Goal: Information Seeking & Learning: Learn about a topic

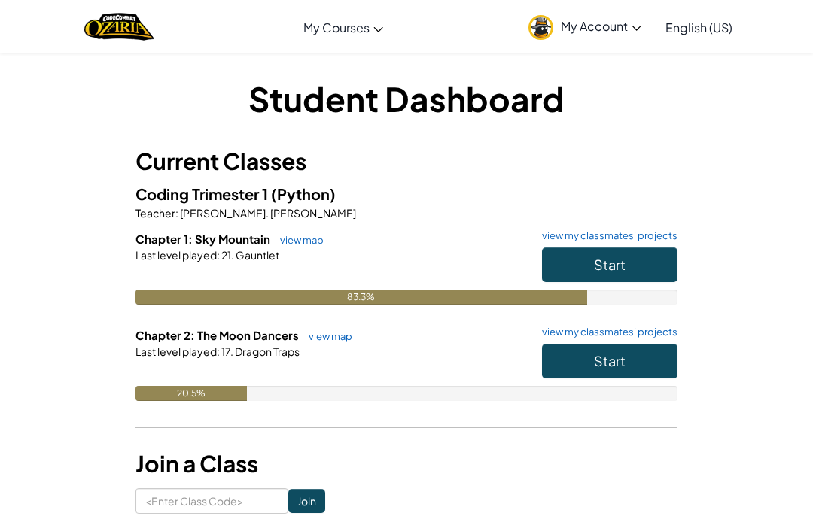
click at [647, 363] on button "Start" at bounding box center [609, 361] width 135 height 35
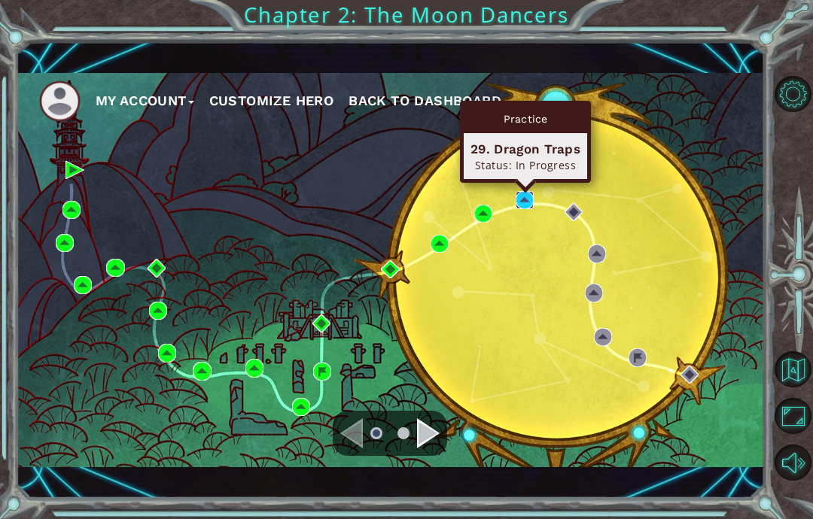
click at [533, 199] on img at bounding box center [524, 200] width 18 height 18
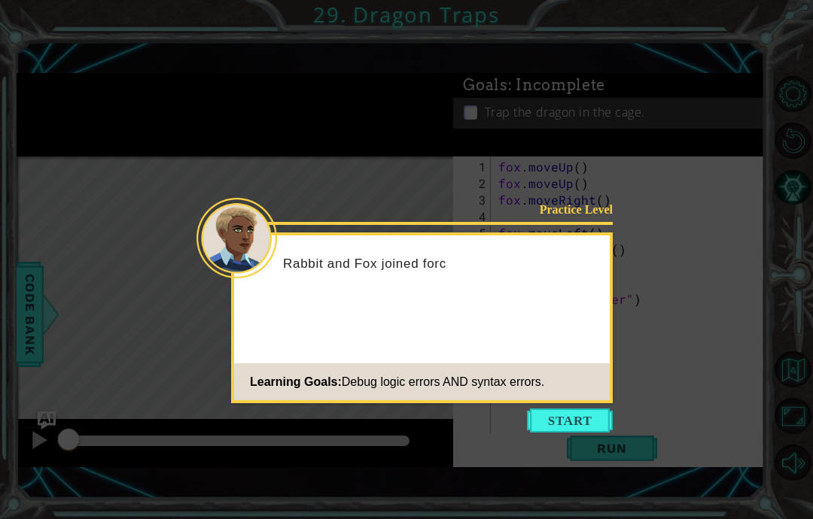
click at [599, 421] on button "Start" at bounding box center [570, 421] width 86 height 24
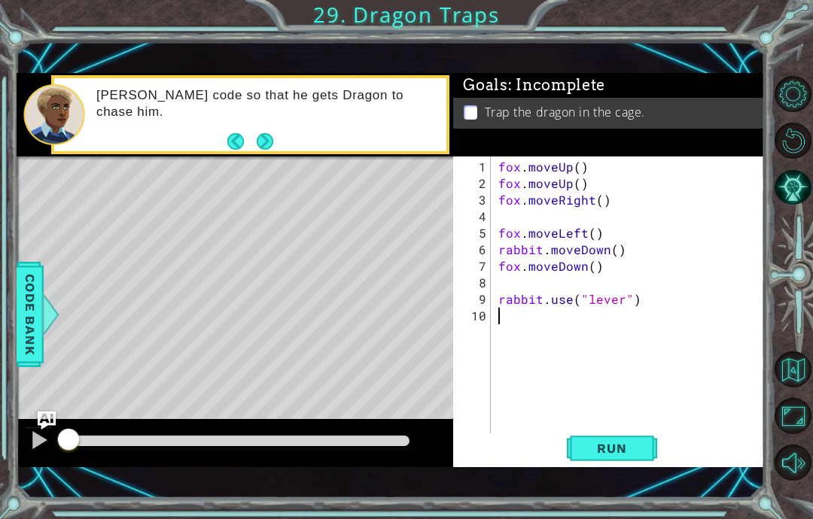
scroll to position [60, 0]
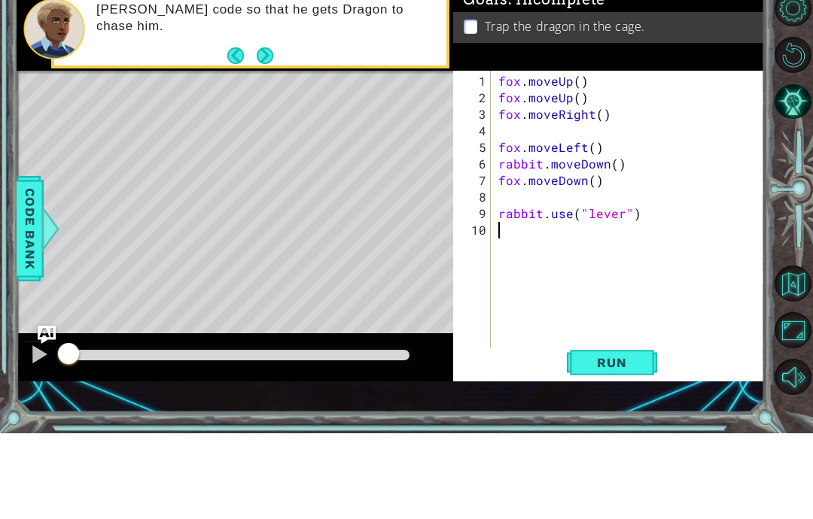
click at [664, 433] on div "Run" at bounding box center [611, 448] width 311 height 31
click at [254, 133] on button "Back" at bounding box center [241, 141] width 29 height 17
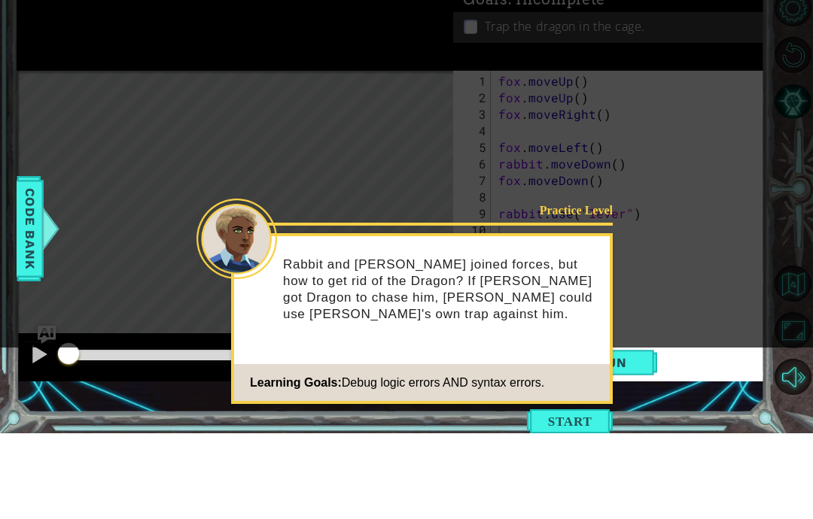
click at [260, 63] on icon at bounding box center [406, 216] width 813 height 433
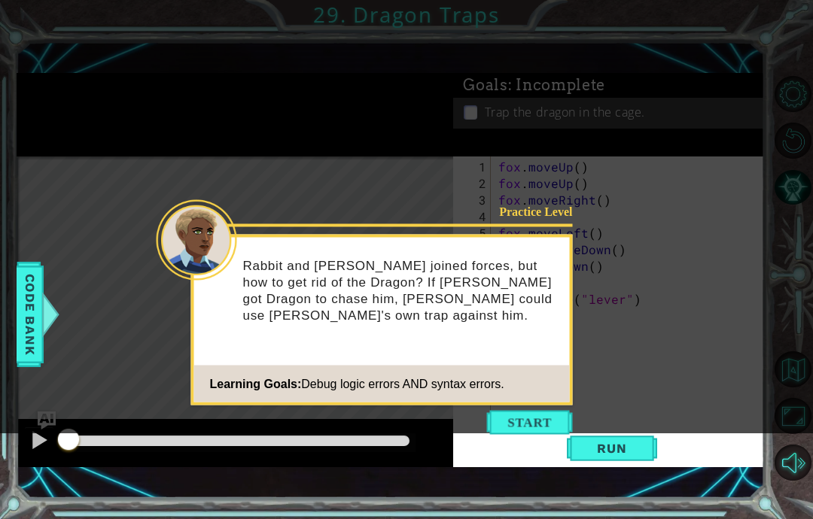
click at [524, 411] on button "Start" at bounding box center [530, 423] width 86 height 24
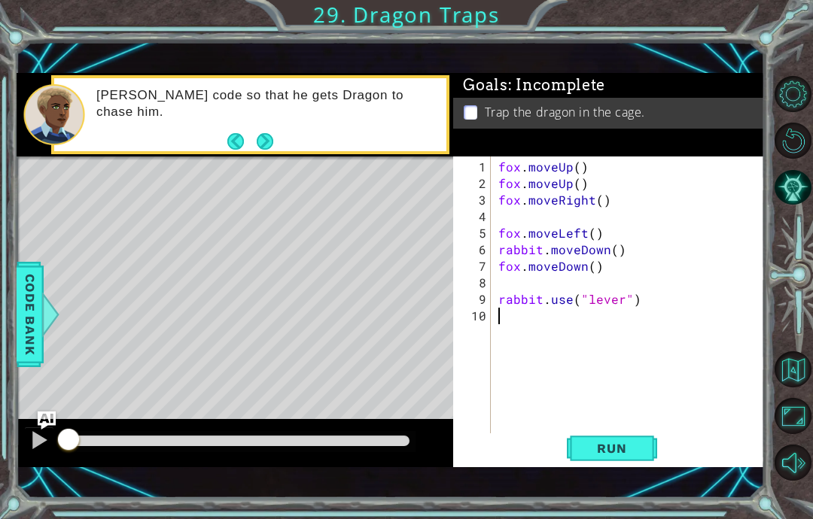
click at [612, 448] on span "Run" at bounding box center [611, 448] width 59 height 15
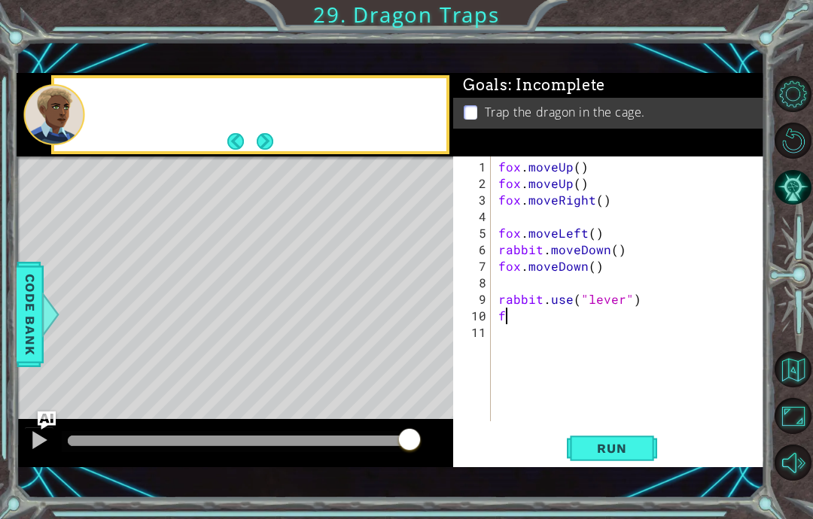
scroll to position [19, 27]
click at [263, 142] on button "Next" at bounding box center [265, 142] width 20 height 20
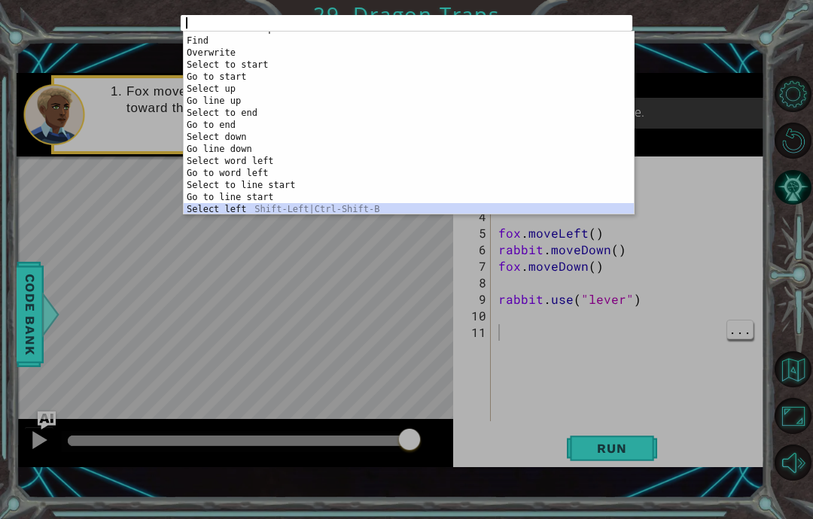
scroll to position [227, 0]
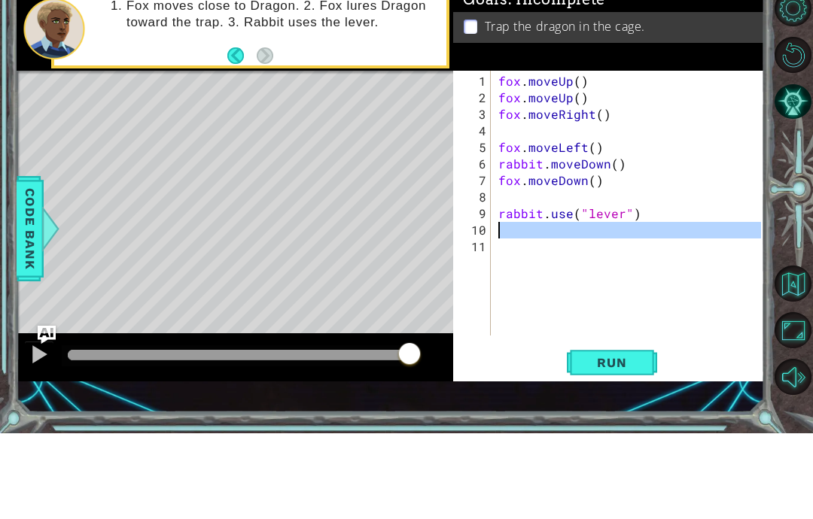
click at [643, 433] on button "Run" at bounding box center [612, 448] width 90 height 31
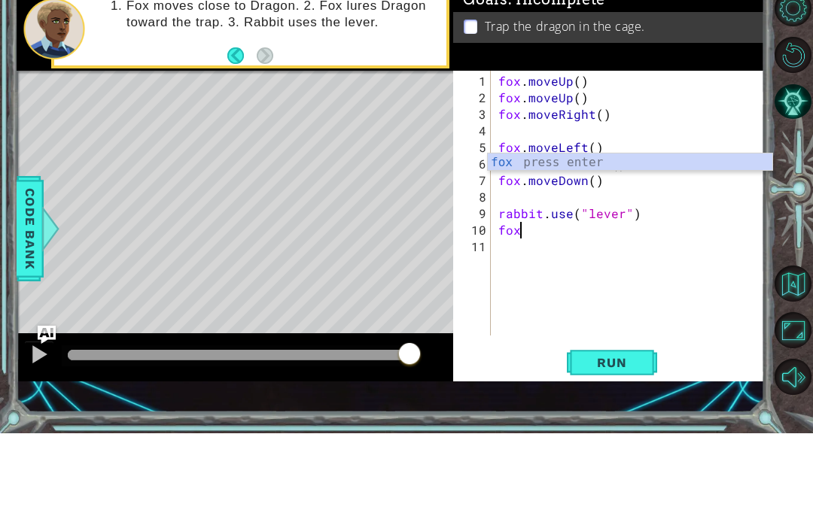
click at [642, 433] on button "Run" at bounding box center [612, 448] width 90 height 31
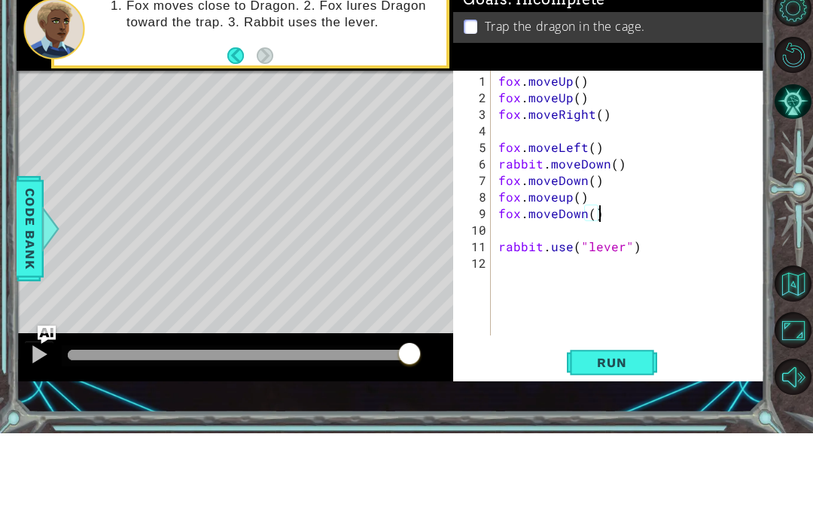
scroll to position [19, 34]
click at [628, 441] on span "Run" at bounding box center [611, 448] width 59 height 15
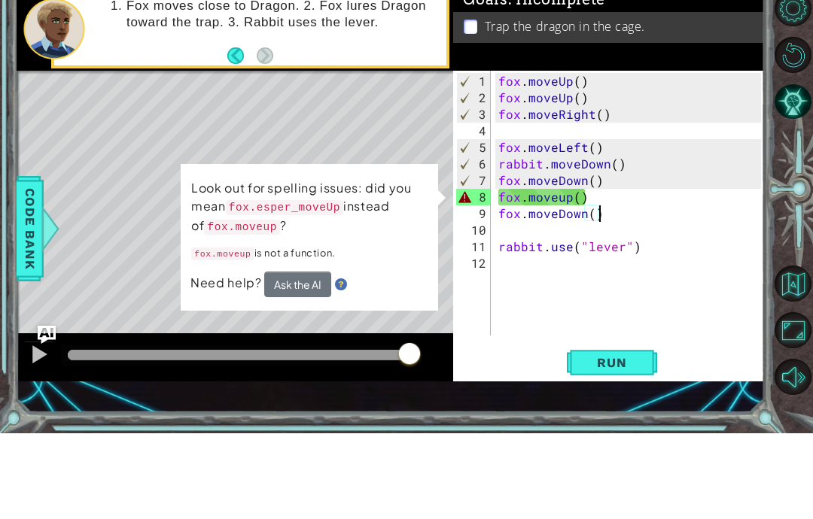
click at [314, 286] on code "fox.esper_moveUp" at bounding box center [284, 293] width 117 height 15
click at [319, 286] on code "fox.esper_moveUp" at bounding box center [284, 293] width 117 height 15
click at [307, 357] on button "Ask the AI" at bounding box center [297, 370] width 67 height 26
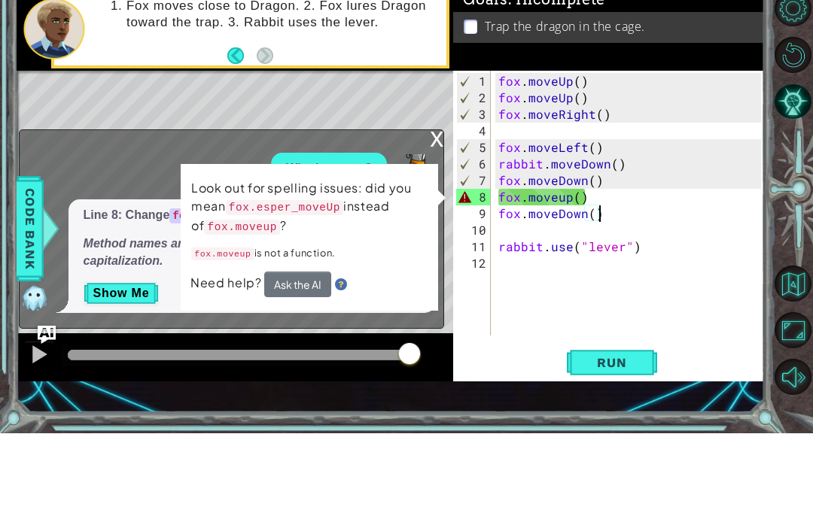
click at [436, 250] on div "Look out for spelling issues: did you mean fox.esper_moveUp instead of fox.move…" at bounding box center [309, 323] width 257 height 147
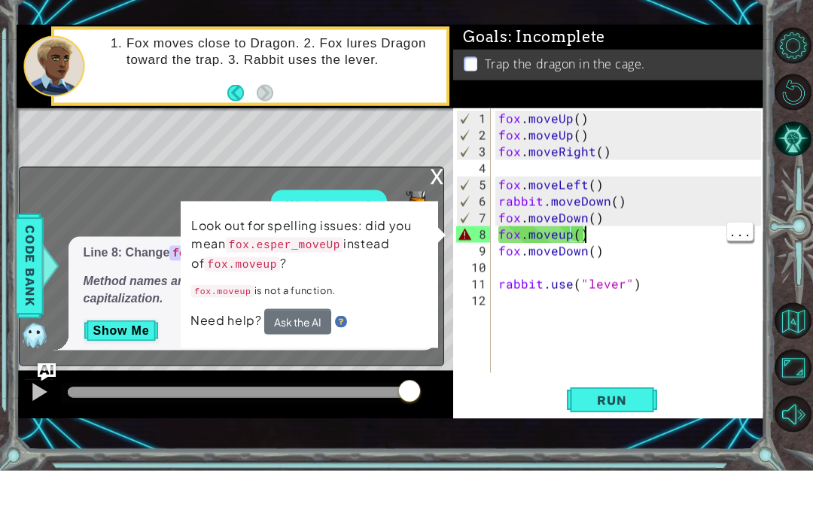
click at [596, 235] on div "fox . moveUp ( ) fox . moveUp ( ) fox . moveRight ( ) fox . moveLeft ( ) rabbit…" at bounding box center [631, 308] width 273 height 298
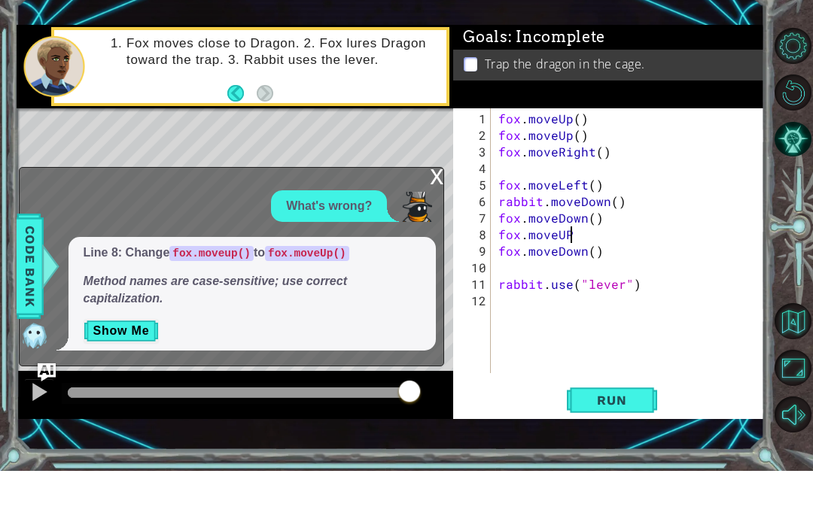
scroll to position [19, 70]
click at [628, 441] on span "Run" at bounding box center [611, 448] width 59 height 15
click at [626, 433] on button "Run" at bounding box center [612, 448] width 90 height 31
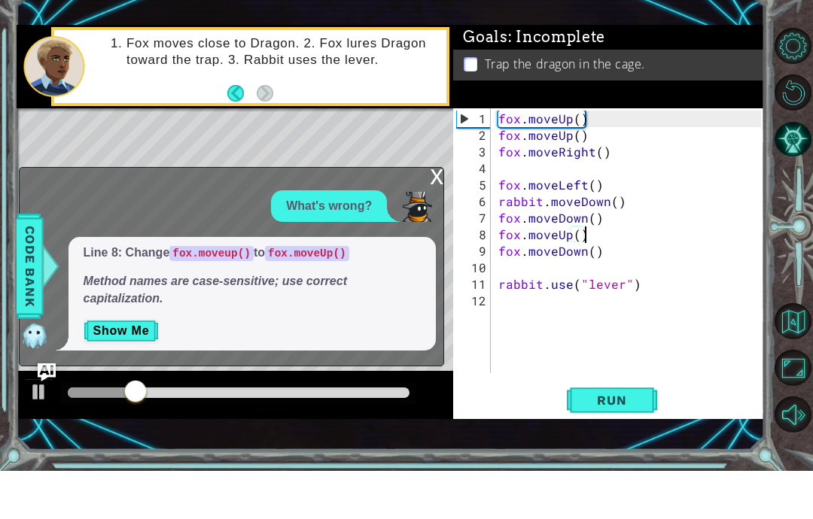
click at [435, 216] on div "x" at bounding box center [437, 223] width 14 height 15
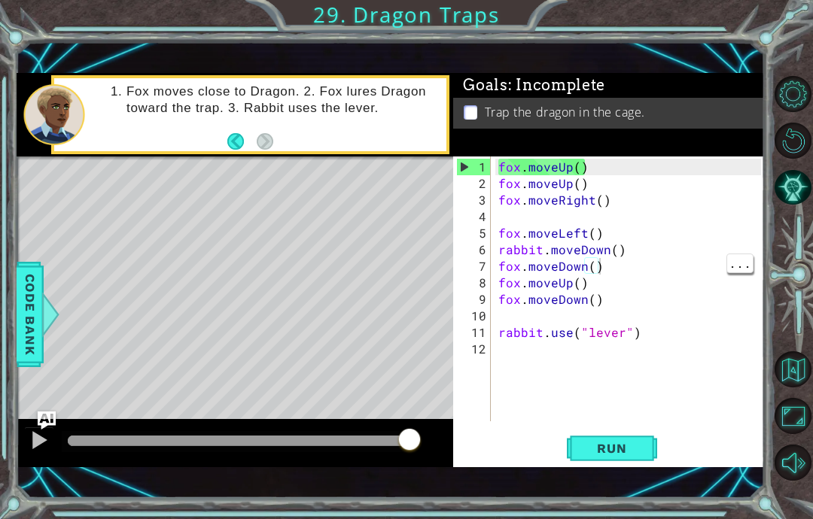
click at [600, 273] on div "fox . moveUp ( ) fox . moveUp ( ) fox . moveRight ( ) fox . moveLeft ( ) rabbit…" at bounding box center [631, 308] width 273 height 298
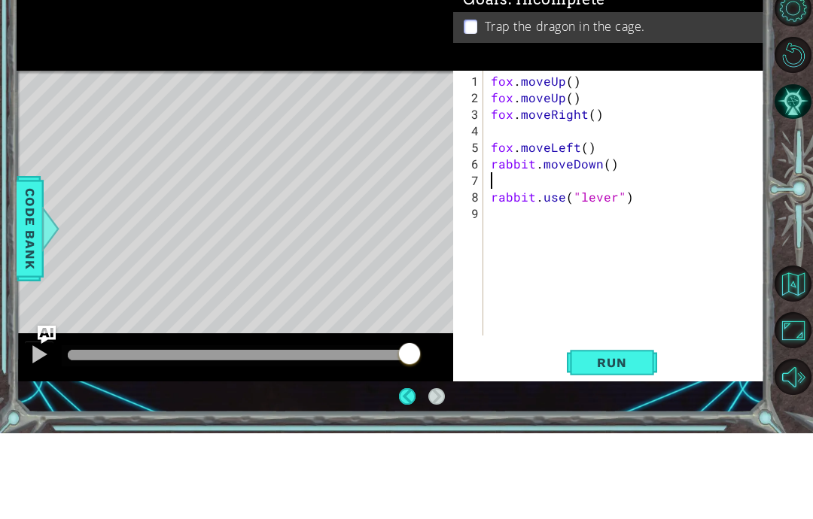
click at [626, 441] on span "Run" at bounding box center [611, 448] width 59 height 15
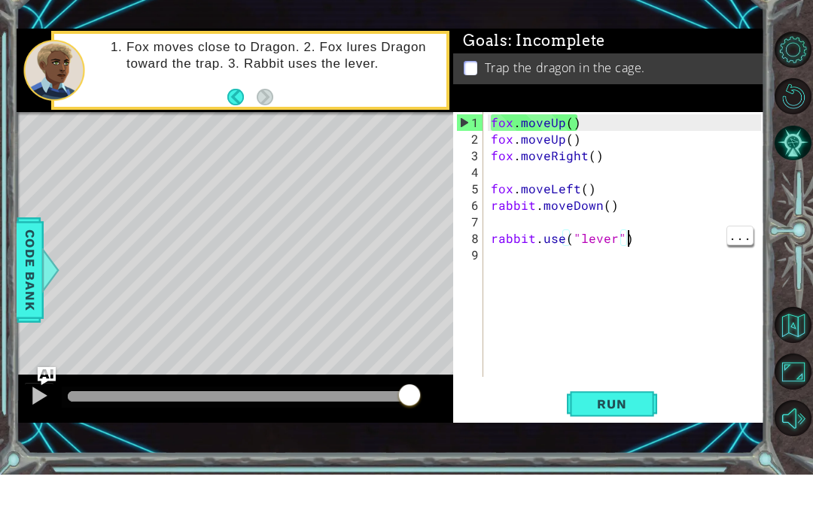
click at [626, 239] on div "fox . moveUp ( ) fox . moveUp ( ) fox . moveRight ( ) fox . moveLeft ( ) rabbit…" at bounding box center [628, 308] width 281 height 298
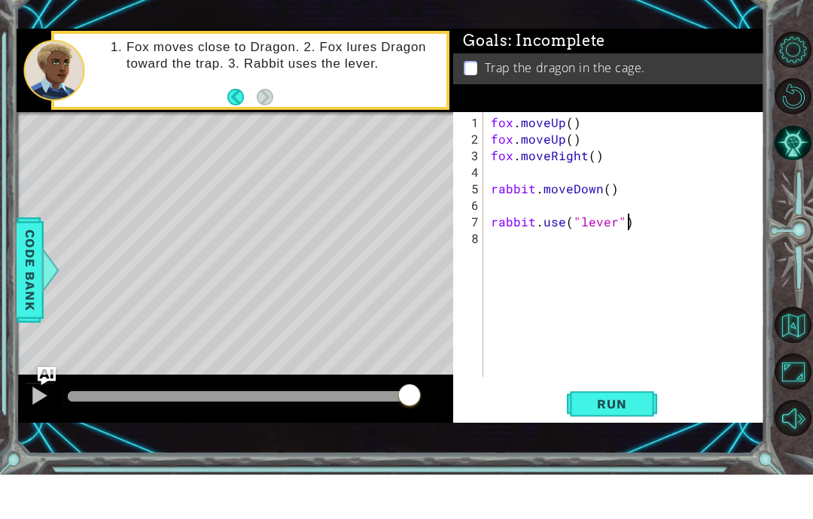
scroll to position [19, 56]
click at [644, 433] on button "Run" at bounding box center [612, 448] width 90 height 31
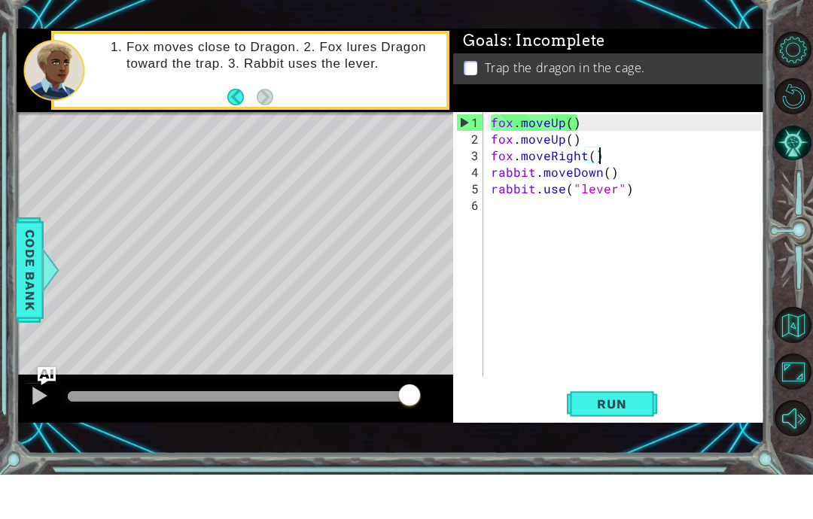
click at [473, 208] on div "4" at bounding box center [469, 216] width 27 height 17
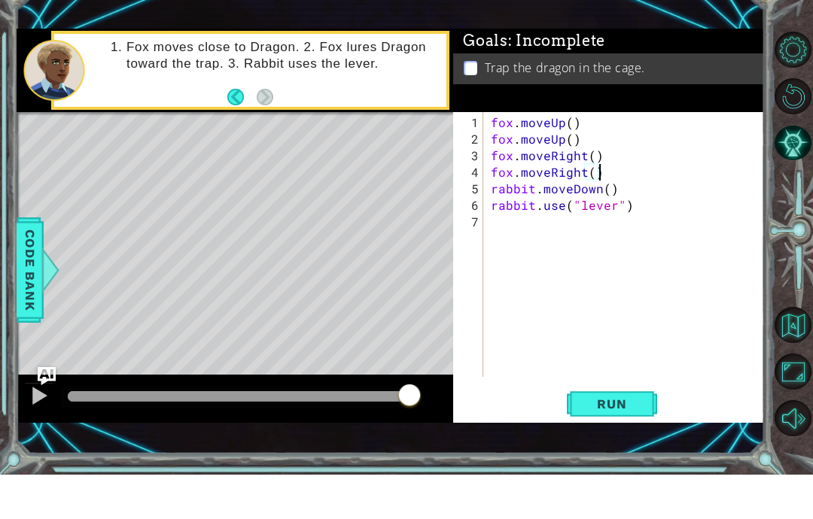
scroll to position [19, 59]
click at [613, 188] on div "fox . moveUp ( ) fox . moveUp ( ) fox . moveRight ( ) fox . moveRight ( ) rabbi…" at bounding box center [628, 308] width 281 height 298
click at [600, 199] on div "fox . moveUp ( ) fox . moveUp ( ) fox . moveRight ( ) fox . moveRight ( ) rabbi…" at bounding box center [628, 308] width 281 height 298
click at [609, 192] on div "fox . moveUp ( ) fox . moveUp ( ) fox . moveRight ( ) fox . moveRight ( ) rabbi…" at bounding box center [628, 308] width 281 height 298
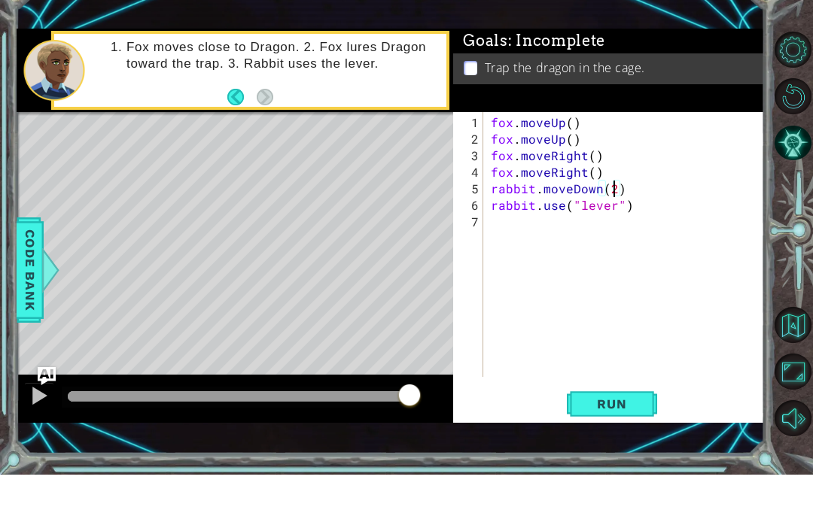
click at [614, 433] on button "Run" at bounding box center [612, 448] width 90 height 31
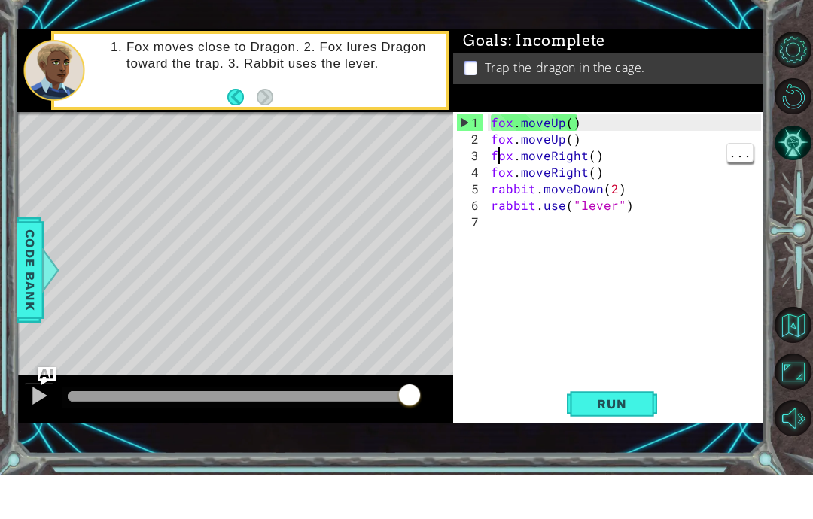
click at [482, 192] on div "3" at bounding box center [469, 200] width 27 height 17
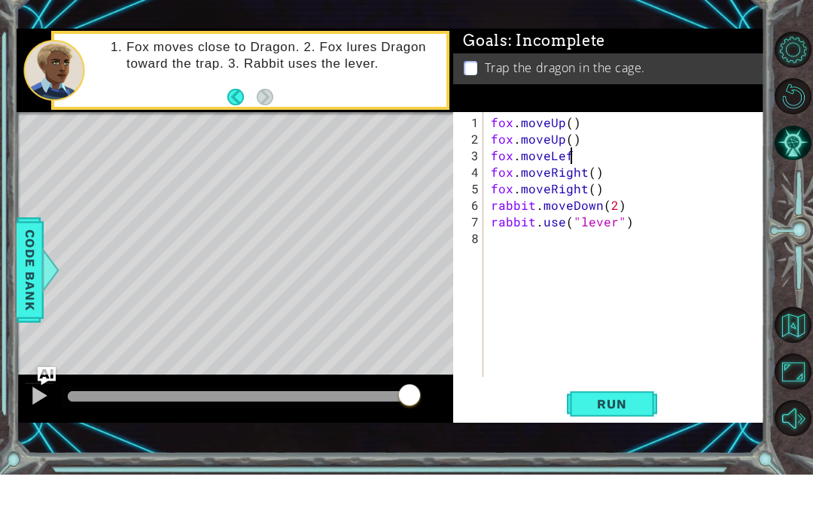
scroll to position [19, 106]
click at [646, 433] on button "Run" at bounding box center [612, 448] width 90 height 31
click at [632, 433] on button "Run" at bounding box center [612, 448] width 90 height 31
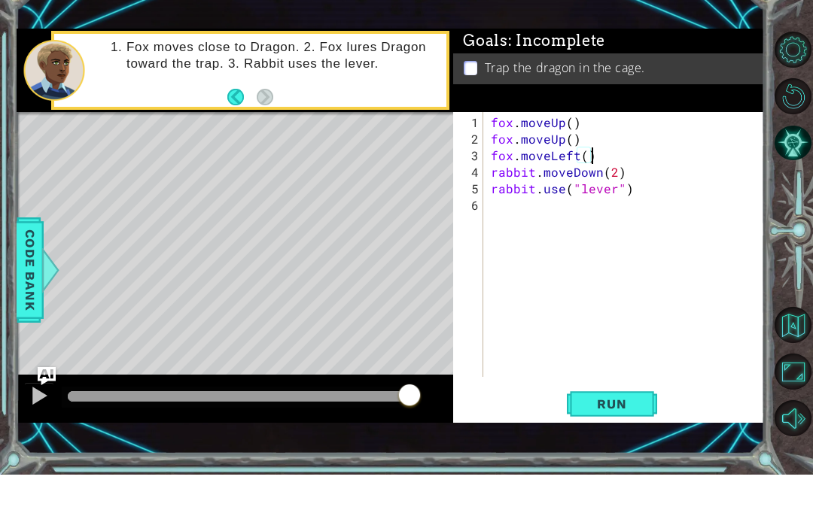
click at [622, 433] on button "Run" at bounding box center [612, 448] width 90 height 31
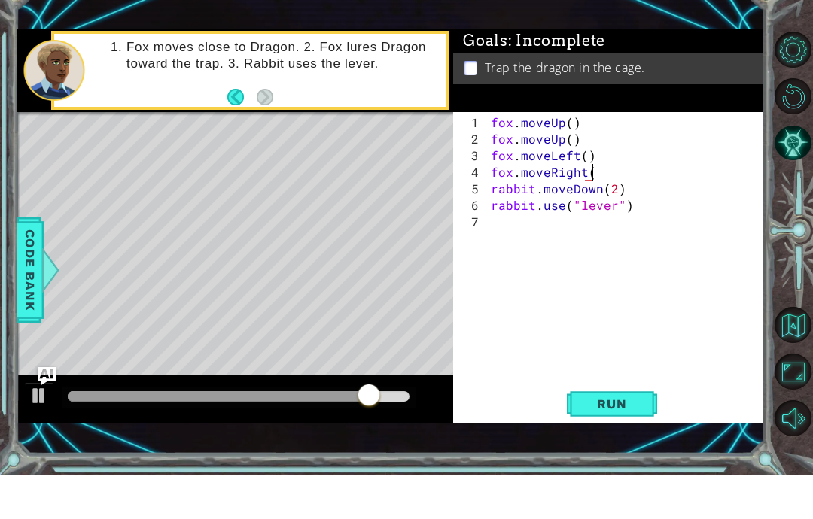
scroll to position [19, 106]
click at [625, 441] on span "Run" at bounding box center [611, 448] width 59 height 15
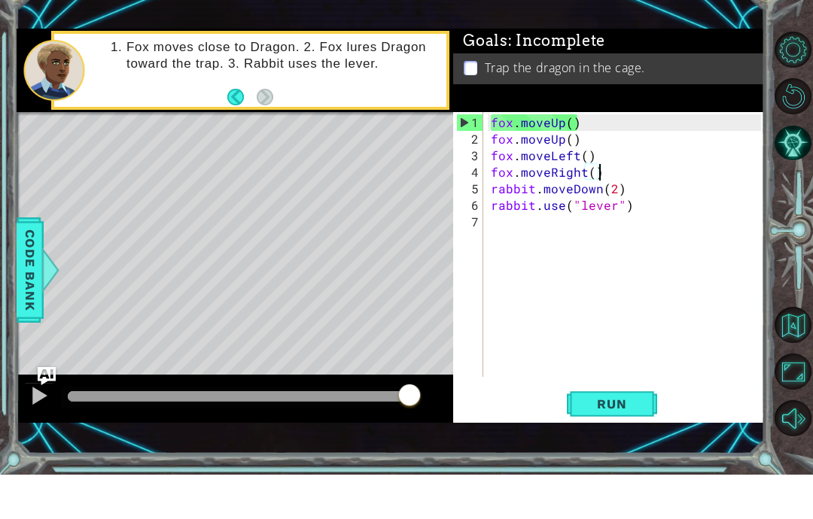
click at [789, 123] on button "Restart Level" at bounding box center [792, 141] width 36 height 36
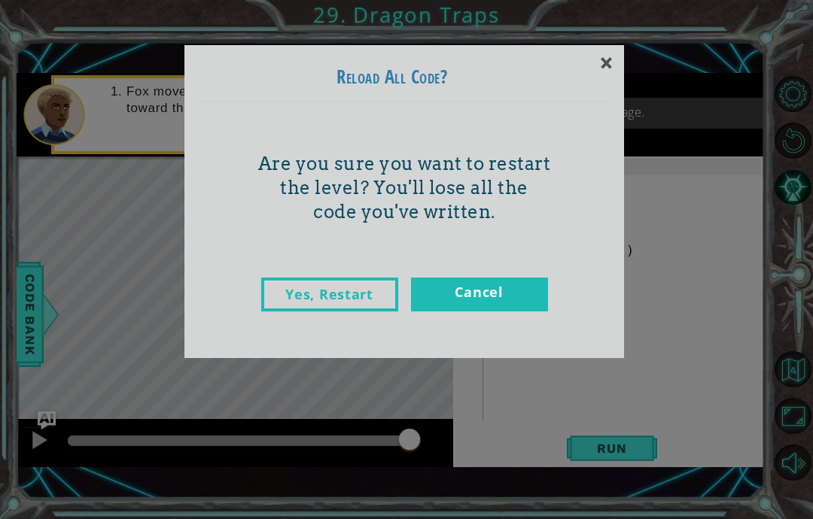
click at [367, 297] on link "Yes, Restart" at bounding box center [329, 295] width 137 height 34
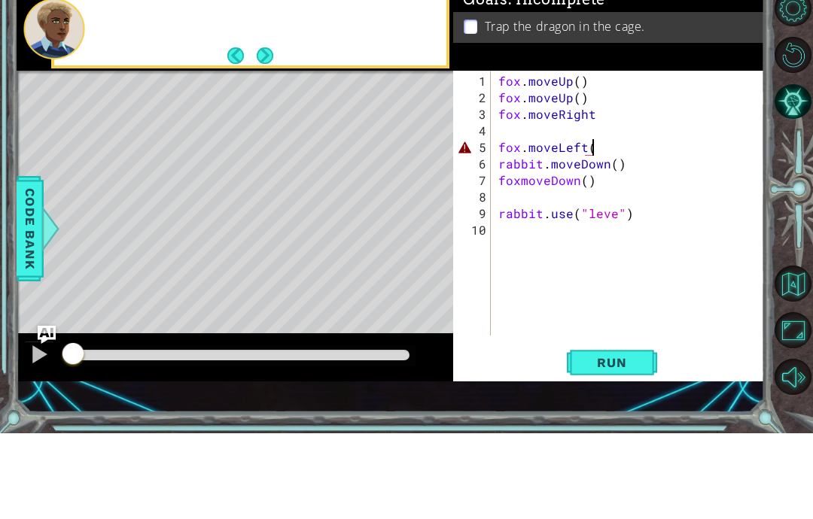
scroll to position [19, 27]
click at [634, 433] on button "Run" at bounding box center [612, 448] width 90 height 31
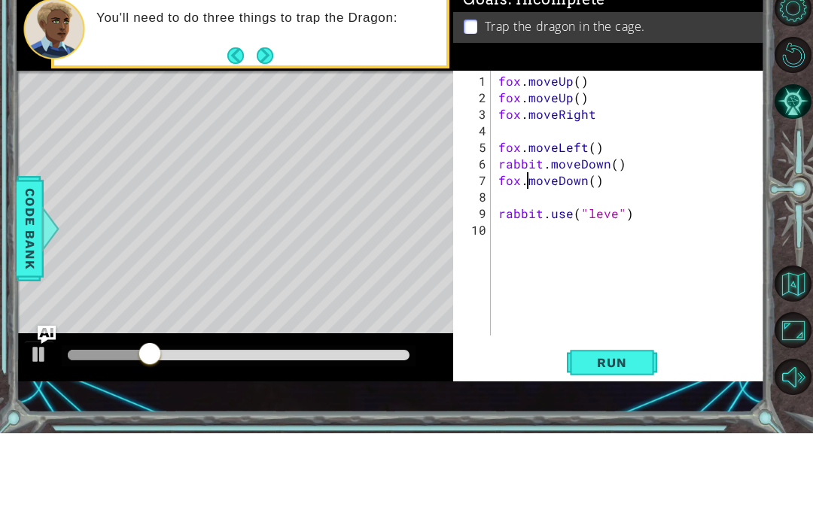
click at [625, 441] on span "Run" at bounding box center [611, 448] width 59 height 15
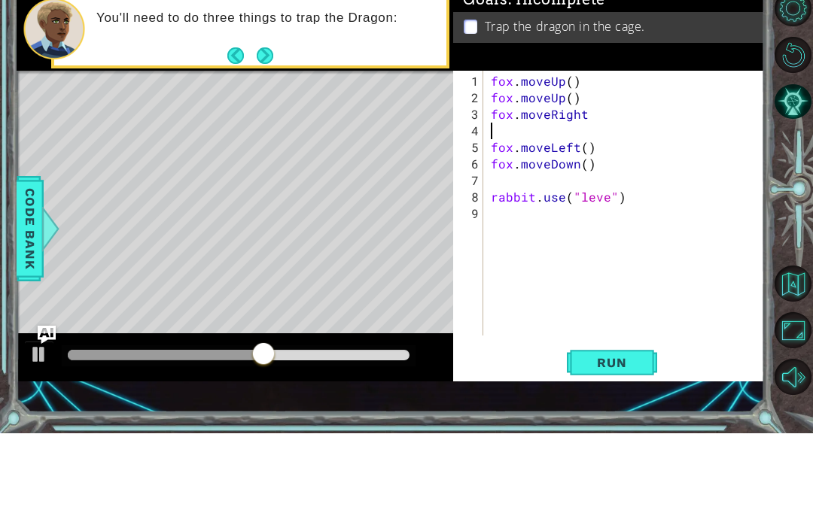
click at [642, 433] on button "Run" at bounding box center [612, 448] width 90 height 31
click at [600, 441] on span "Run" at bounding box center [611, 448] width 59 height 15
click at [628, 441] on span "Run" at bounding box center [611, 448] width 59 height 15
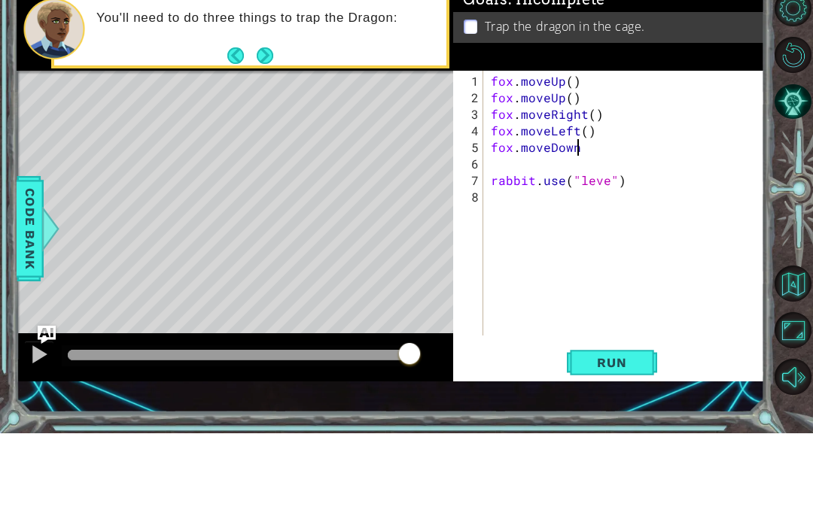
scroll to position [19, 84]
click at [640, 433] on button "Run" at bounding box center [612, 448] width 90 height 31
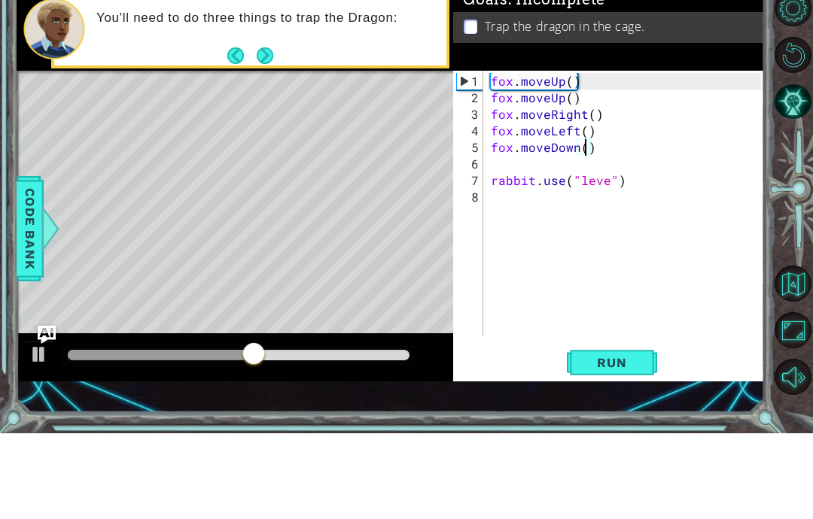
scroll to position [19, 27]
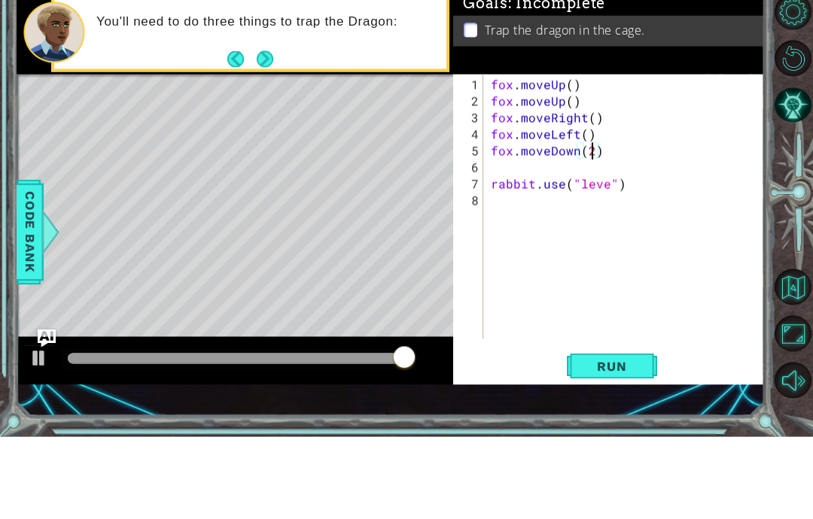
click at [648, 433] on button "Run" at bounding box center [612, 448] width 90 height 31
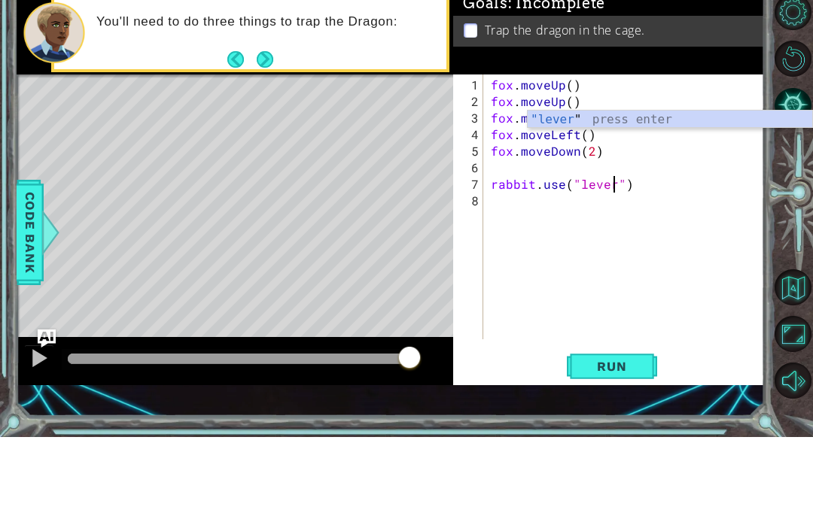
click at [626, 433] on button "Run" at bounding box center [612, 448] width 90 height 31
type textarea "abcde fg"
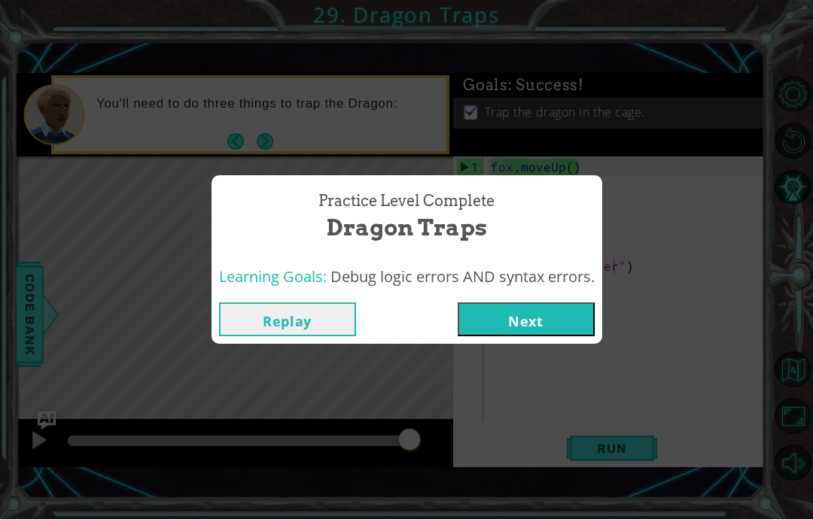
click at [567, 318] on button "Next" at bounding box center [525, 319] width 137 height 34
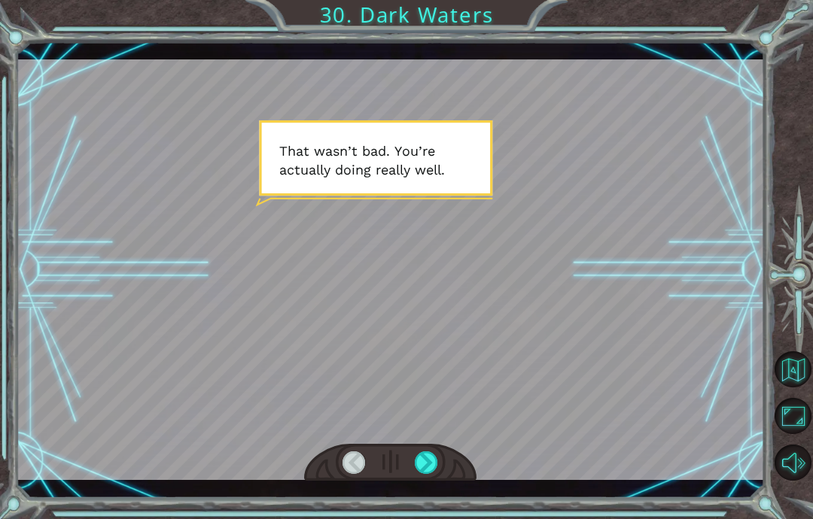
click at [416, 516] on div "Temporary Text T h a t w a s n ’ t b a d . Y o u ’ r e a c t u a l l y d o i n …" at bounding box center [406, 259] width 813 height 519
click at [424, 518] on div "Temporary Text T h a t w a s n ’ t b a d . Y o u ’ r e a c t u a l l y d o i n …" at bounding box center [406, 259] width 813 height 519
click at [427, 517] on div "Temporary Text T h a t w a s n ’ t b a d . Y o u ’ r e a c t u a l l y d o i n …" at bounding box center [406, 259] width 813 height 519
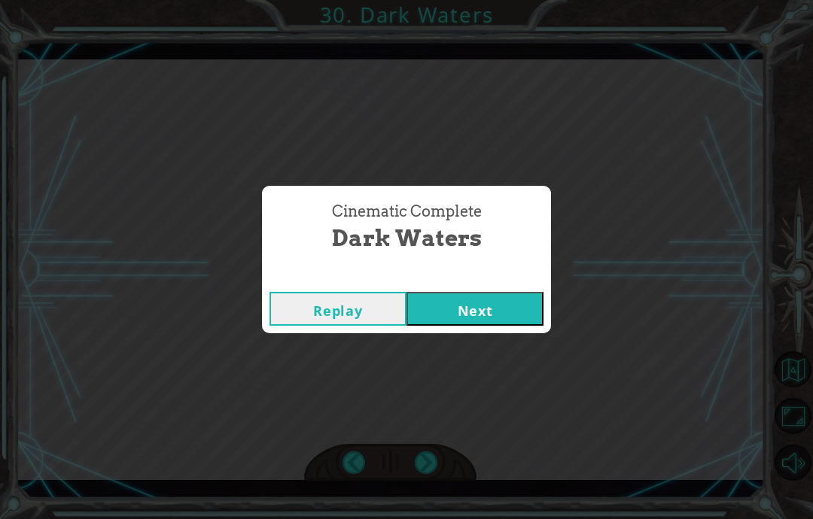
click at [473, 388] on div "Cinematic Complete Dark Waters Replay Next" at bounding box center [406, 259] width 813 height 519
click at [509, 367] on div "Cinematic Complete Dark Waters Replay Next" at bounding box center [406, 259] width 813 height 519
click at [509, 371] on div "Cinematic Complete Dark Waters Replay Next" at bounding box center [406, 259] width 813 height 519
click at [495, 428] on div "Cinematic Complete Dark Waters Replay Next" at bounding box center [406, 259] width 813 height 519
click at [496, 371] on div "Cinematic Complete Dark Waters Replay Next" at bounding box center [406, 259] width 813 height 519
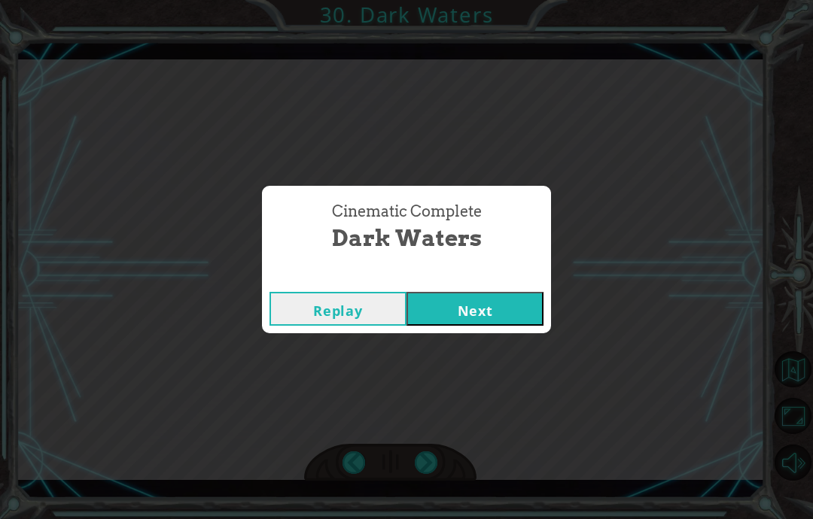
click at [528, 367] on div "Cinematic Complete Dark Waters Replay Next" at bounding box center [406, 259] width 813 height 519
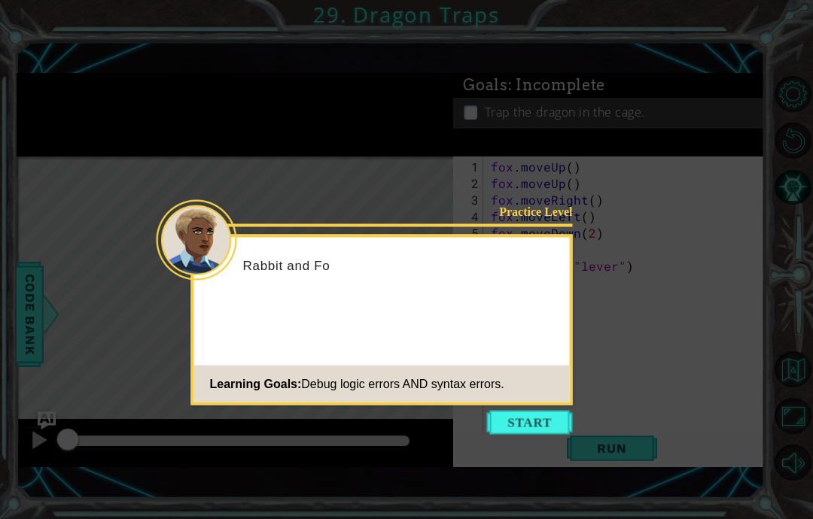
scroll to position [60, 0]
click at [569, 411] on button "Start" at bounding box center [530, 423] width 86 height 24
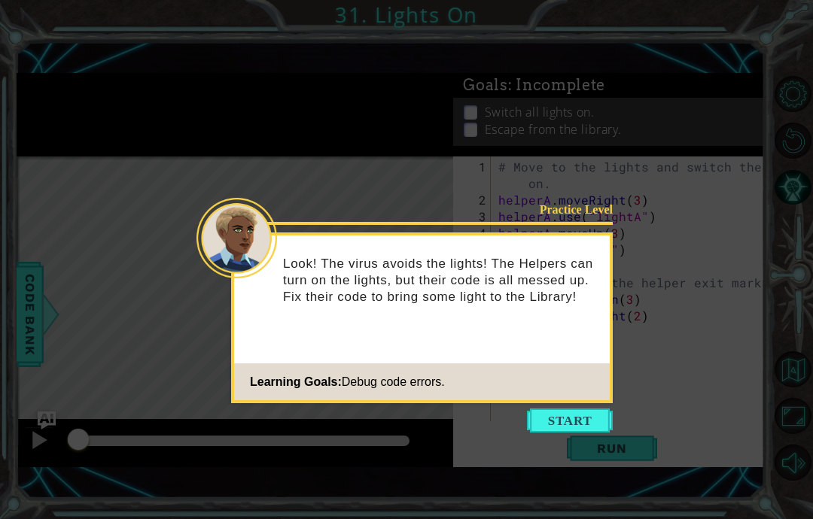
click at [592, 401] on div "Practice Level Look! The virus avoids the lights! The Helpers can turn on the l…" at bounding box center [421, 317] width 381 height 171
click at [583, 415] on button "Start" at bounding box center [570, 421] width 86 height 24
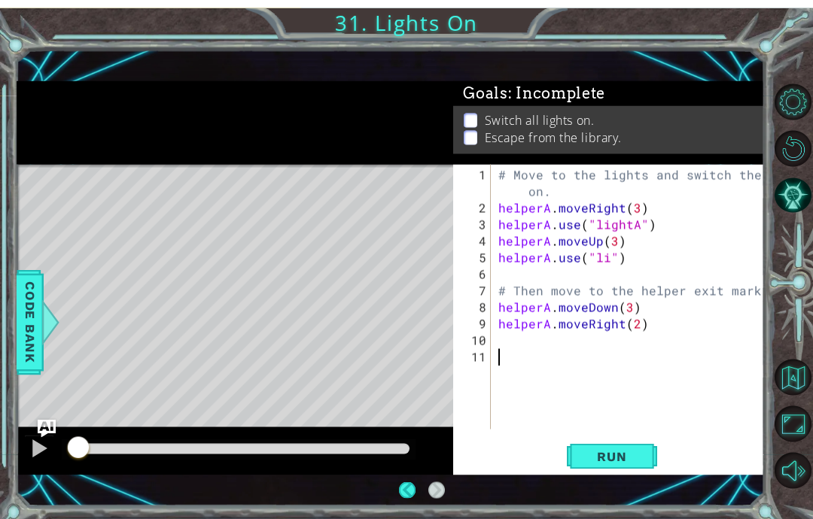
scroll to position [12, 0]
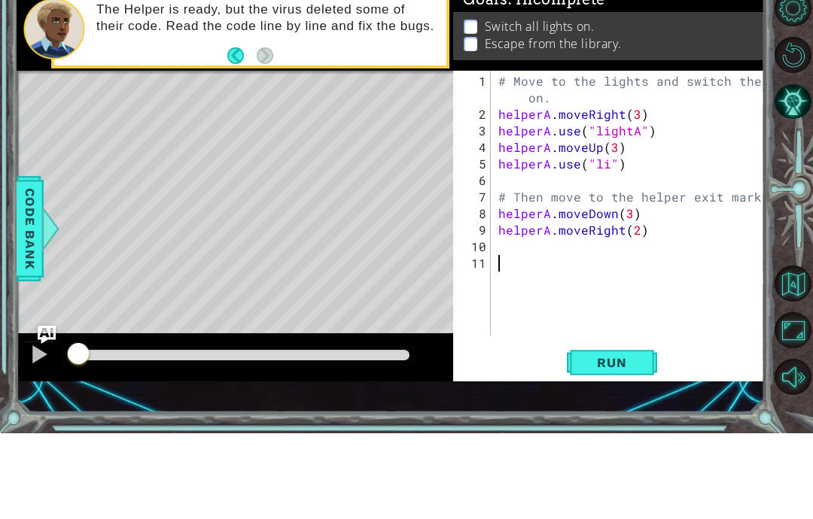
click at [636, 441] on span "Run" at bounding box center [611, 448] width 59 height 15
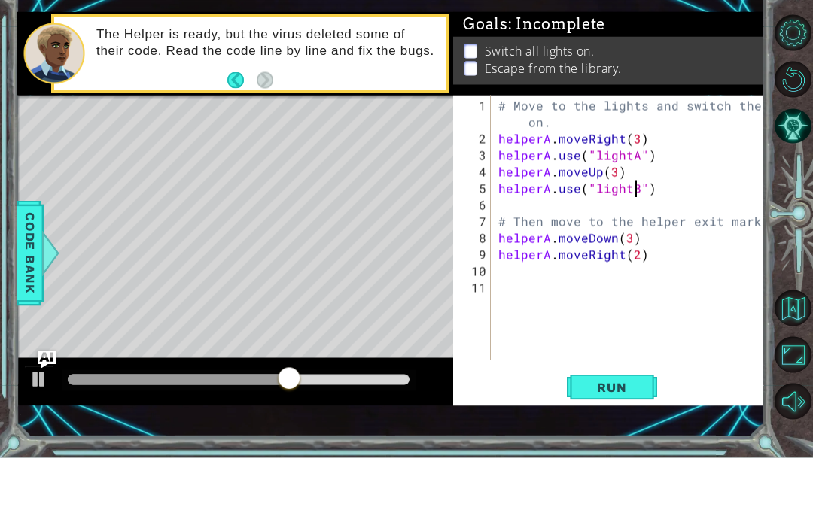
scroll to position [19, 48]
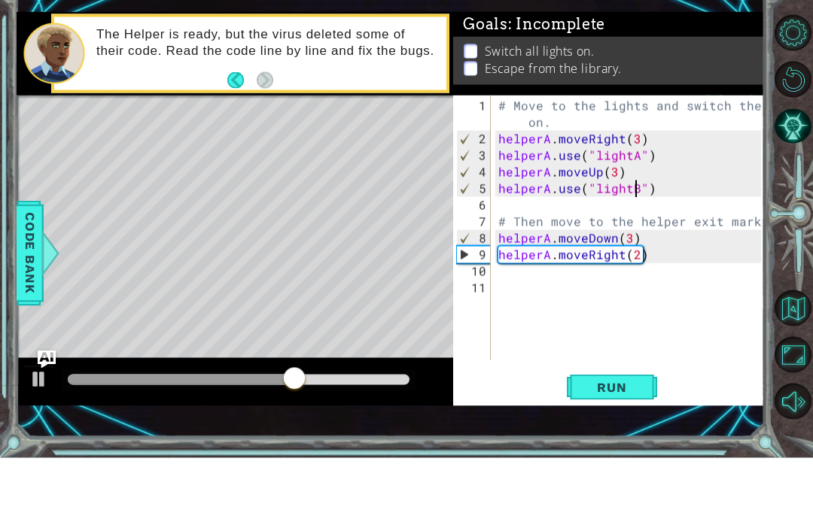
click at [632, 433] on button "Run" at bounding box center [612, 448] width 90 height 31
click at [645, 262] on div "# Move to the lights and switch them on. helperA . moveRight ( 3 ) helperA . us…" at bounding box center [631, 316] width 273 height 315
click at [631, 234] on div "# Move to the lights and switch them on. helperA . moveRight ( 3 ) helperA . us…" at bounding box center [631, 316] width 273 height 315
click at [642, 433] on button "Run" at bounding box center [612, 448] width 90 height 31
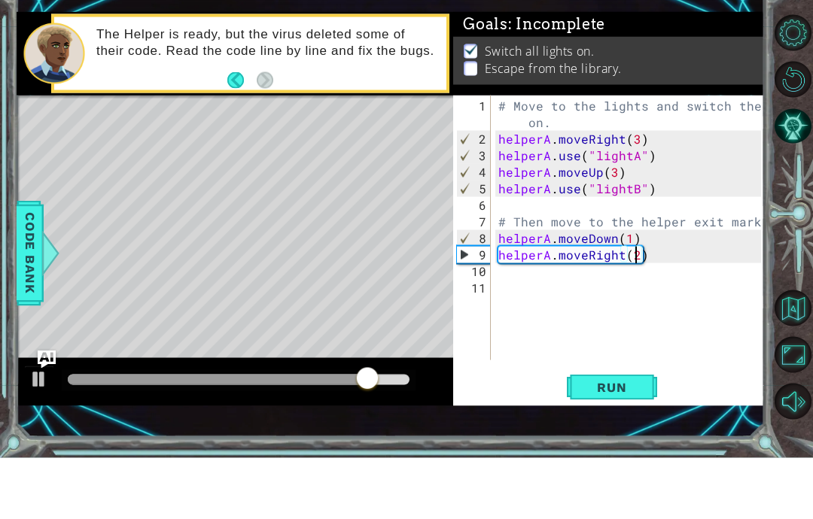
type textarea "abcde fg"
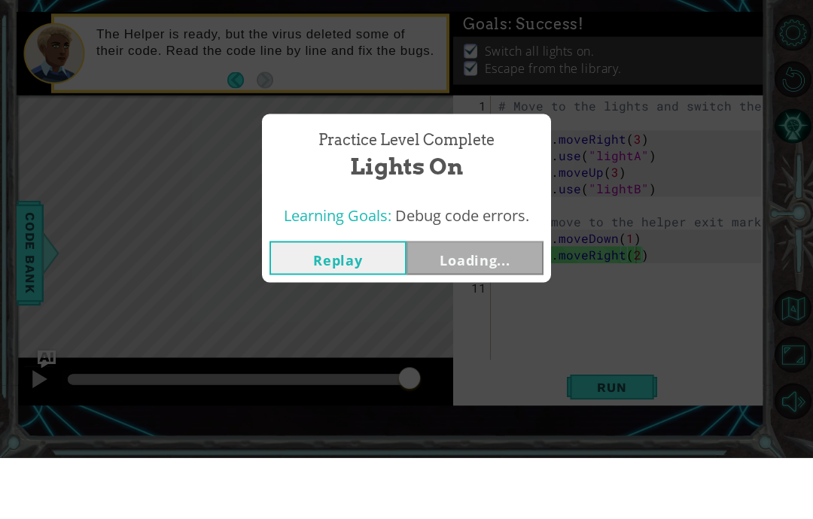
scroll to position [60, 0]
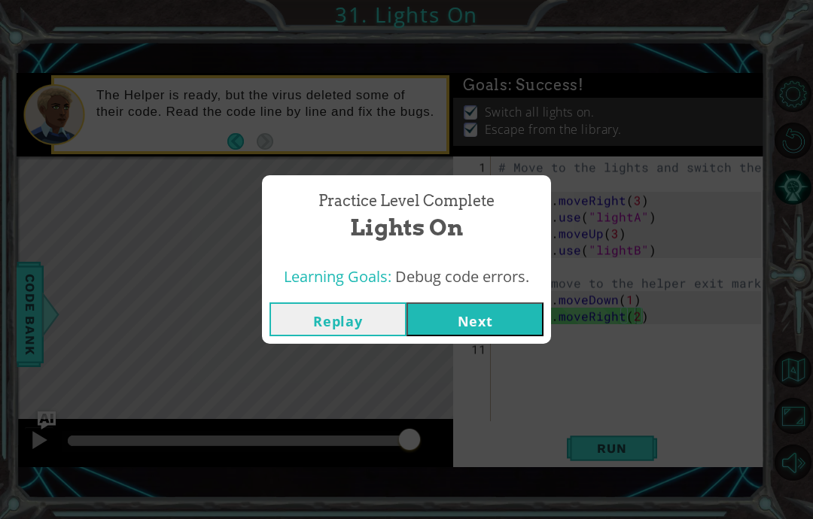
click at [508, 324] on button "Next" at bounding box center [474, 319] width 137 height 34
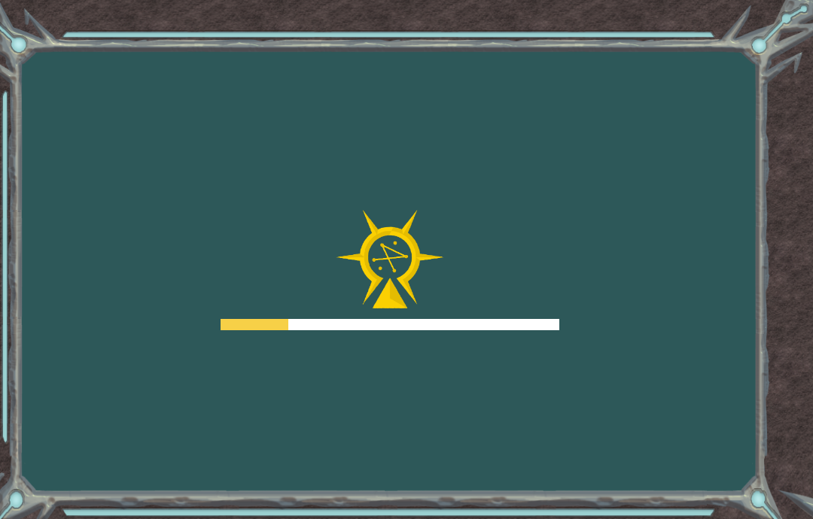
click at [515, 372] on div "Goals Error loading from server. Try refreshing the page. You'll need to join a…" at bounding box center [406, 259] width 813 height 519
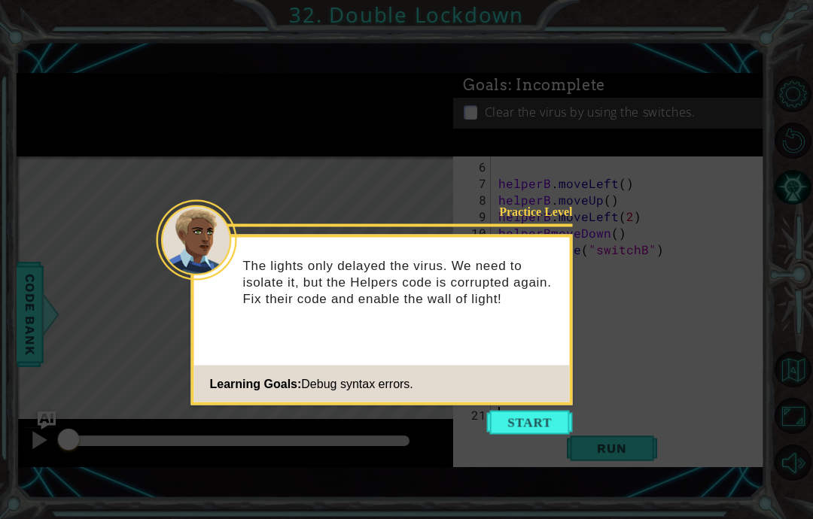
scroll to position [99, 0]
click at [534, 411] on button "Start" at bounding box center [530, 423] width 86 height 24
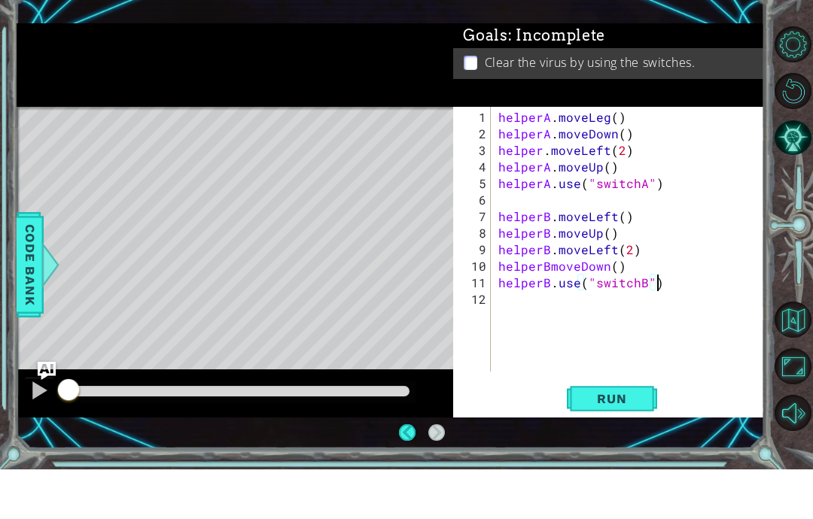
scroll to position [60, 0]
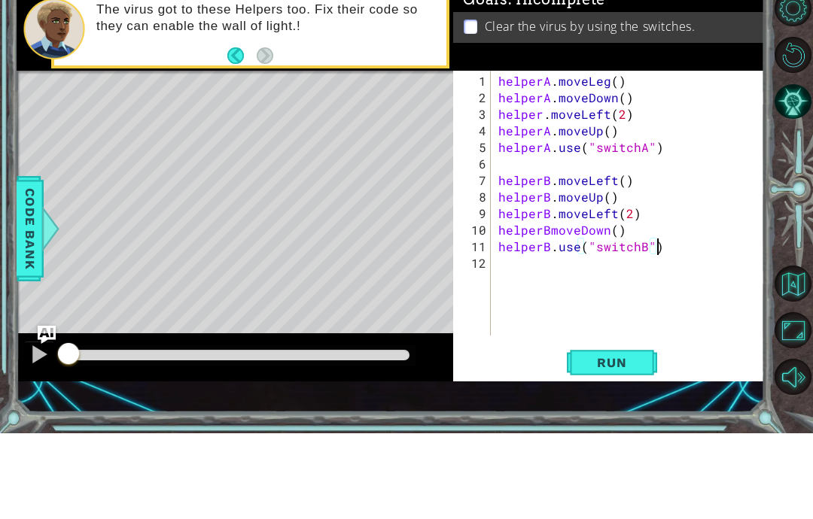
click at [618, 433] on button "Run" at bounding box center [612, 448] width 90 height 31
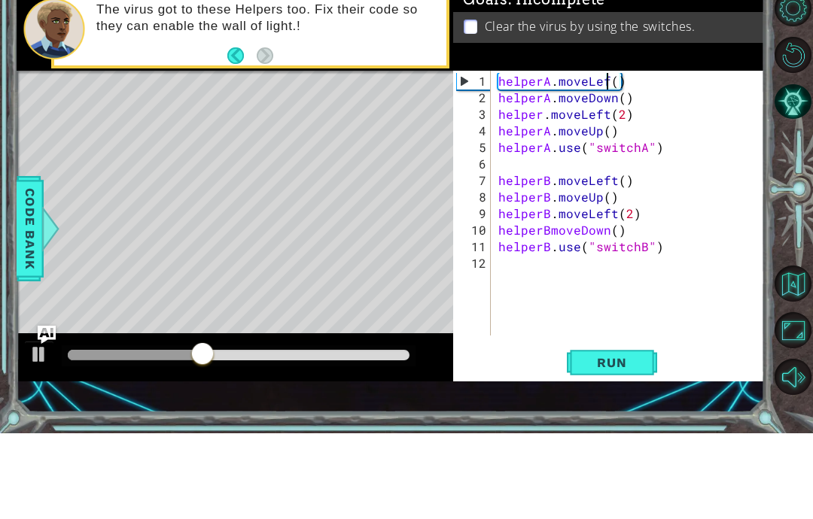
scroll to position [19, 41]
click at [626, 433] on button "Run" at bounding box center [612, 448] width 90 height 31
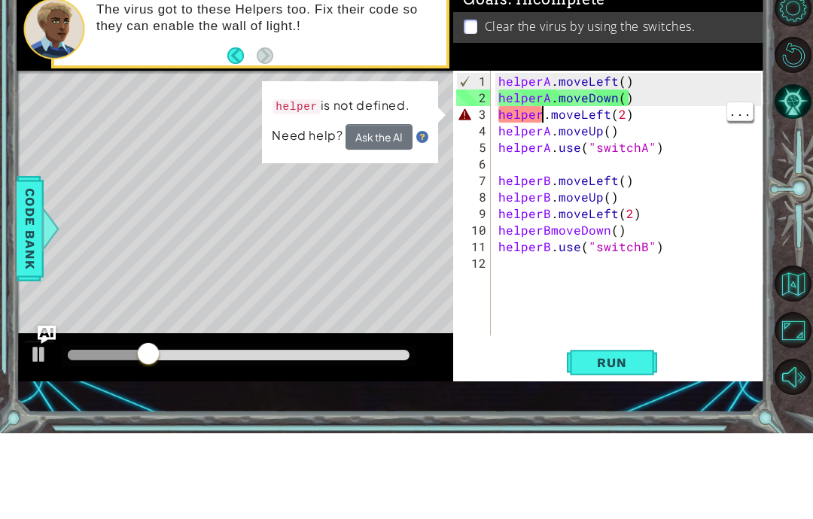
scroll to position [19, 27]
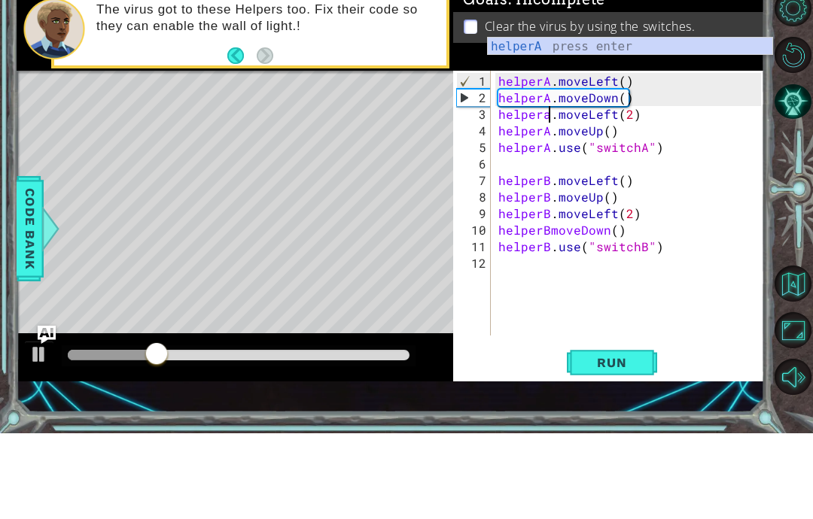
click at [630, 433] on button "Run" at bounding box center [612, 448] width 90 height 31
click at [629, 441] on span "Run" at bounding box center [611, 448] width 59 height 15
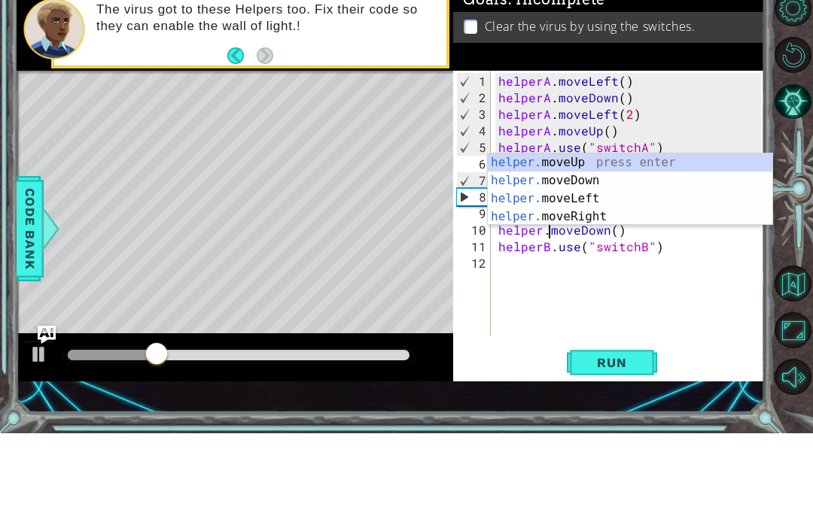
click at [622, 441] on span "Run" at bounding box center [611, 448] width 59 height 15
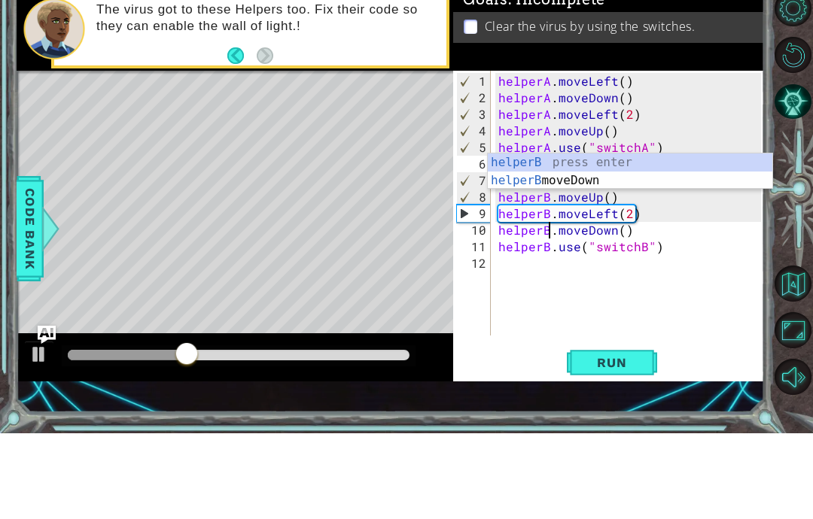
click at [627, 433] on button "Run" at bounding box center [612, 448] width 90 height 31
type textarea "abcde fg"
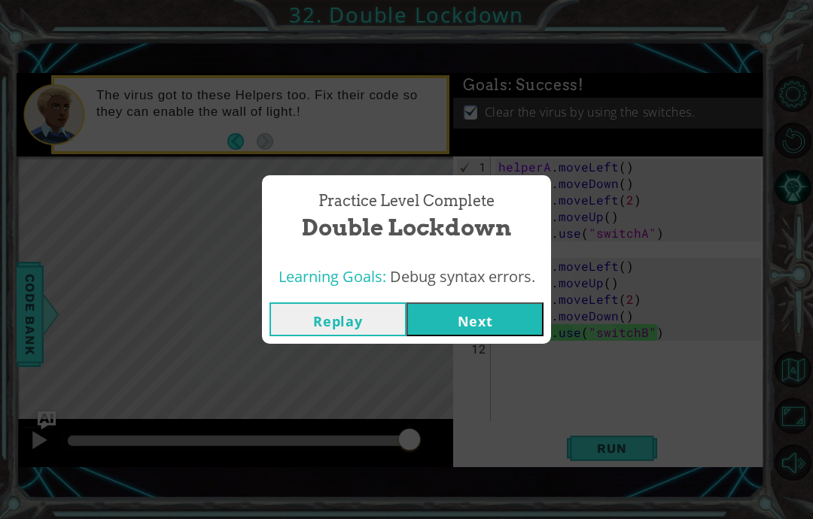
click at [534, 321] on button "Next" at bounding box center [474, 319] width 137 height 34
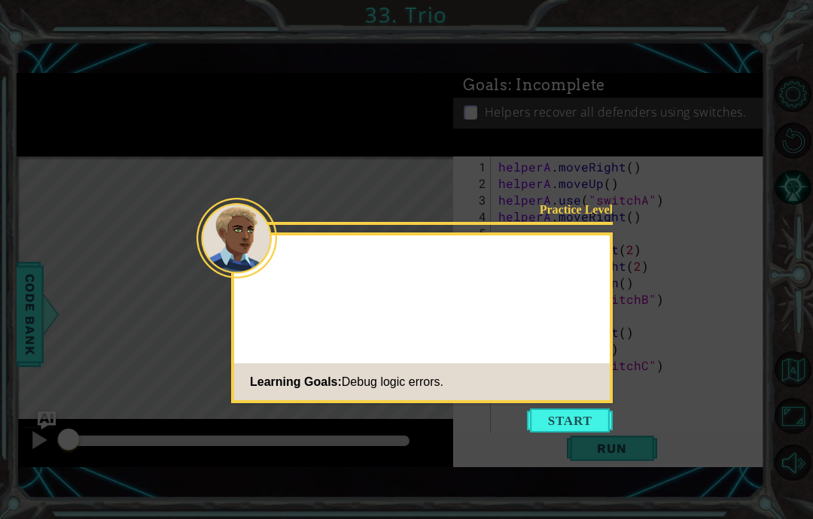
scroll to position [60, 0]
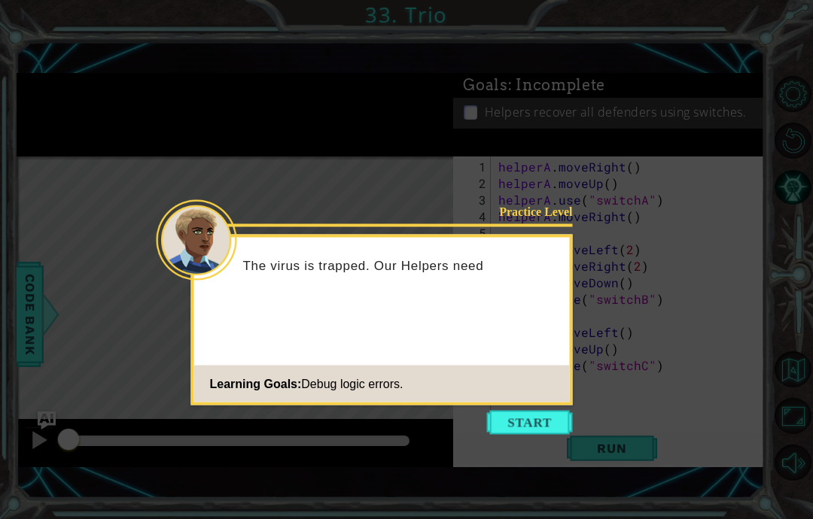
click at [558, 344] on div "Practice Level The virus is trapped. Our Helpers need Learning Goals: Debug log…" at bounding box center [381, 320] width 381 height 171
click at [559, 411] on button "Start" at bounding box center [530, 423] width 86 height 24
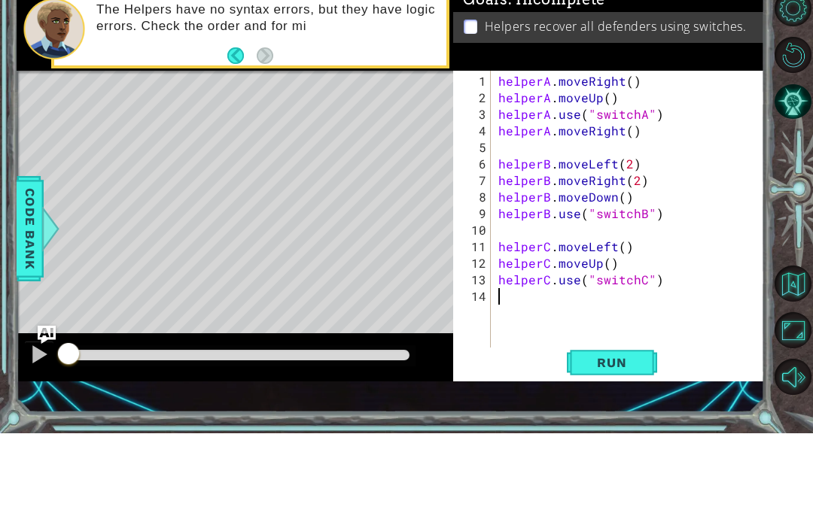
click at [633, 441] on span "Run" at bounding box center [611, 448] width 59 height 15
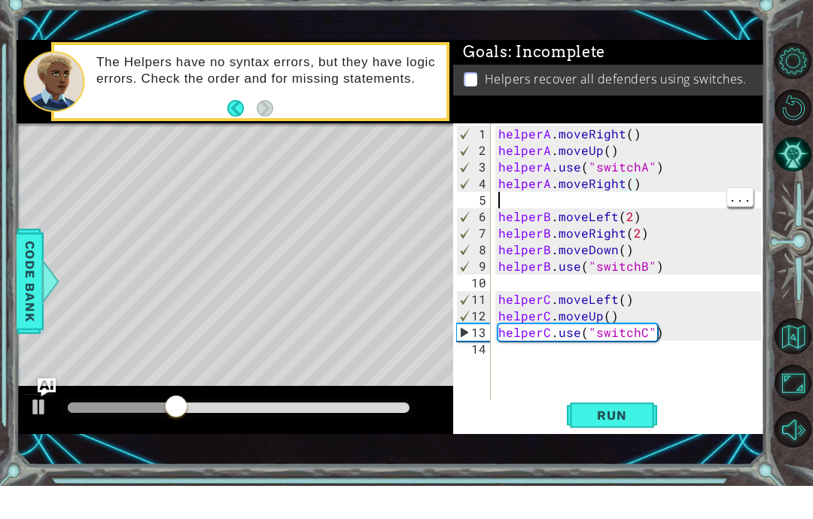
click at [637, 201] on div "helperA . moveRight ( ) helperA . moveUp ( ) helperA . use ( "switchA" ) helper…" at bounding box center [631, 316] width 273 height 315
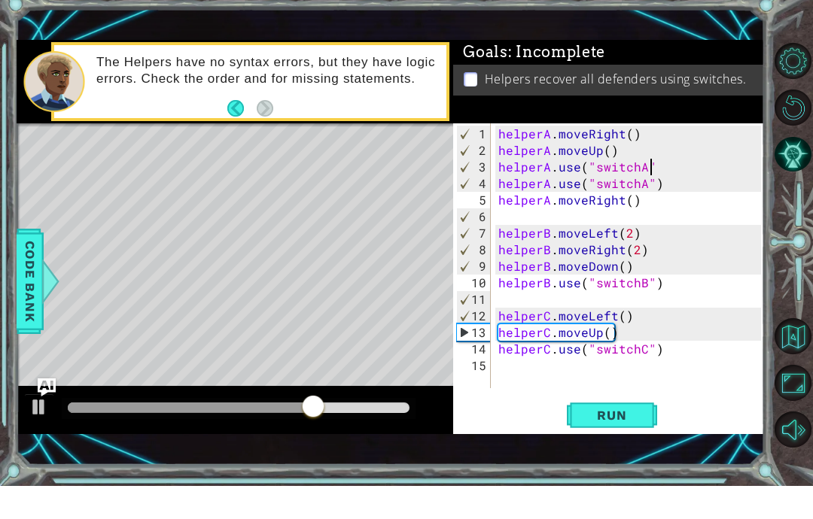
scroll to position [19, 59]
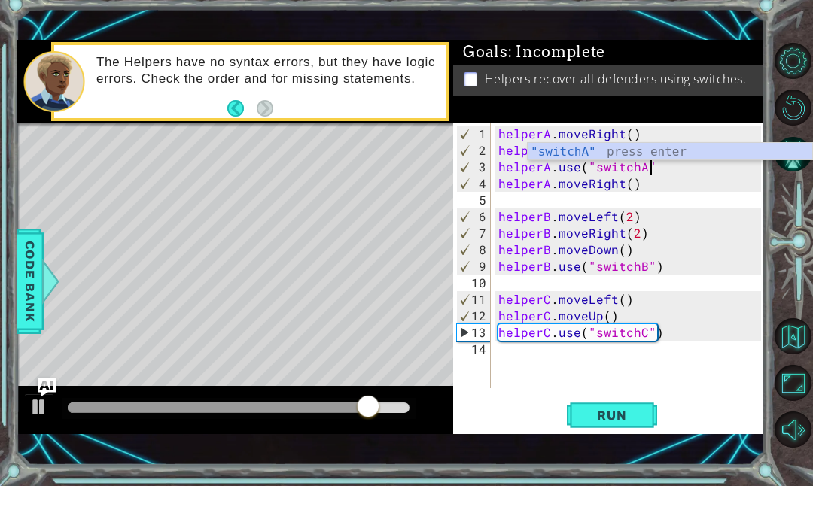
click at [633, 433] on button "Run" at bounding box center [612, 448] width 90 height 31
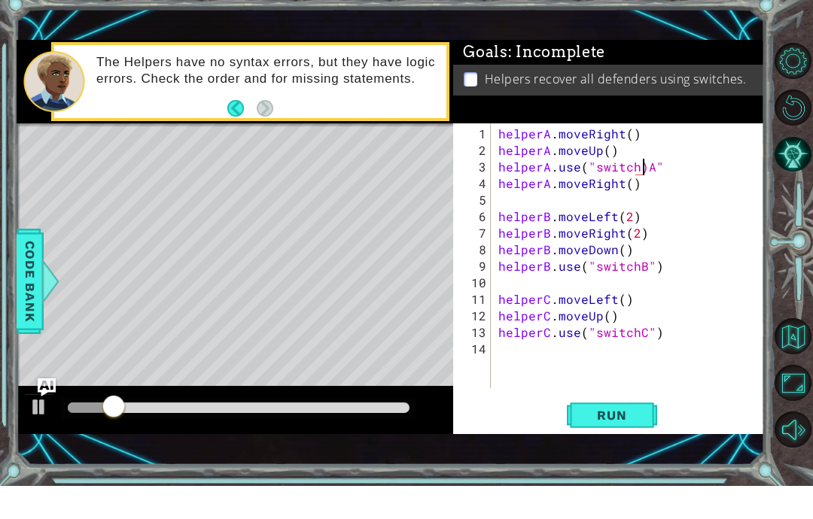
scroll to position [19, 27]
click at [637, 433] on button "Run" at bounding box center [612, 448] width 90 height 31
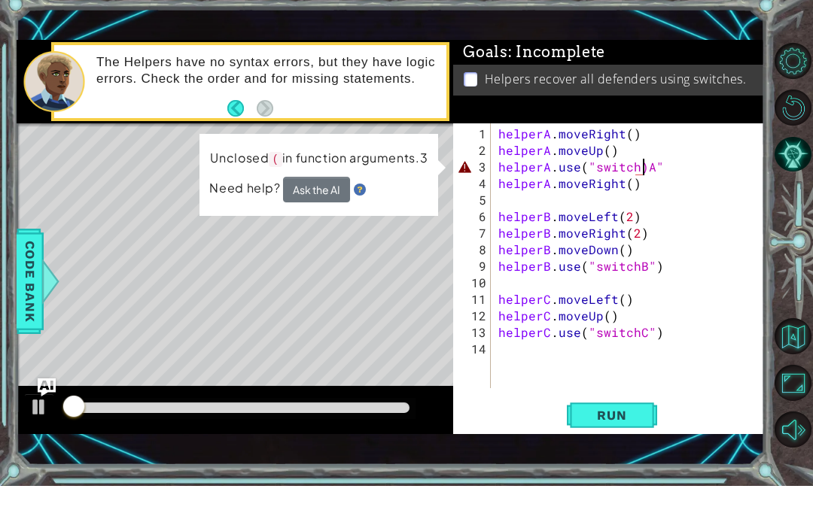
click at [637, 441] on span "Run" at bounding box center [611, 448] width 59 height 15
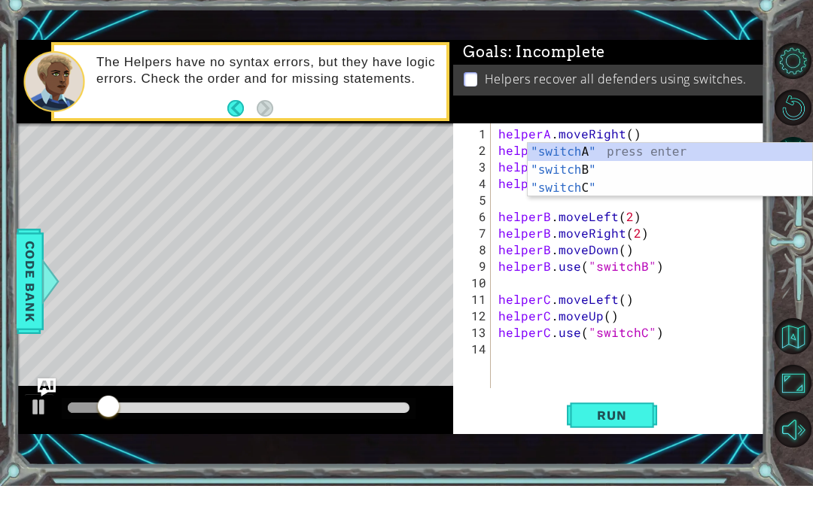
click at [611, 441] on span "Run" at bounding box center [611, 448] width 59 height 15
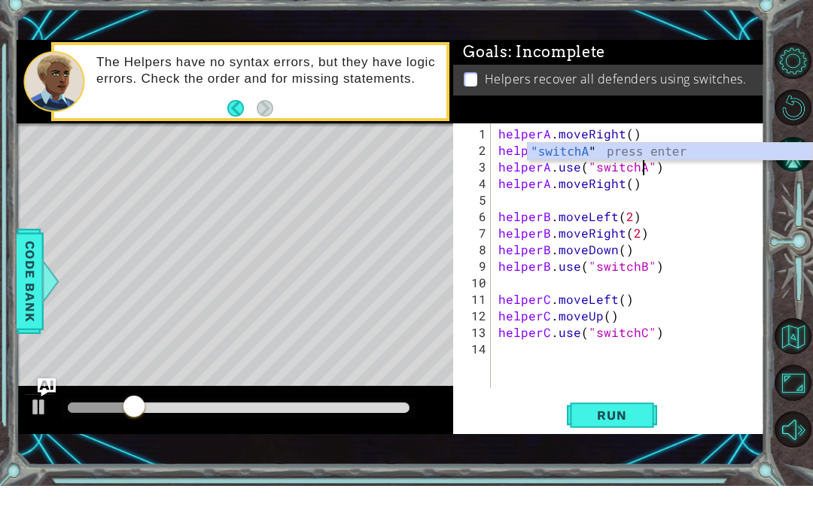
click at [643, 387] on div "helperA . moveRight ( ) helperA . moveUp ( ) helperA . use ( "switchA" ) helper…" at bounding box center [631, 308] width 273 height 298
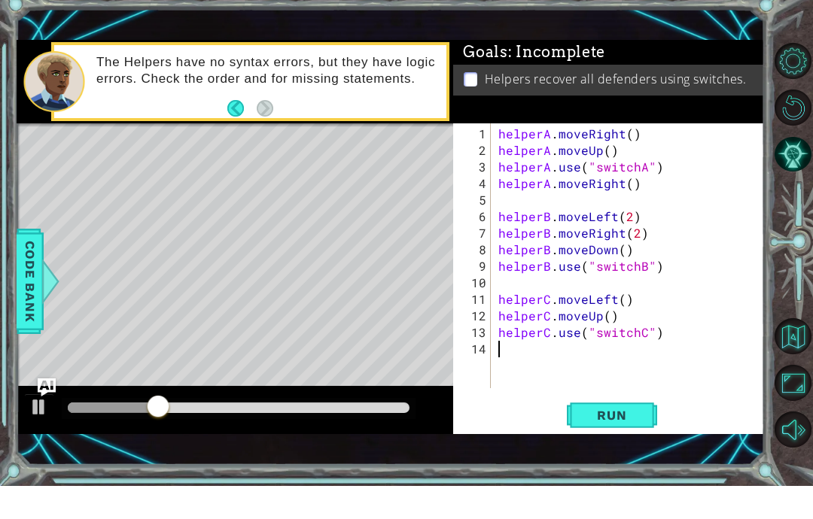
click at [640, 433] on button "Run" at bounding box center [612, 448] width 90 height 31
click at [635, 441] on span "Run" at bounding box center [611, 448] width 59 height 15
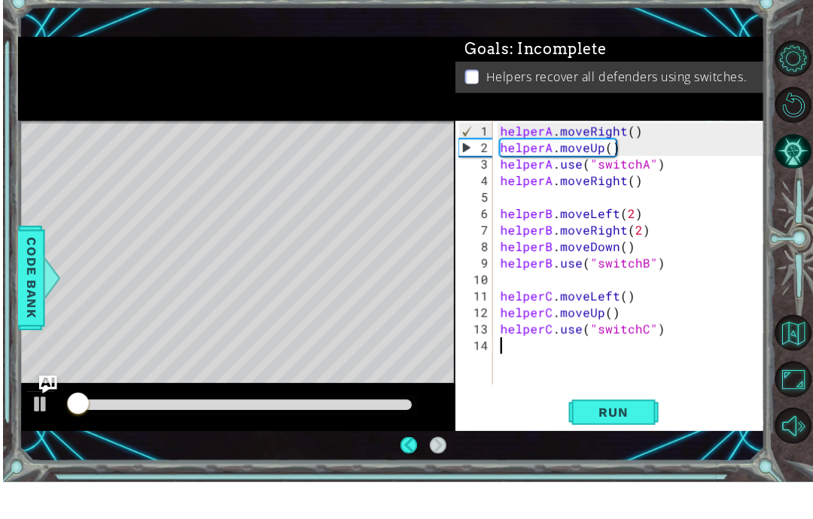
scroll to position [60, 0]
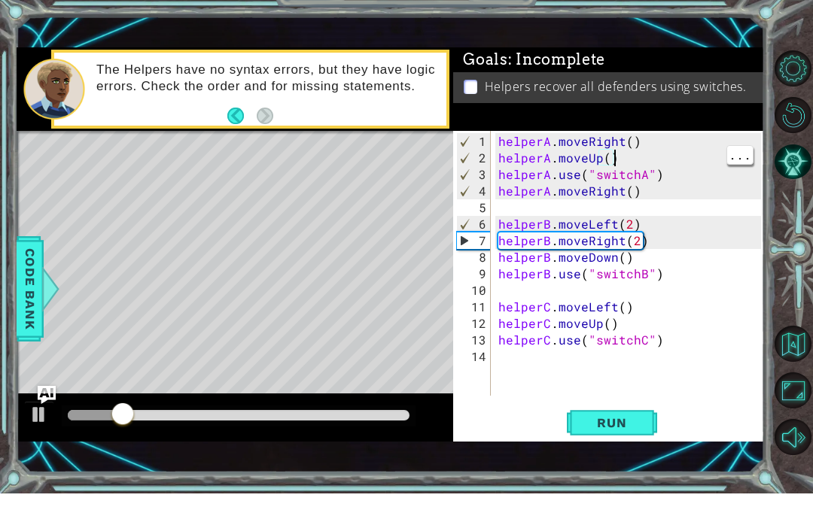
click at [606, 159] on div "helperA . moveRight ( ) helperA . moveUp ( ) helperA . use ( "switchA" ) helper…" at bounding box center [631, 308] width 273 height 298
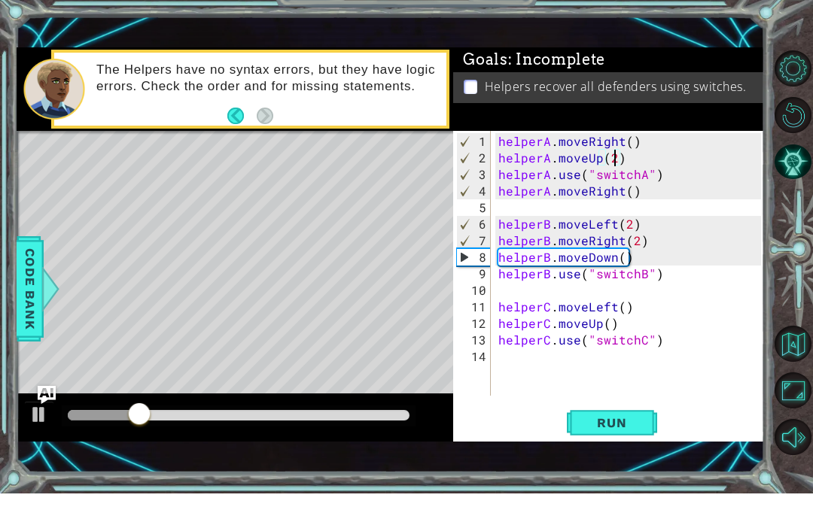
click at [625, 433] on button "Run" at bounding box center [612, 448] width 90 height 31
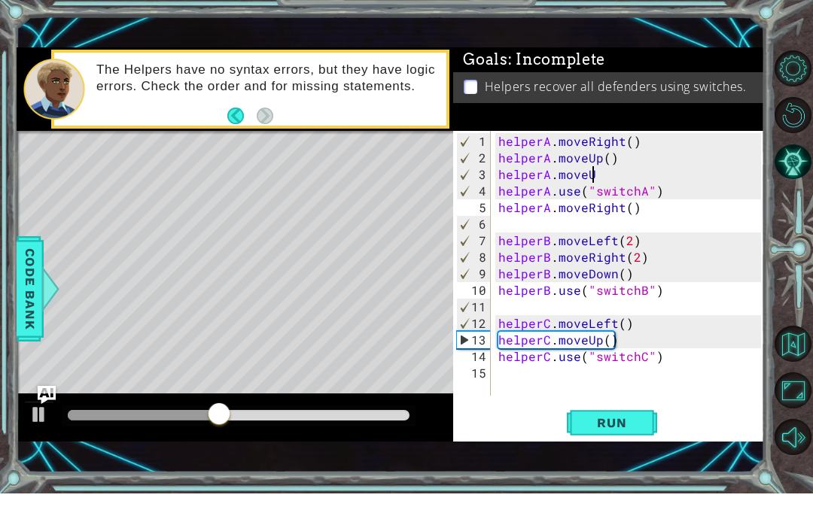
scroll to position [19, 70]
click at [623, 436] on button "Run" at bounding box center [612, 448] width 90 height 31
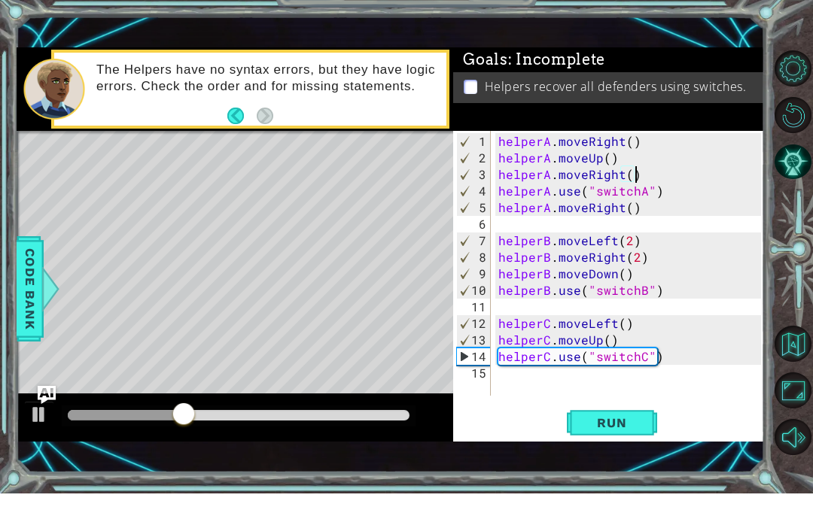
scroll to position [19, 34]
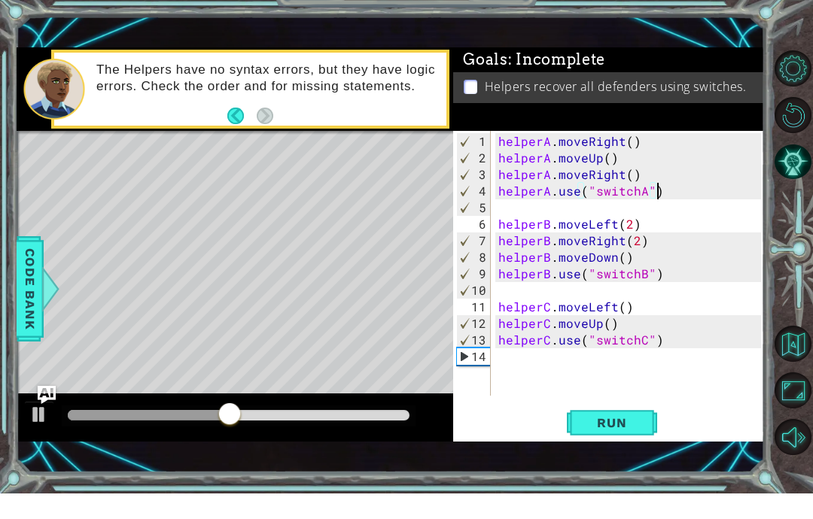
click at [648, 433] on button "Run" at bounding box center [612, 448] width 90 height 31
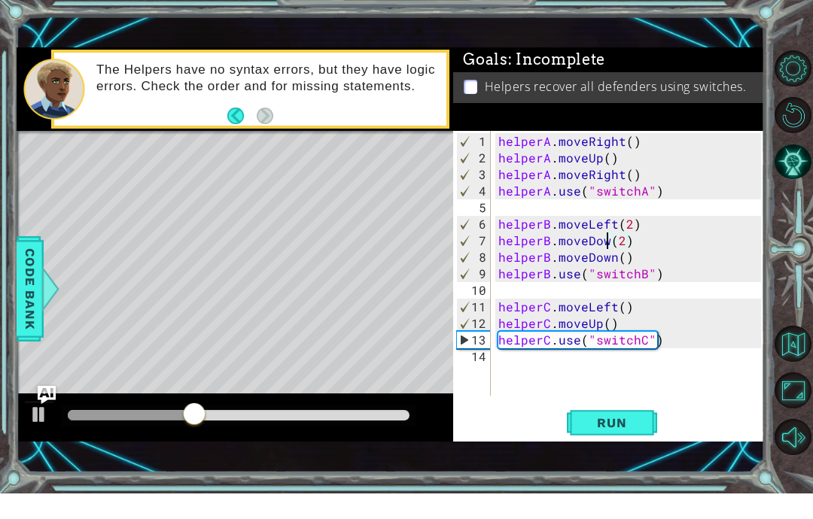
scroll to position [19, 48]
click at [634, 433] on button "Run" at bounding box center [612, 448] width 90 height 31
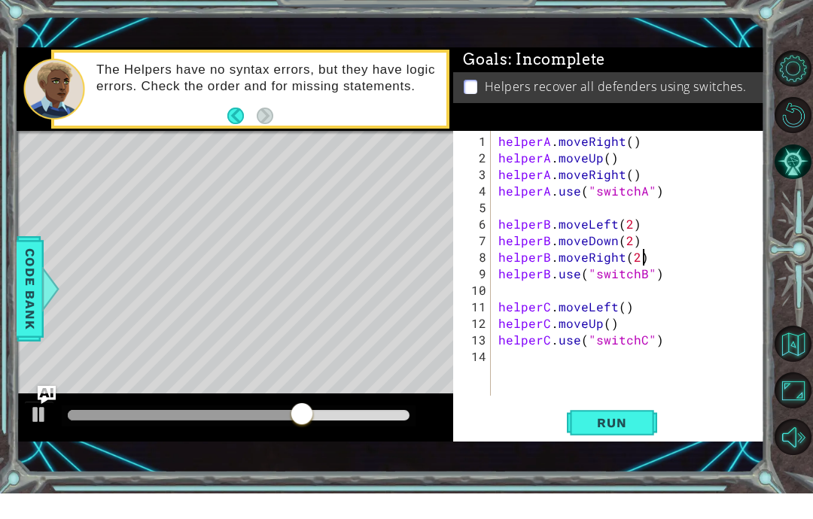
scroll to position [19, 41]
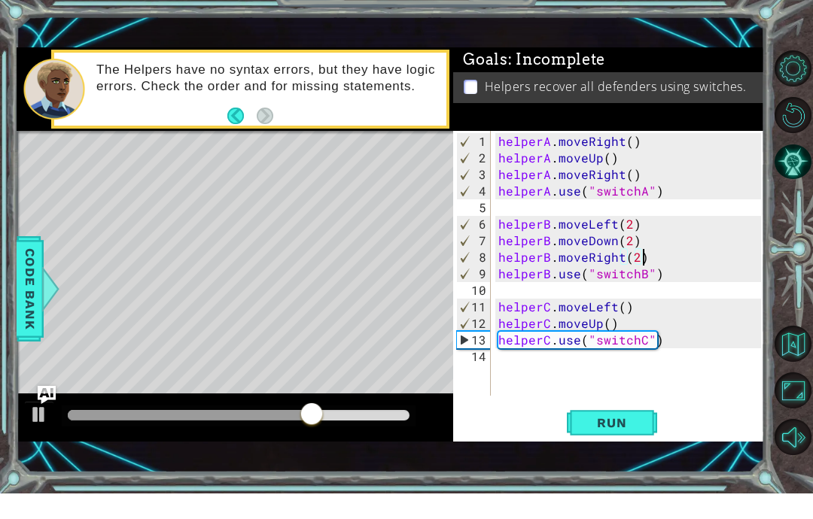
click at [629, 441] on span "Run" at bounding box center [611, 448] width 59 height 15
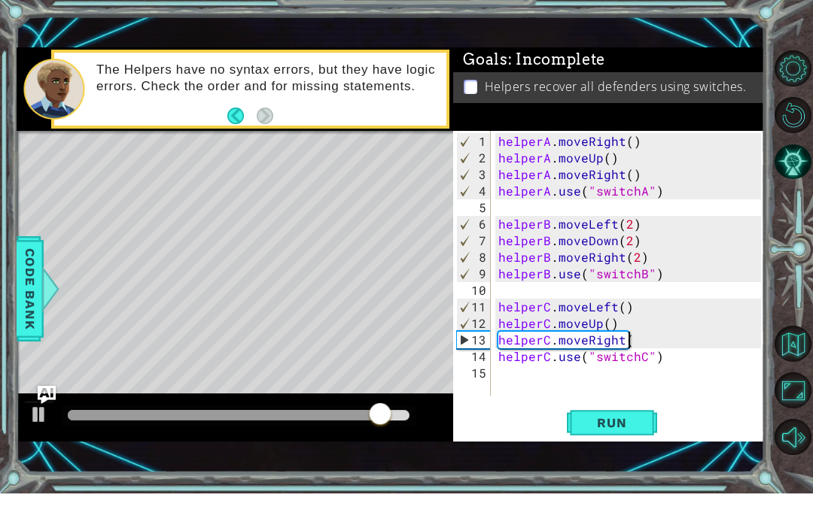
scroll to position [19, 106]
click at [625, 441] on span "Run" at bounding box center [611, 448] width 59 height 15
type textarea "abcde fg"
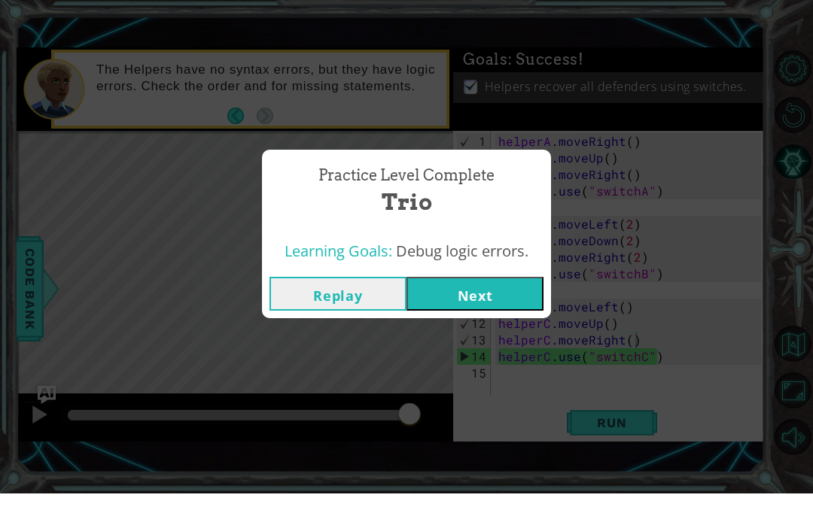
scroll to position [0, 0]
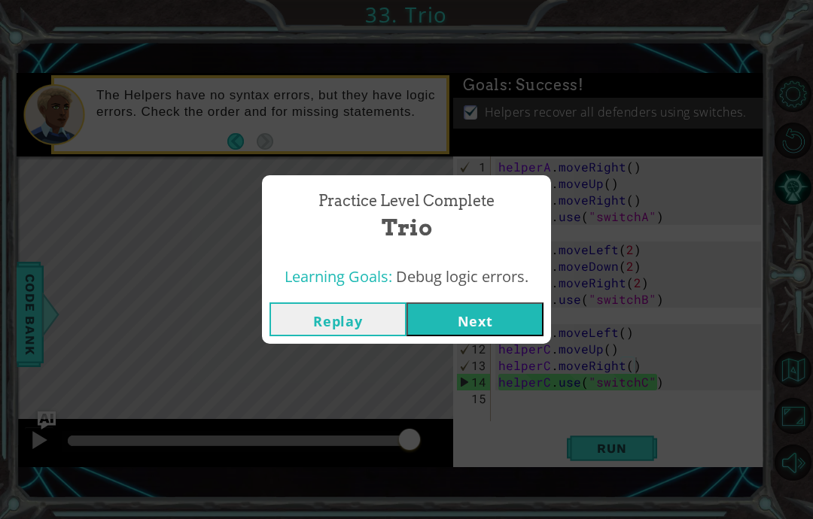
click at [533, 324] on div "Replay Next" at bounding box center [406, 319] width 289 height 49
click at [516, 336] on button "Next" at bounding box center [474, 319] width 137 height 34
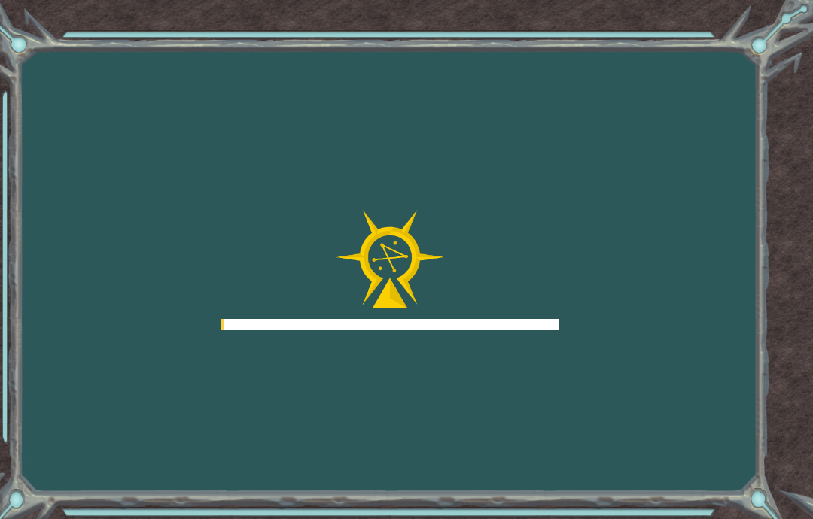
scroll to position [60, 0]
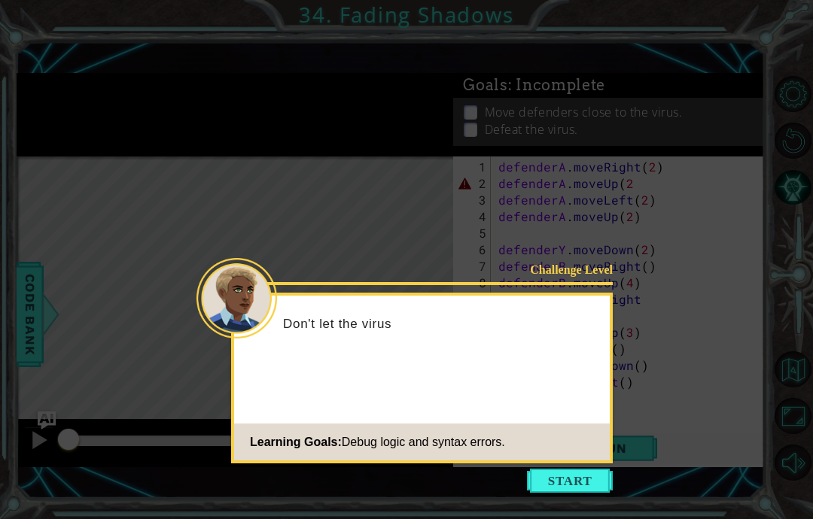
click at [557, 469] on button "Start" at bounding box center [570, 481] width 86 height 24
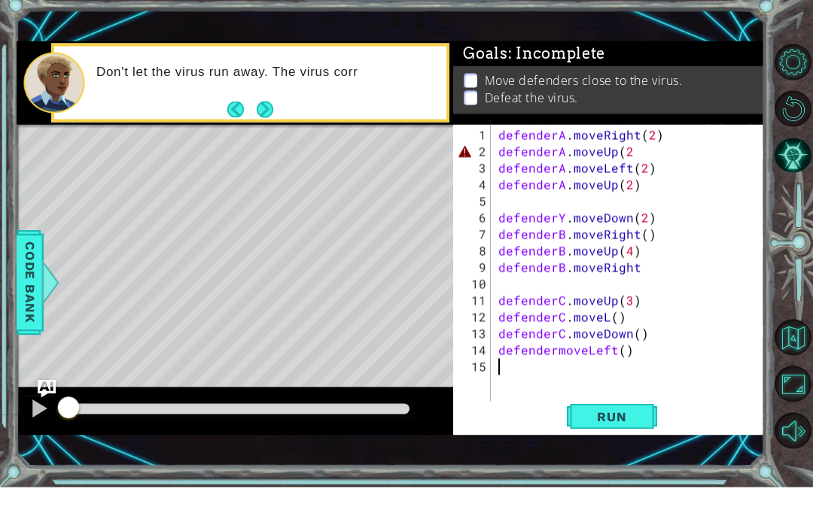
click at [616, 441] on span "Run" at bounding box center [611, 448] width 59 height 15
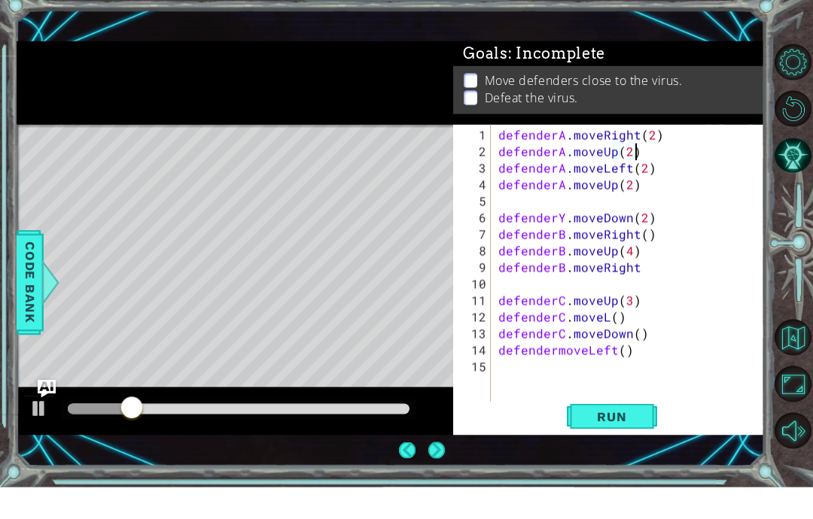
scroll to position [19, 27]
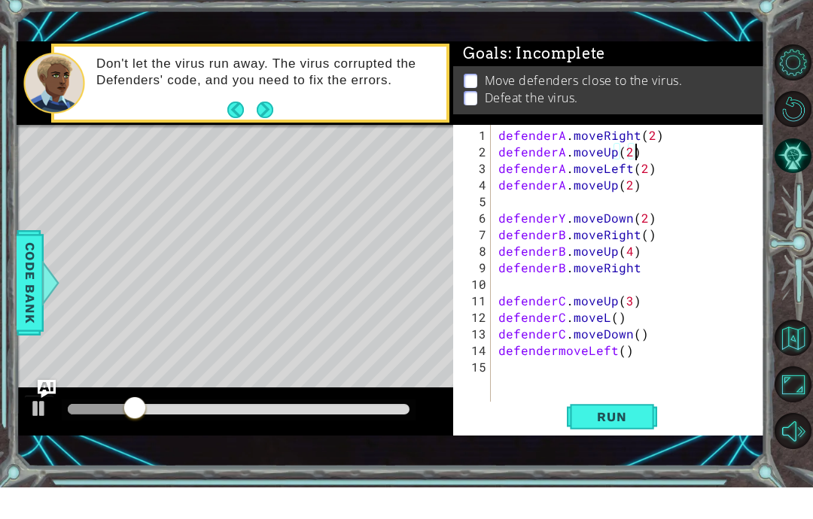
click at [618, 441] on span "Run" at bounding box center [611, 448] width 59 height 15
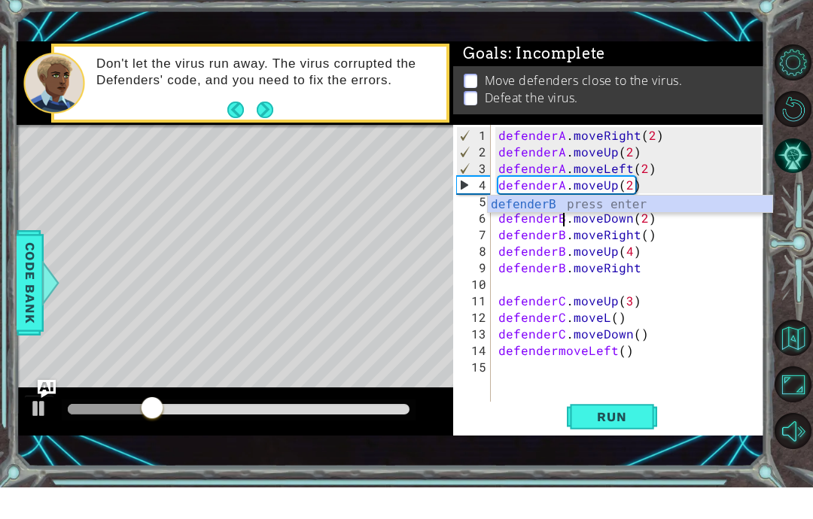
click at [611, 441] on span "Run" at bounding box center [611, 448] width 59 height 15
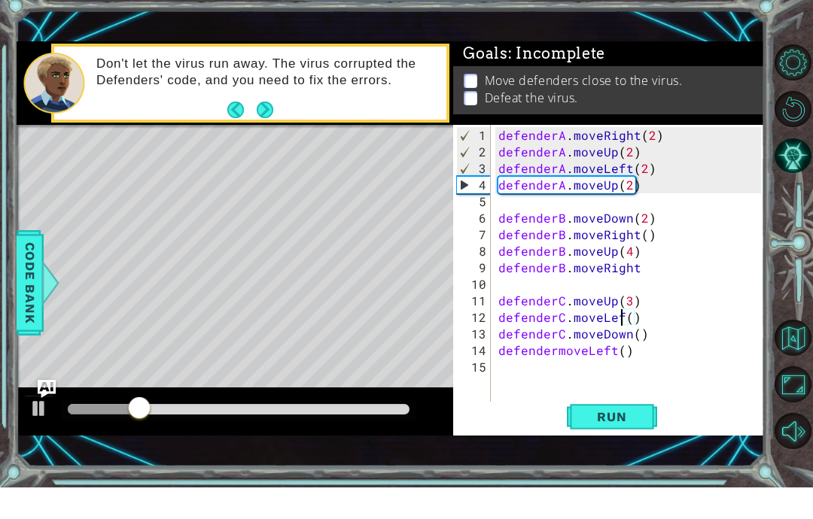
scroll to position [19, 41]
click at [638, 441] on span "Run" at bounding box center [611, 448] width 59 height 15
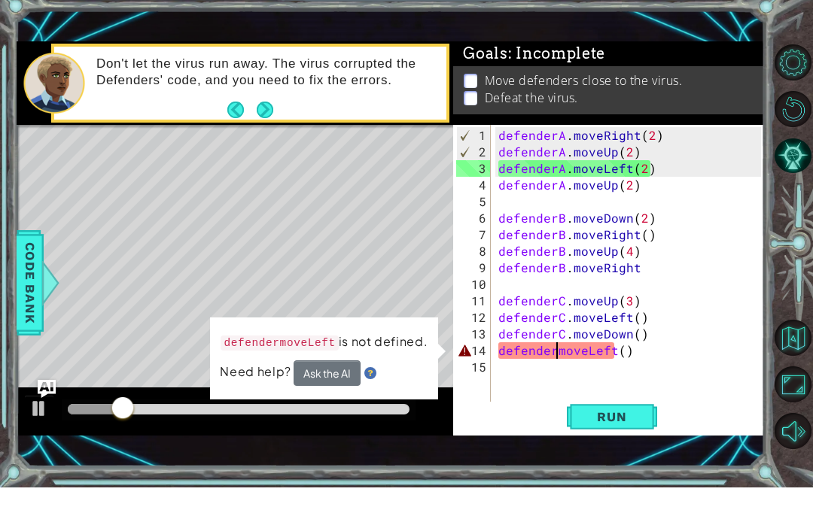
scroll to position [19, 27]
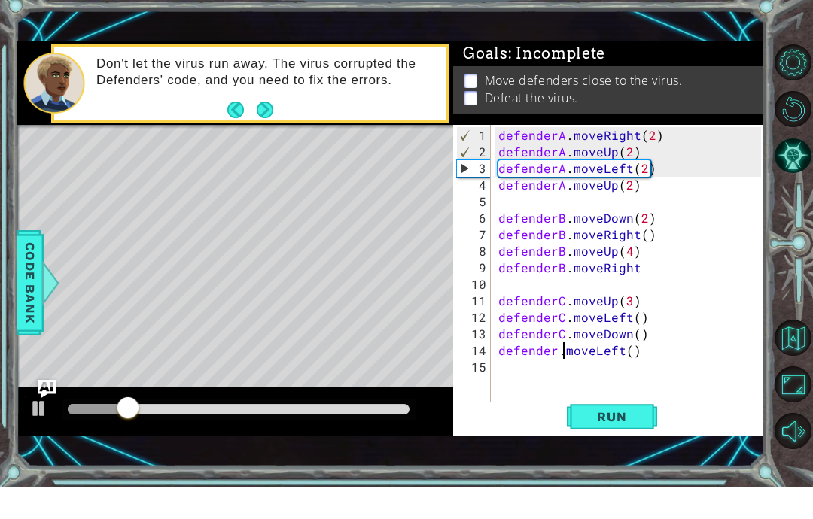
click at [621, 433] on button "Run" at bounding box center [612, 448] width 90 height 31
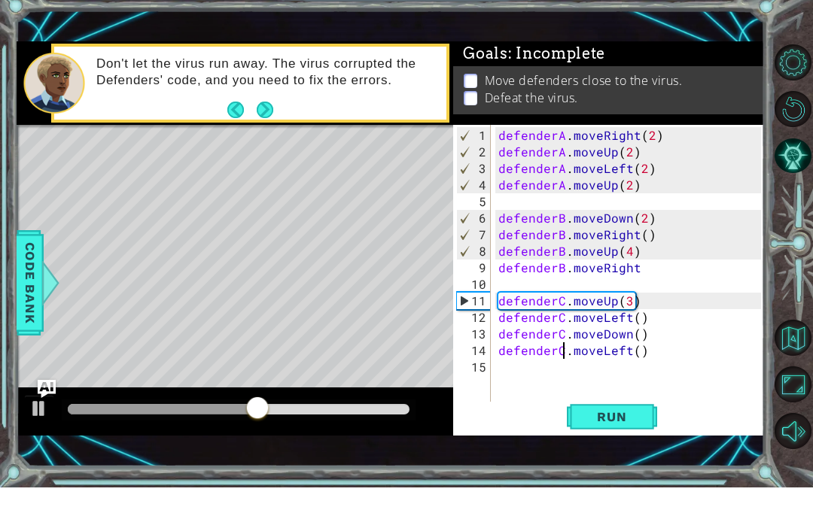
click at [650, 433] on button "Run" at bounding box center [612, 448] width 90 height 31
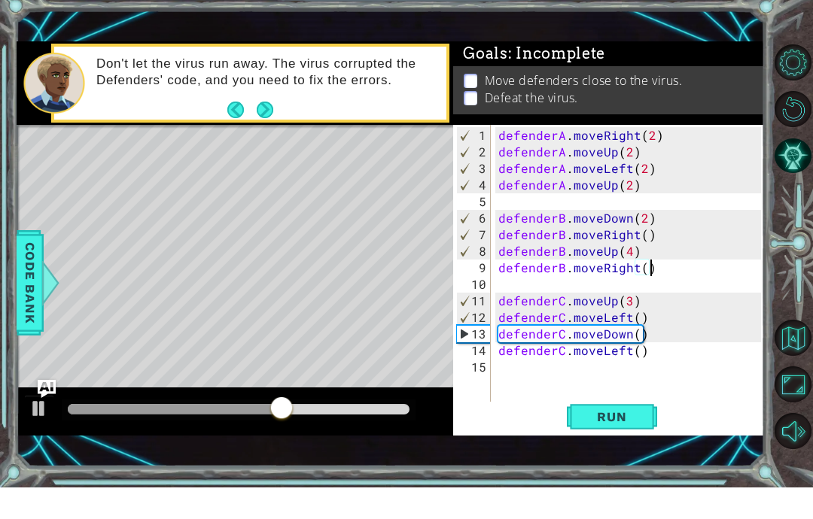
click at [634, 441] on span "Run" at bounding box center [611, 448] width 59 height 15
type textarea "abcde fg"
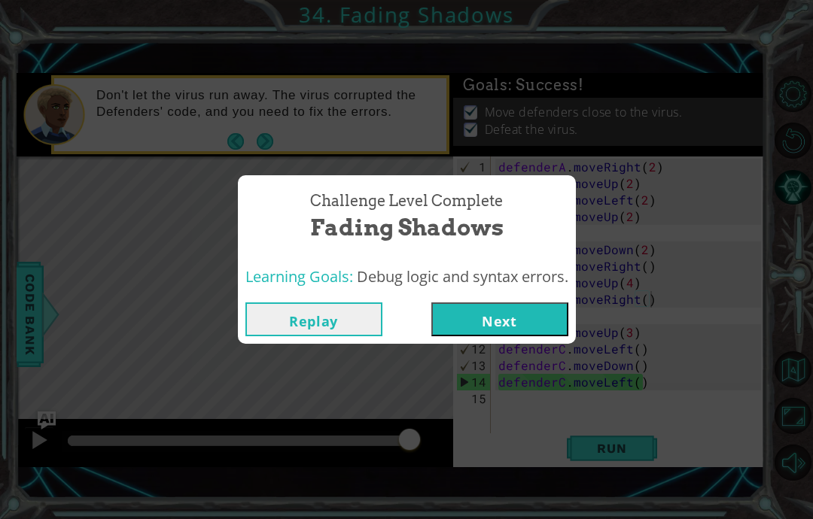
click at [539, 334] on button "Next" at bounding box center [499, 319] width 137 height 34
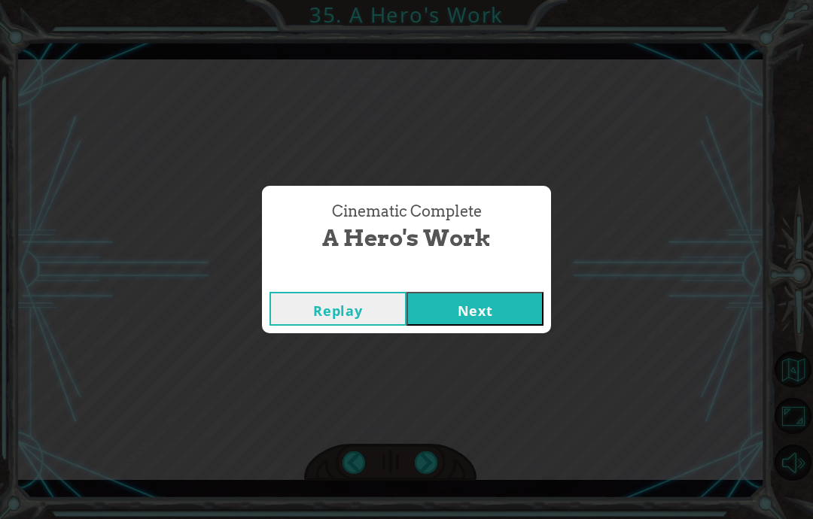
click at [473, 363] on div "Cinematic Complete A Hero's Work Replay Next" at bounding box center [406, 259] width 813 height 519
click at [484, 369] on div "Cinematic Complete A Hero's Work Replay Next" at bounding box center [406, 259] width 813 height 519
click at [493, 363] on div "Cinematic Complete A Hero's Work Replay Next" at bounding box center [406, 259] width 813 height 519
click at [507, 362] on div "Cinematic Complete A Hero's Work Replay Next" at bounding box center [406, 259] width 813 height 519
click at [515, 353] on div "Cinematic Complete A Hero's Work Replay Next" at bounding box center [406, 259] width 813 height 519
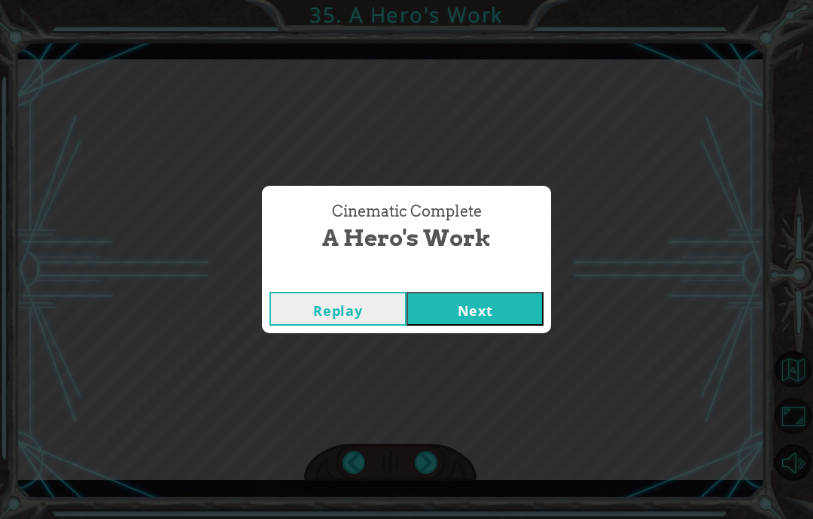
click at [482, 406] on div "Cinematic Complete A Hero's Work Replay Next" at bounding box center [406, 259] width 813 height 519
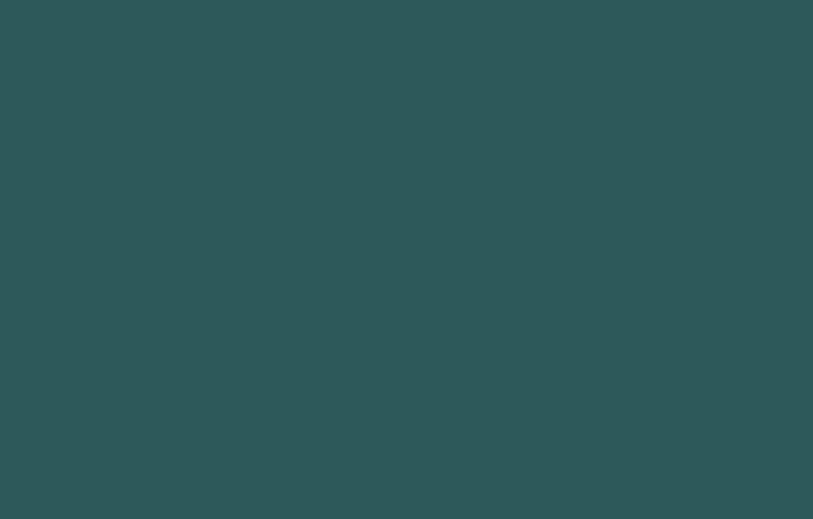
scroll to position [14, 0]
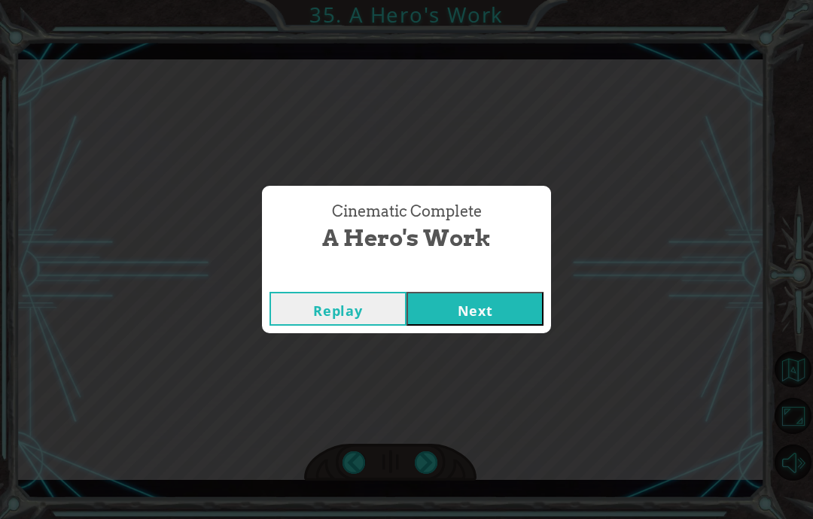
click at [501, 303] on button "Next" at bounding box center [474, 309] width 137 height 34
click at [507, 315] on button "Next" at bounding box center [474, 309] width 137 height 34
click at [509, 302] on button "Next" at bounding box center [474, 309] width 137 height 34
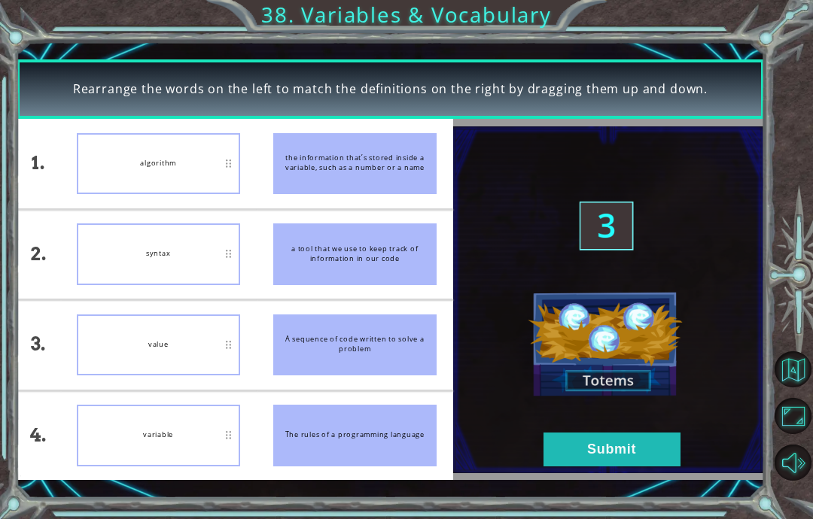
click at [646, 469] on img at bounding box center [608, 299] width 311 height 347
click at [652, 466] on button "Submit" at bounding box center [611, 450] width 137 height 34
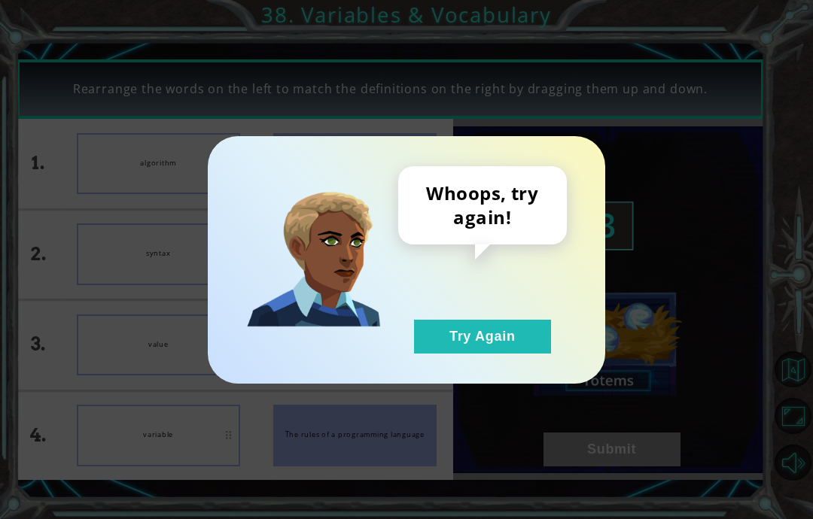
click at [498, 351] on button "Try Again" at bounding box center [482, 337] width 137 height 34
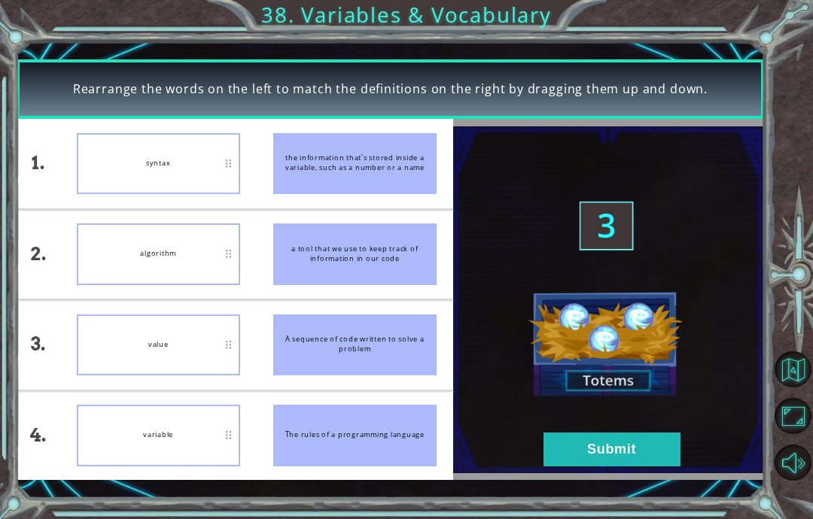
click at [631, 451] on button "Submit" at bounding box center [611, 450] width 137 height 34
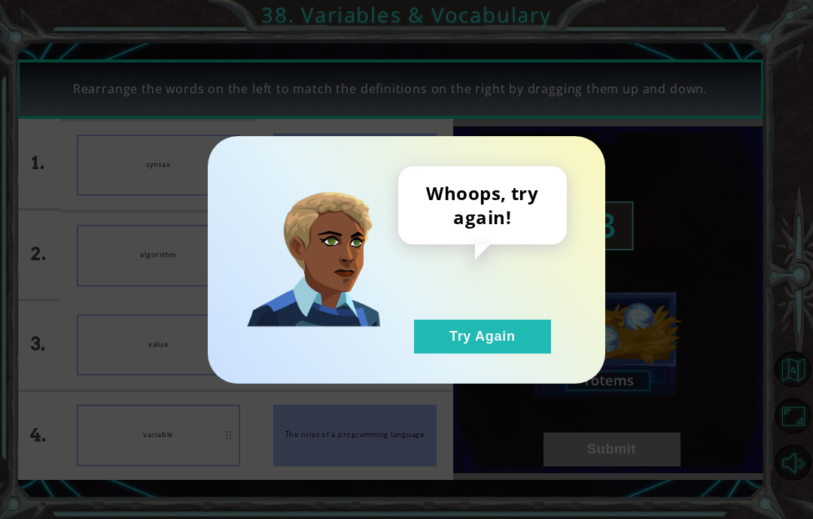
click at [522, 342] on button "Try Again" at bounding box center [482, 337] width 137 height 34
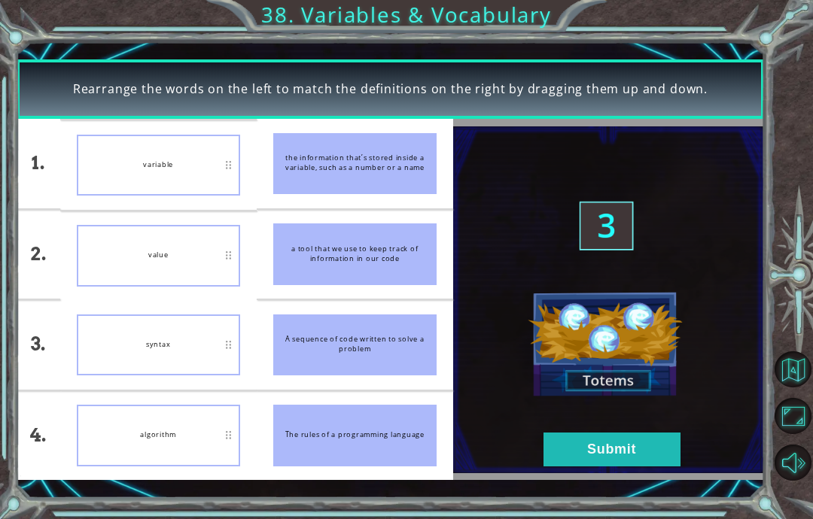
click at [648, 466] on button "Submit" at bounding box center [611, 450] width 137 height 34
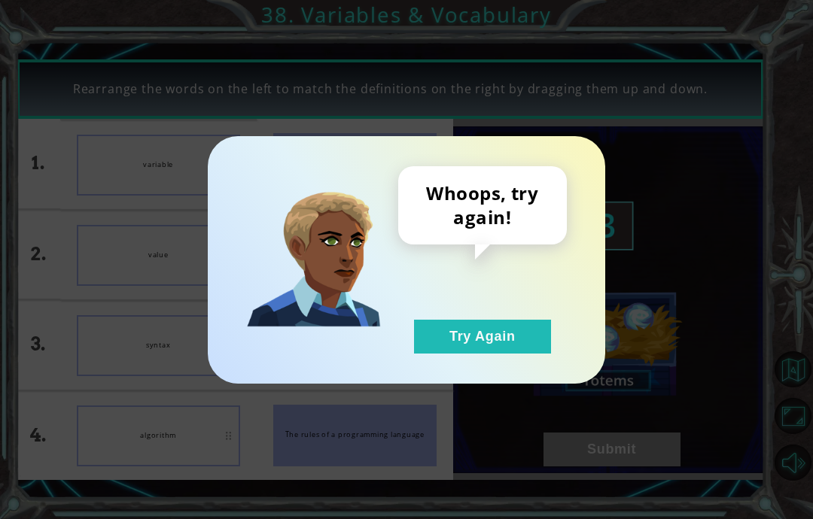
click at [524, 312] on div "Whoops, try again! Try Again" at bounding box center [482, 259] width 169 height 187
click at [517, 330] on button "Try Again" at bounding box center [482, 337] width 137 height 34
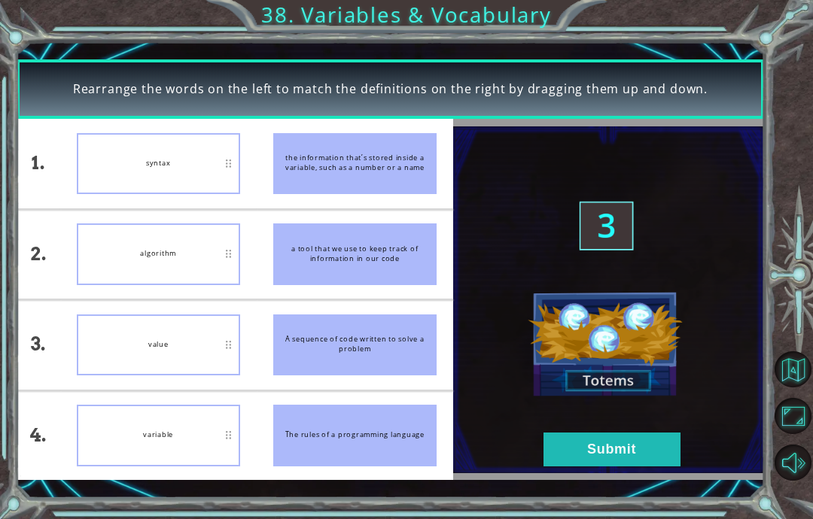
click at [668, 446] on button "Submit" at bounding box center [611, 450] width 137 height 34
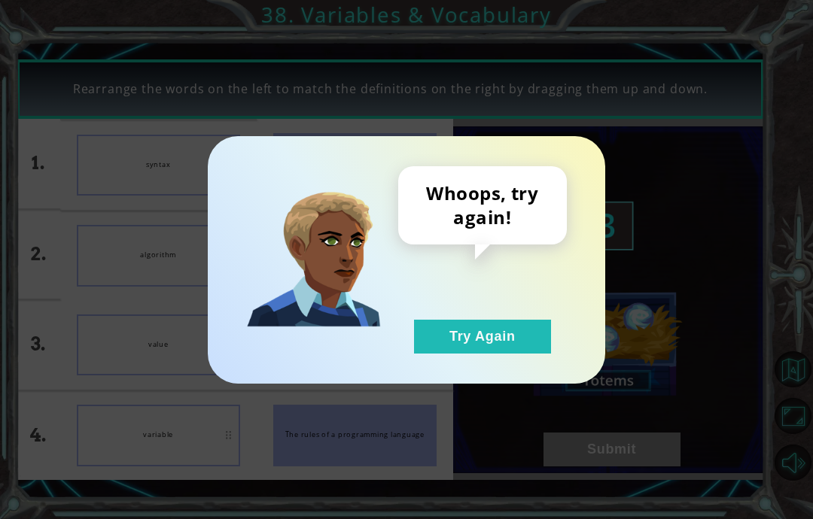
click at [514, 314] on div "Whoops, try again! Try Again" at bounding box center [482, 259] width 169 height 187
click at [536, 337] on button "Try Again" at bounding box center [482, 337] width 137 height 34
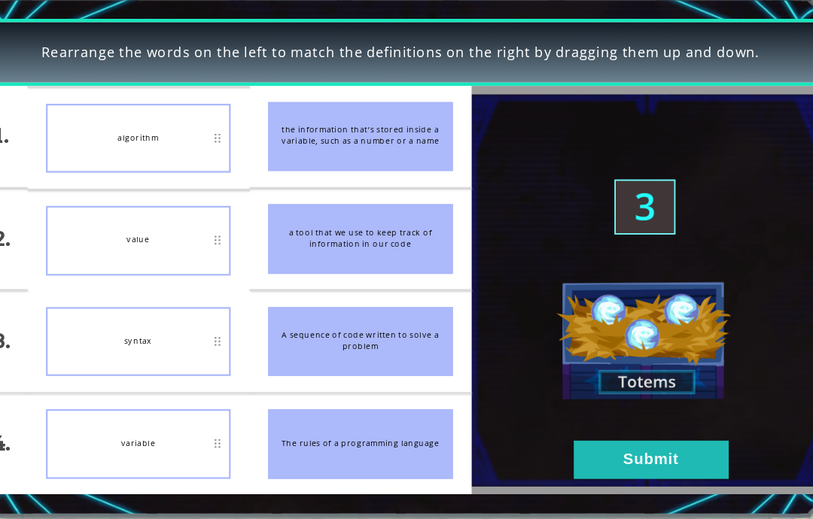
scroll to position [60, 0]
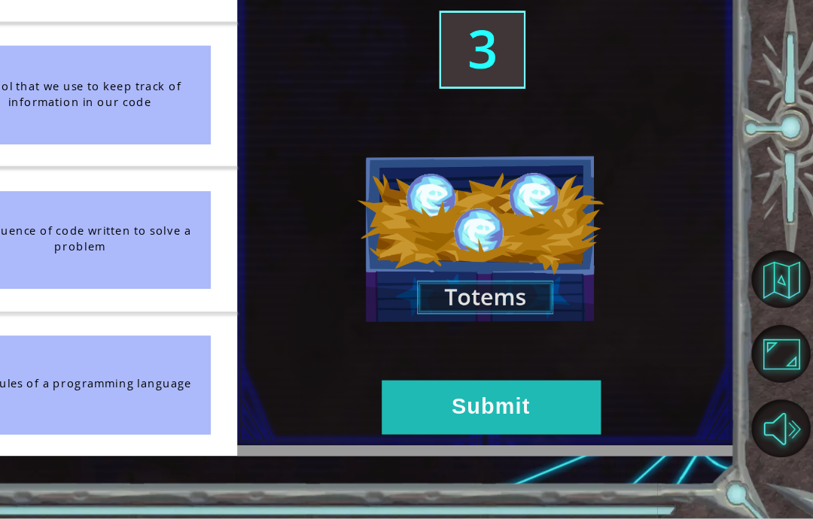
click at [543, 433] on button "Submit" at bounding box center [611, 450] width 137 height 34
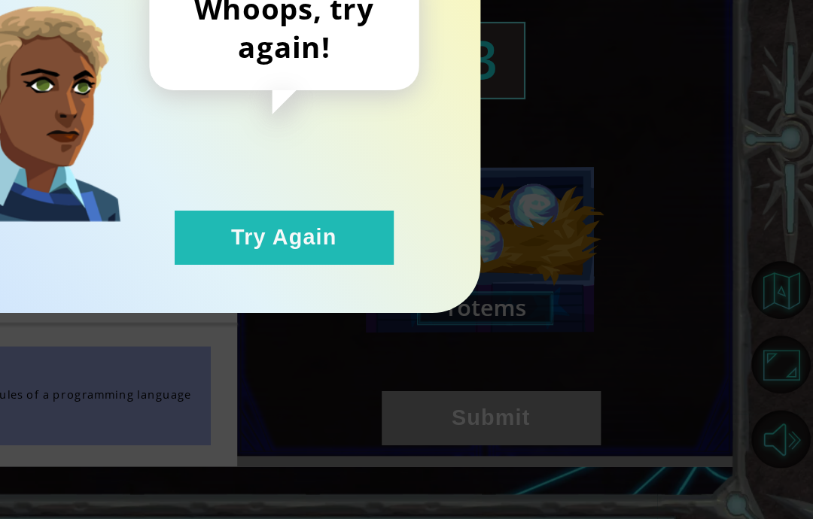
click at [358, 273] on div "Whoops, try again! Try Again" at bounding box center [406, 259] width 813 height 519
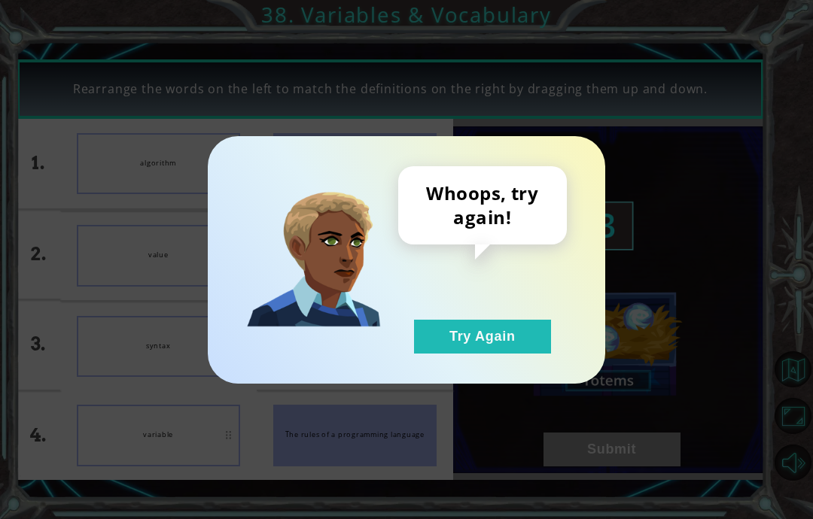
click at [486, 338] on button "Try Again" at bounding box center [482, 337] width 137 height 34
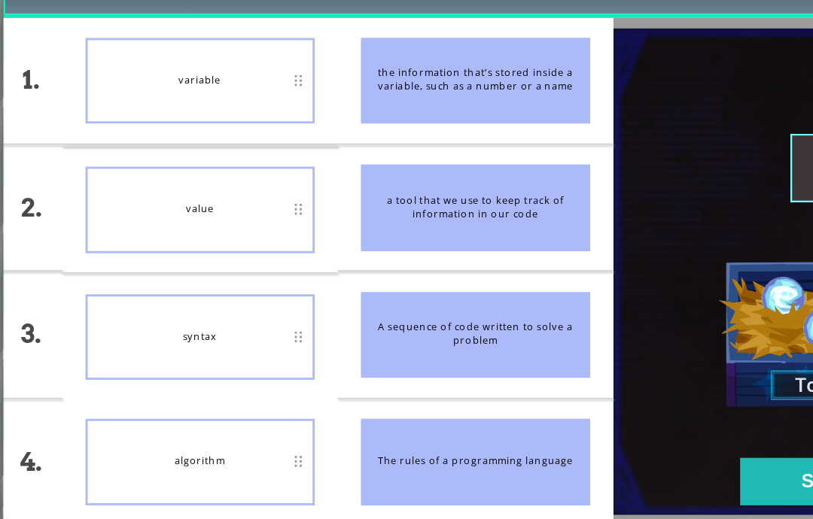
click at [555, 433] on button "Submit" at bounding box center [611, 450] width 137 height 34
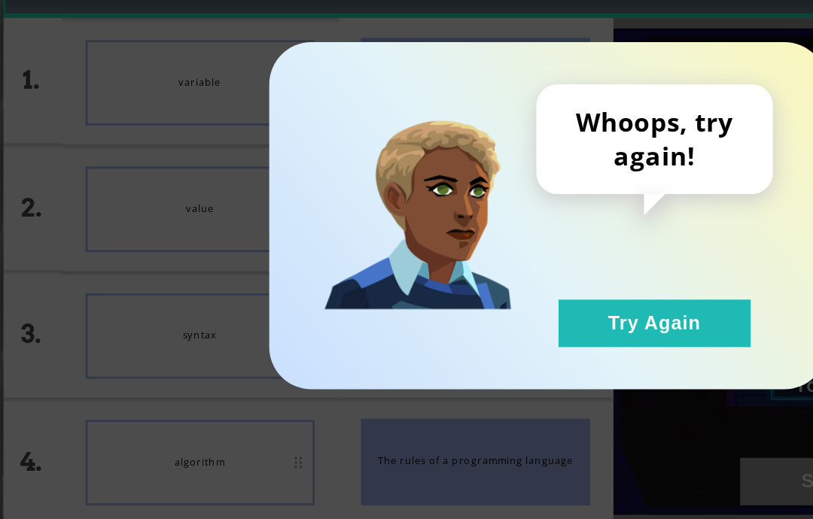
click at [503, 320] on button "Try Again" at bounding box center [482, 337] width 137 height 34
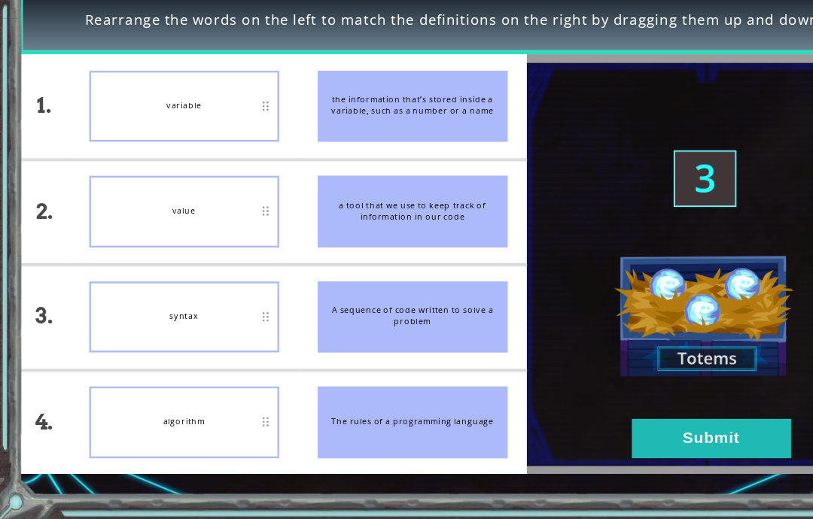
click at [612, 433] on button "Submit" at bounding box center [611, 450] width 137 height 34
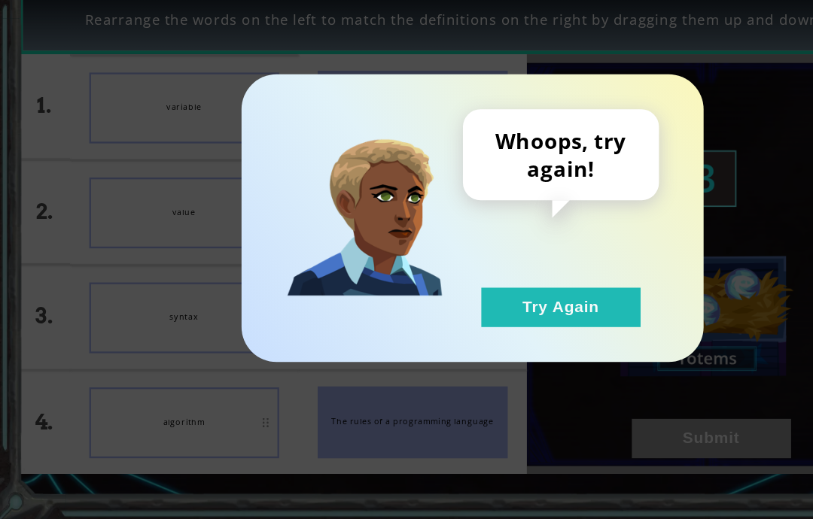
click at [615, 378] on div "Whoops, try again! Try Again" at bounding box center [406, 259] width 813 height 519
click at [514, 320] on button "Try Again" at bounding box center [482, 337] width 137 height 34
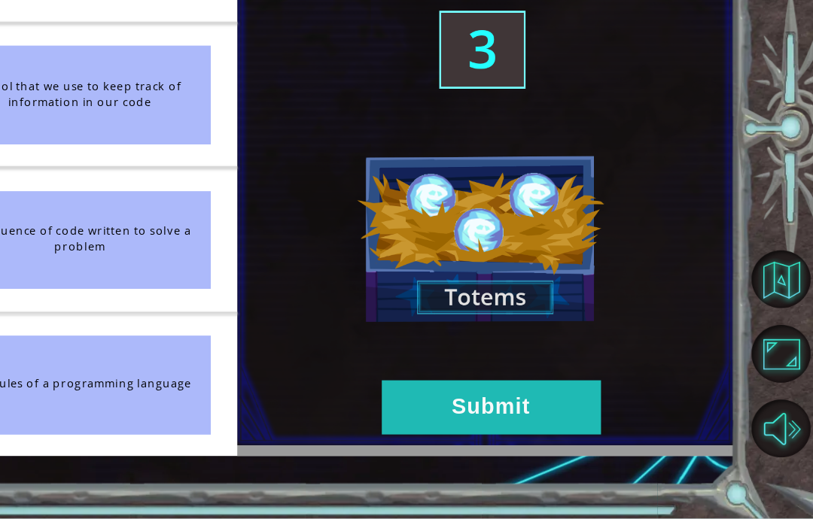
click at [543, 433] on button "Submit" at bounding box center [611, 450] width 137 height 34
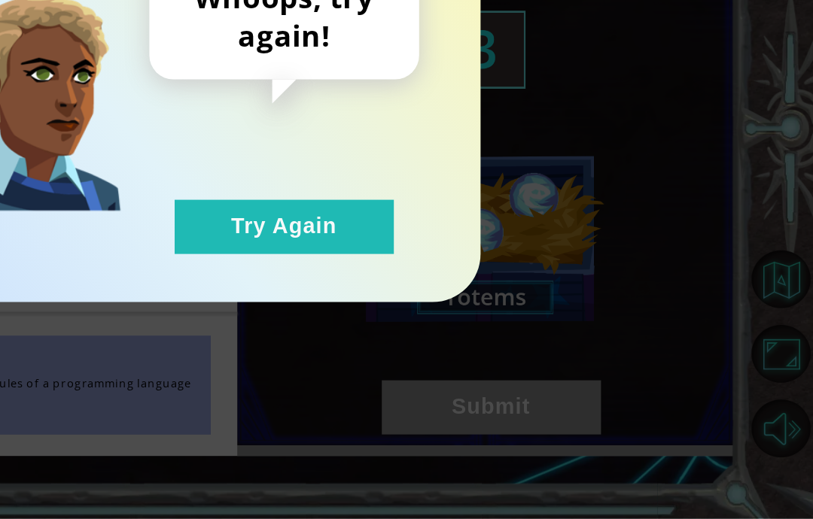
click at [357, 247] on div "Whoops, try again! Try Again" at bounding box center [406, 259] width 813 height 519
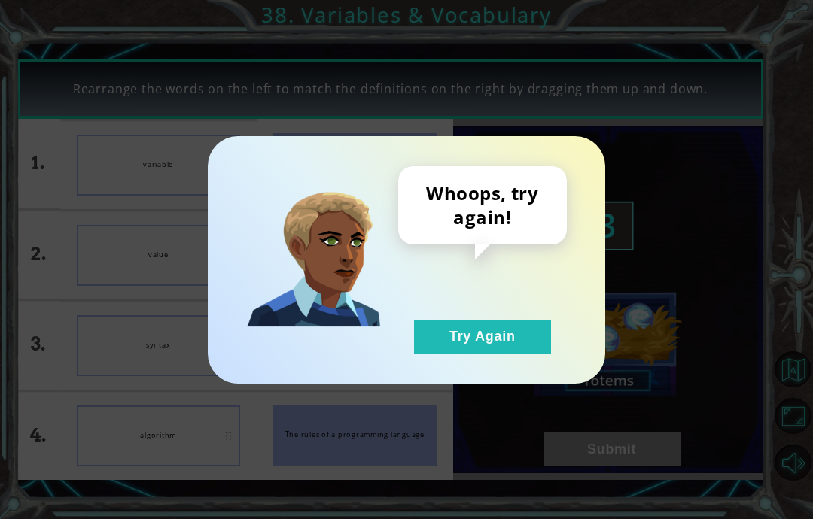
click at [491, 305] on div "Whoops, try again! Try Again" at bounding box center [482, 259] width 169 height 187
click at [476, 338] on button "Try Again" at bounding box center [482, 337] width 137 height 34
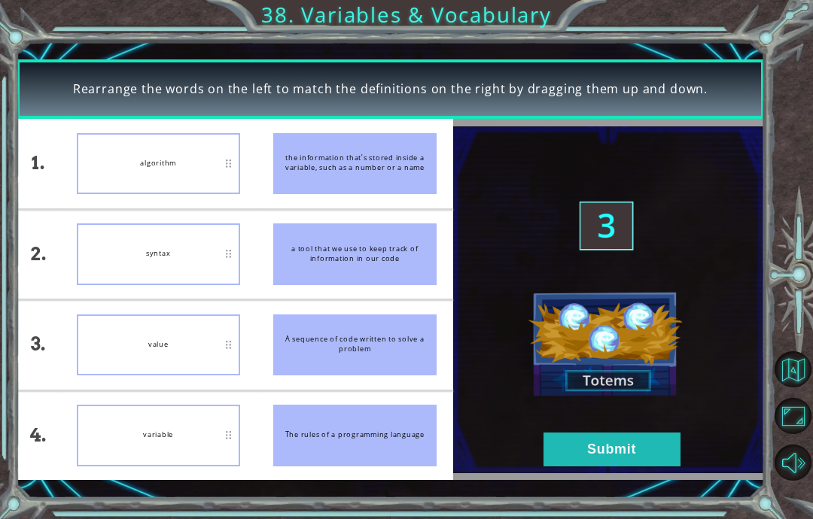
click at [151, 186] on div "algorithm" at bounding box center [158, 164] width 163 height 62
click at [215, 431] on div "algorithm" at bounding box center [158, 436] width 163 height 62
click at [634, 446] on button "Submit" at bounding box center [611, 450] width 137 height 34
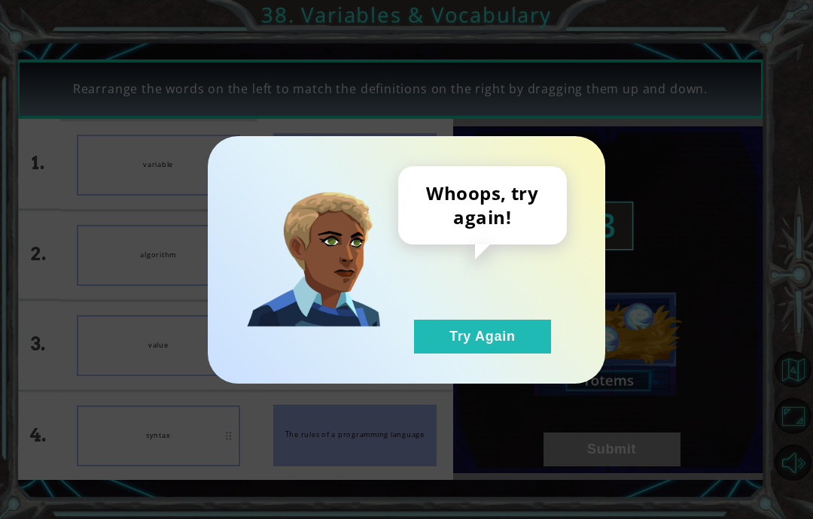
click at [527, 324] on button "Try Again" at bounding box center [482, 337] width 137 height 34
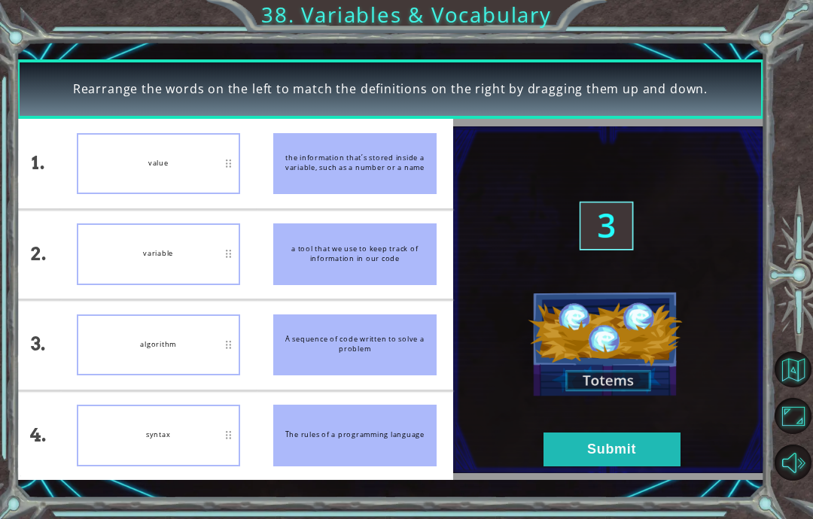
click at [570, 450] on button "Submit" at bounding box center [611, 450] width 137 height 34
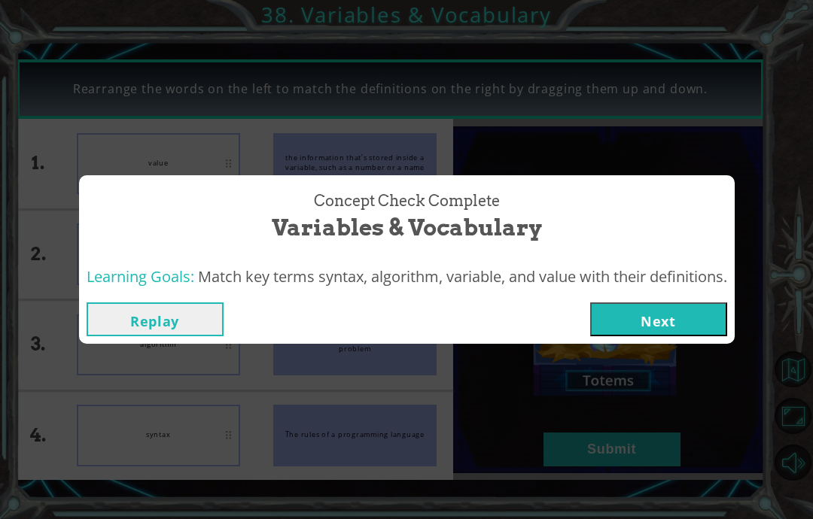
click at [704, 315] on button "Next" at bounding box center [658, 319] width 137 height 34
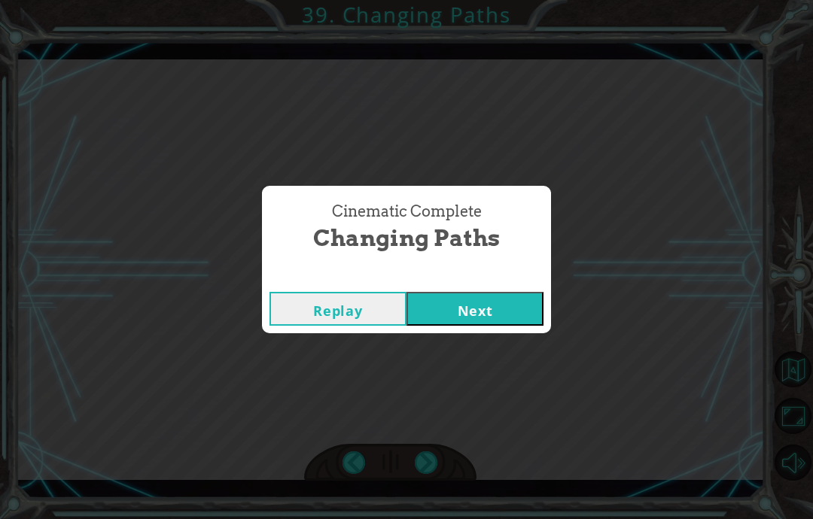
click at [441, 298] on button "Next" at bounding box center [474, 309] width 137 height 34
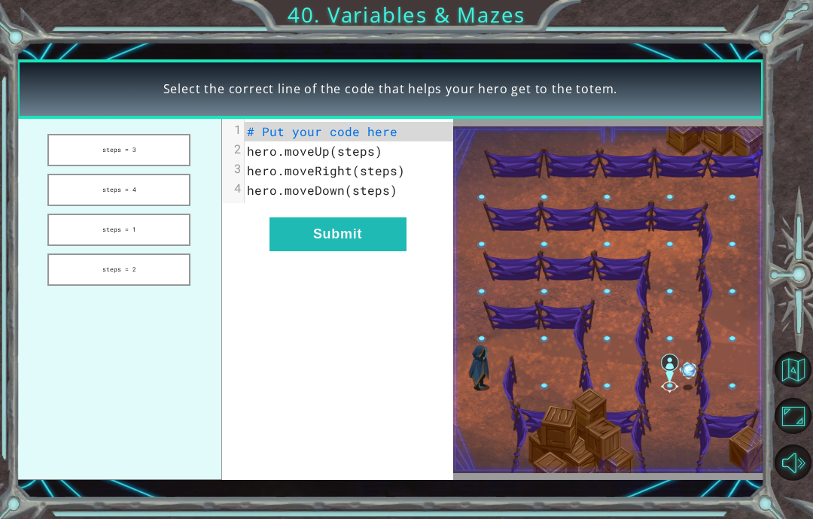
click at [319, 251] on button "Submit" at bounding box center [337, 234] width 137 height 34
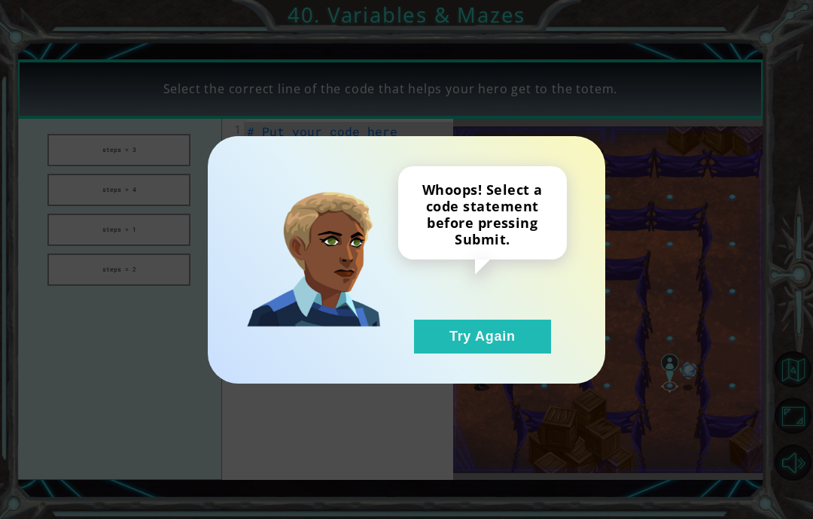
click at [366, 232] on img at bounding box center [313, 259] width 135 height 135
click at [480, 341] on button "Try Again" at bounding box center [482, 337] width 137 height 34
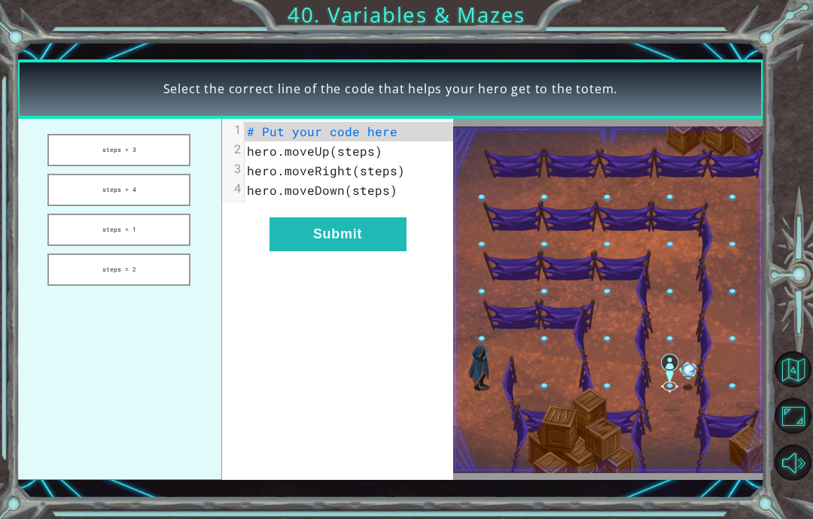
click at [87, 198] on button "steps = 4" at bounding box center [118, 190] width 143 height 32
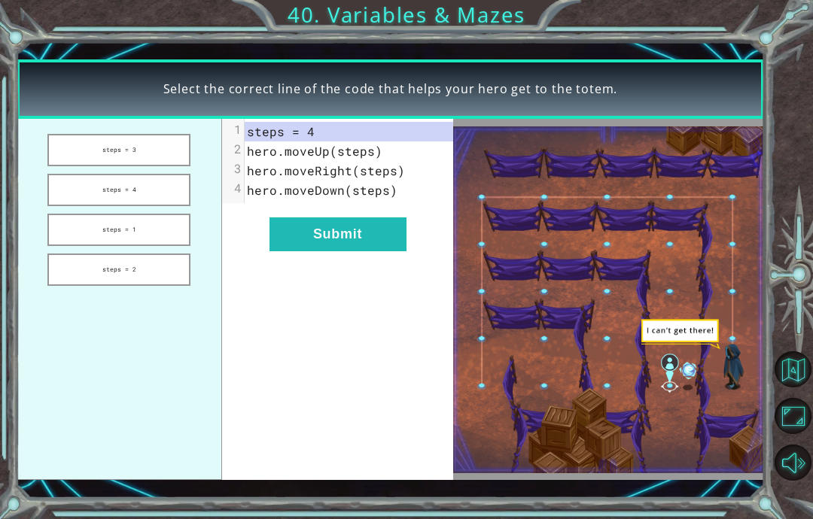
click at [345, 247] on button "Submit" at bounding box center [337, 234] width 137 height 34
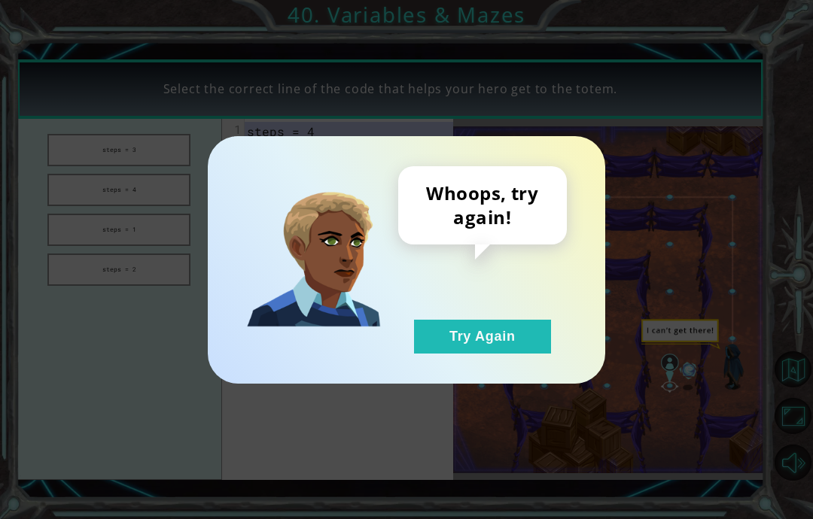
click at [389, 274] on div "Whoops, try again! Try Again" at bounding box center [406, 259] width 337 height 187
click at [414, 338] on button "Try Again" at bounding box center [482, 337] width 137 height 34
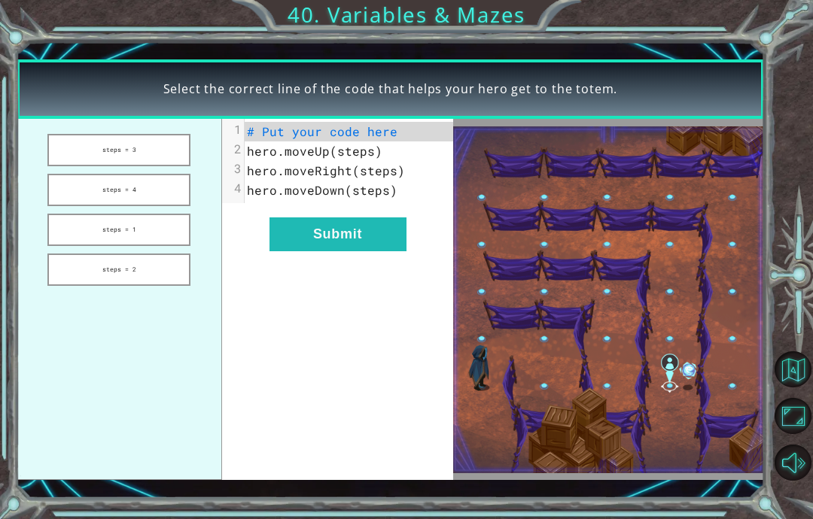
click at [71, 151] on button "steps = 3" at bounding box center [118, 150] width 143 height 32
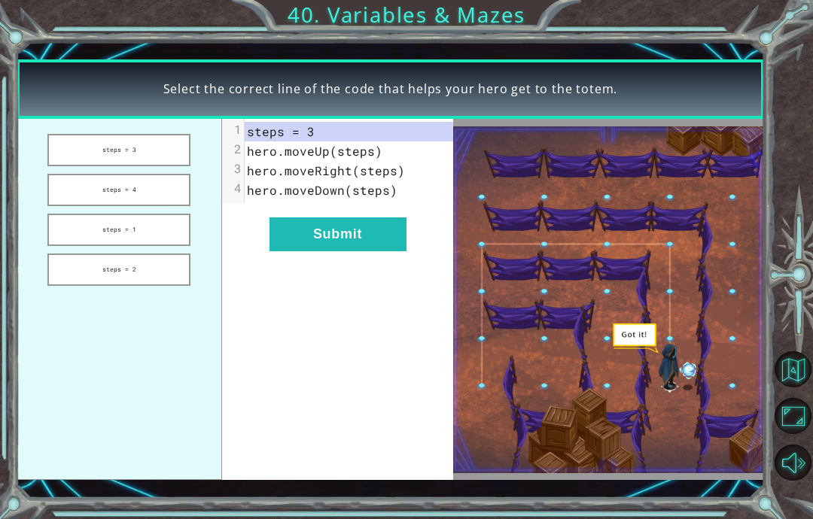
click at [354, 218] on button "Submit" at bounding box center [337, 234] width 137 height 34
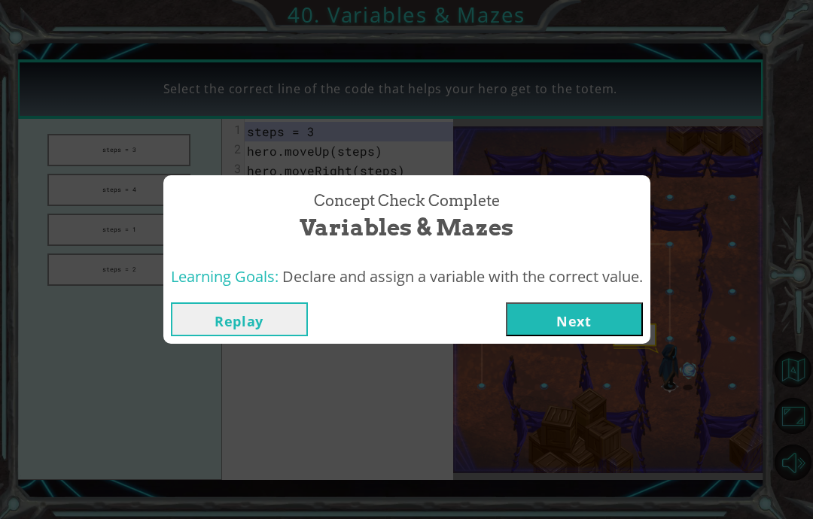
click at [552, 308] on button "Next" at bounding box center [574, 319] width 137 height 34
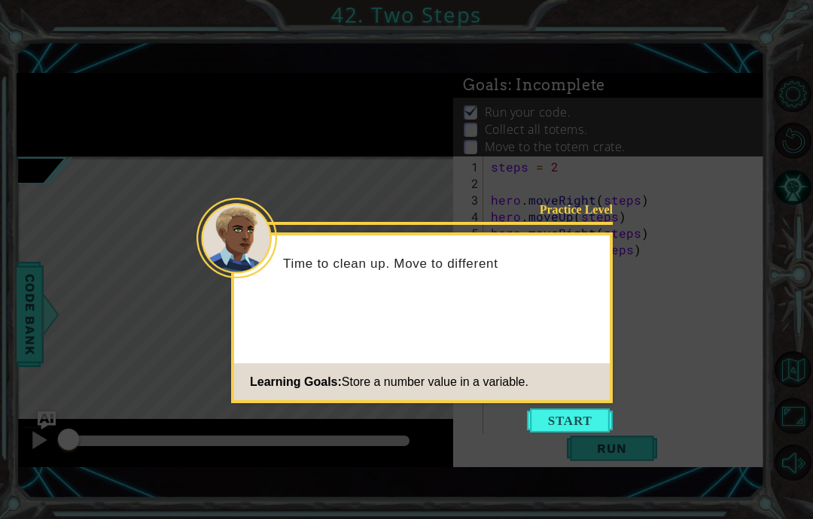
click at [583, 421] on button "Start" at bounding box center [570, 421] width 86 height 24
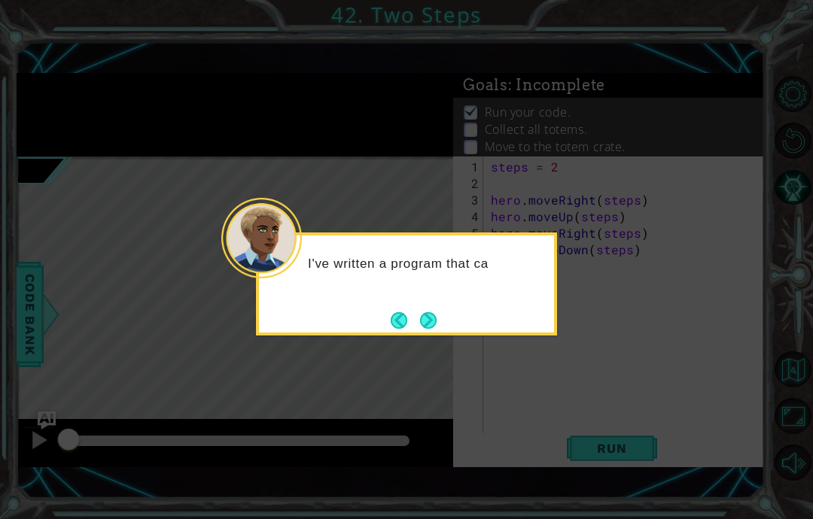
click at [436, 317] on button "Next" at bounding box center [428, 320] width 17 height 17
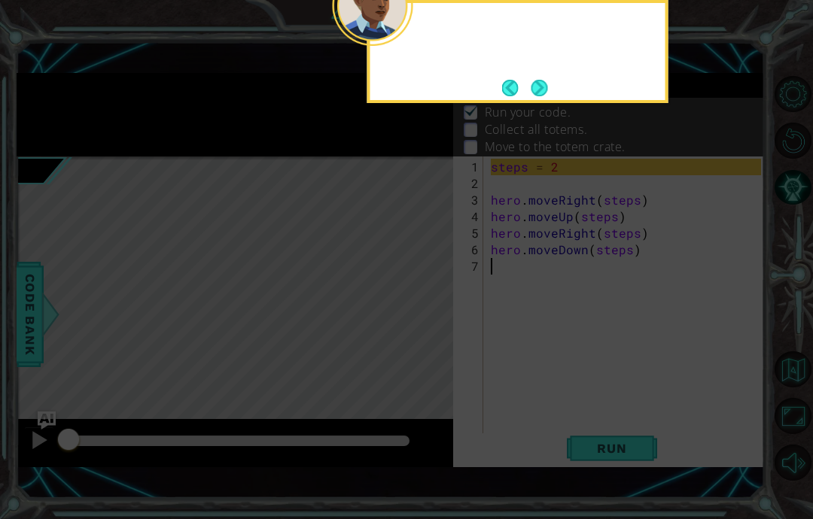
click at [443, 329] on icon at bounding box center [406, 121] width 813 height 795
click at [526, 84] on button "Back" at bounding box center [516, 88] width 29 height 17
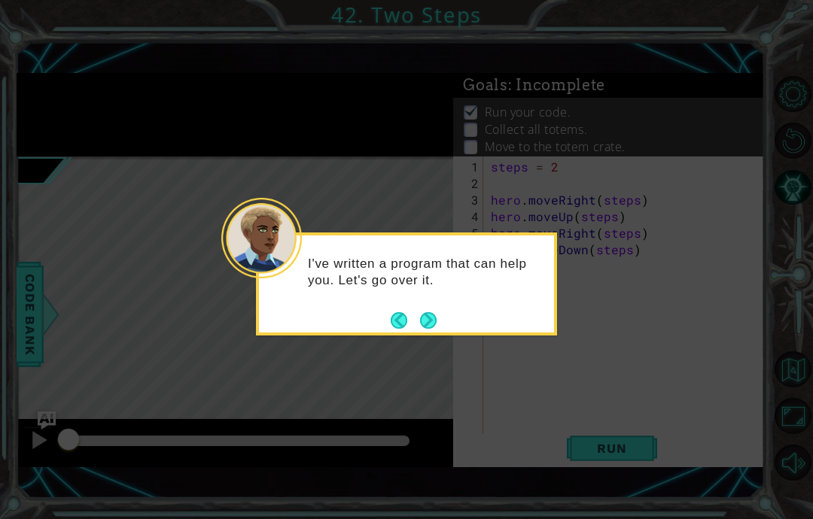
click at [445, 287] on p "I've written a program that can help you. Let's go over it." at bounding box center [426, 272] width 236 height 33
click at [430, 324] on button "Next" at bounding box center [428, 320] width 17 height 17
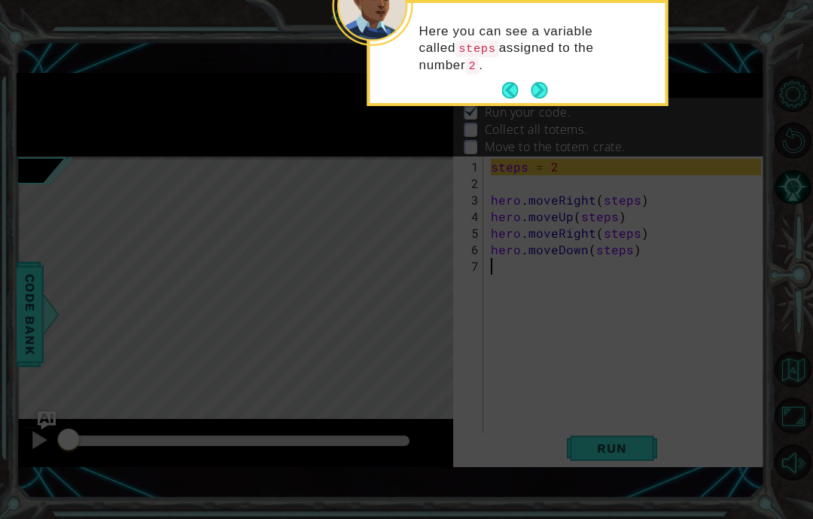
click at [534, 82] on button "Next" at bounding box center [538, 90] width 17 height 17
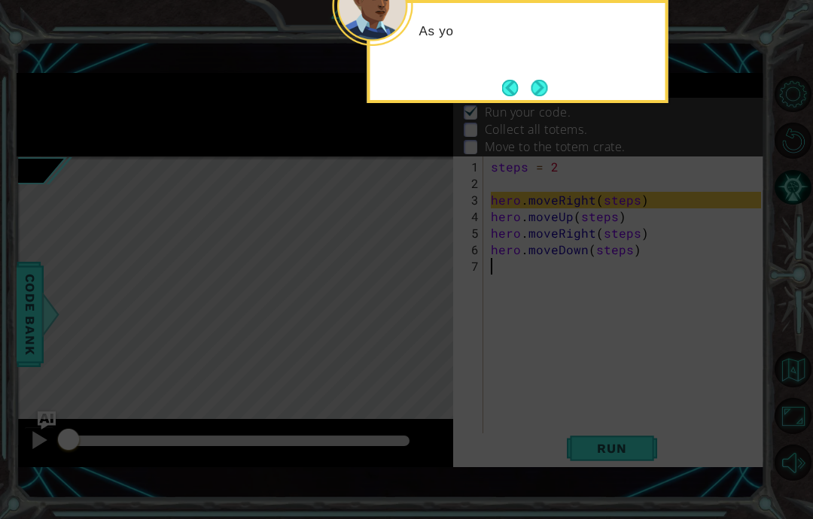
click at [531, 85] on button "Next" at bounding box center [539, 88] width 17 height 17
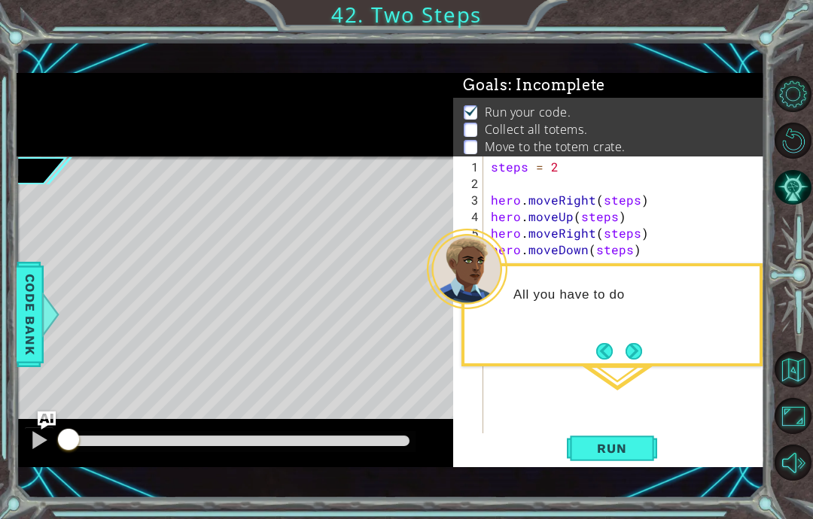
click at [633, 351] on button "Next" at bounding box center [633, 351] width 17 height 17
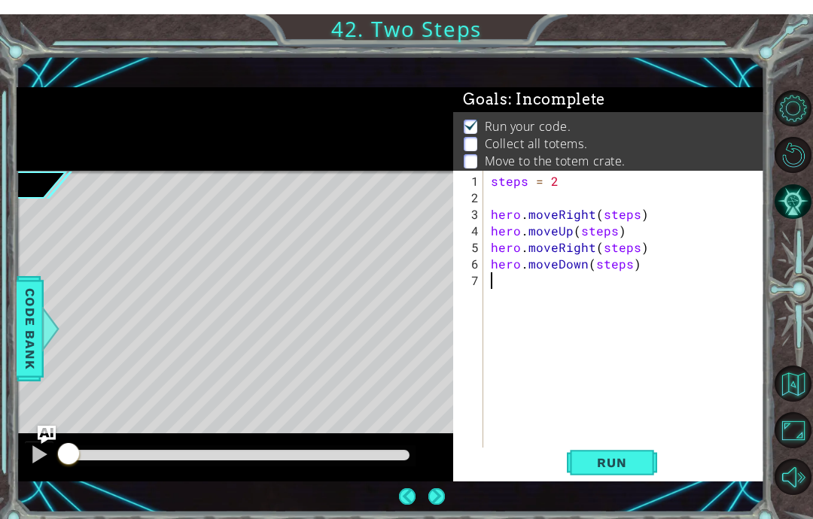
scroll to position [15, 0]
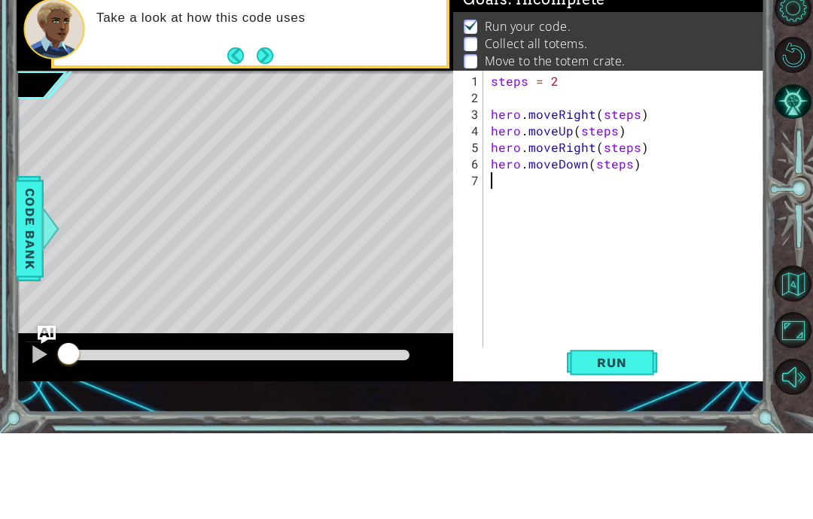
click at [637, 441] on span "Run" at bounding box center [611, 448] width 59 height 15
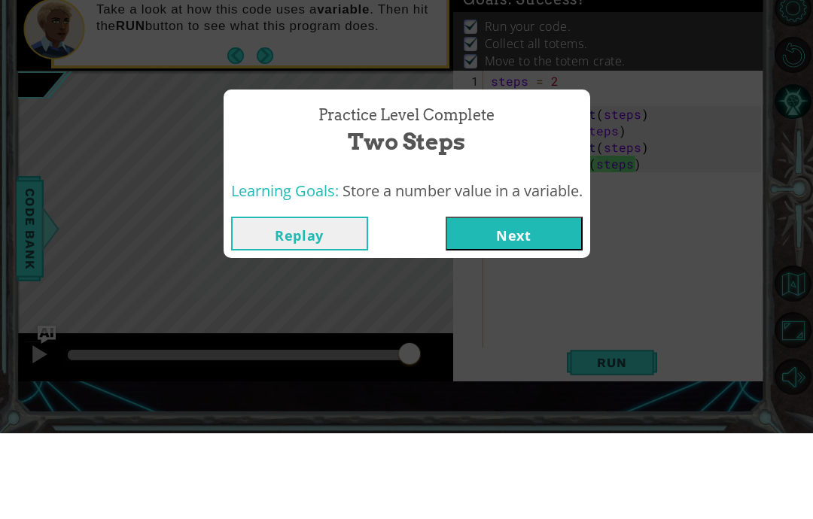
scroll to position [60, 0]
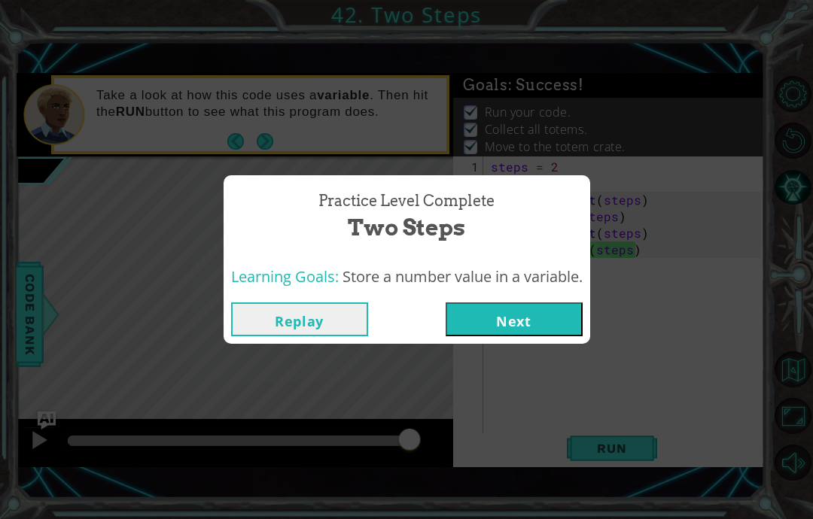
click at [533, 308] on button "Next" at bounding box center [513, 319] width 137 height 34
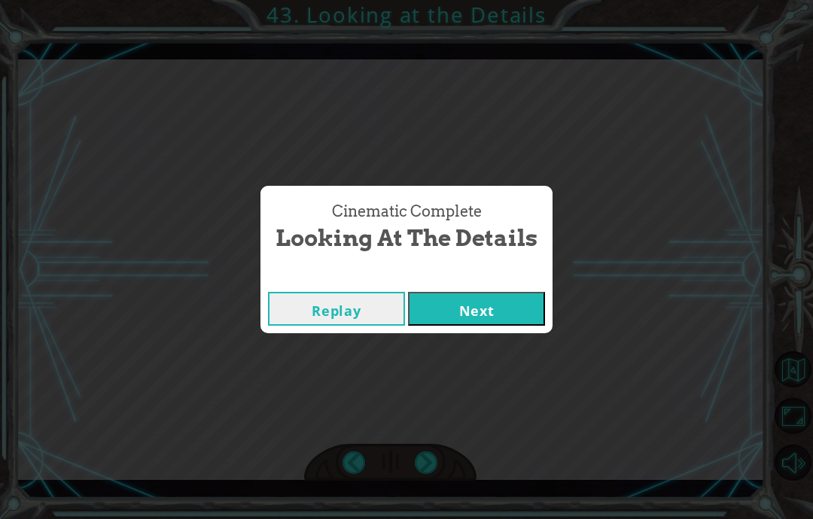
click at [502, 358] on div "Cinematic Complete Looking at the Details Replay Next" at bounding box center [406, 259] width 813 height 519
click at [490, 312] on button "Next" at bounding box center [476, 309] width 137 height 34
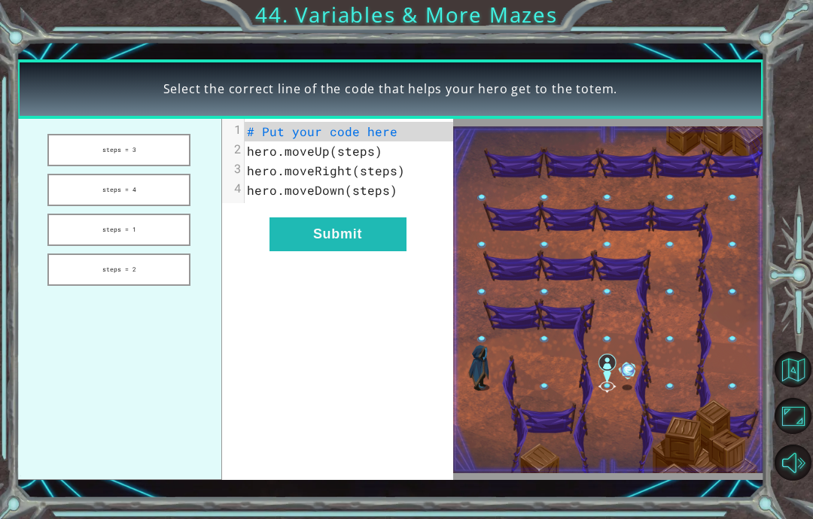
click at [117, 160] on button "steps = 3" at bounding box center [118, 150] width 143 height 32
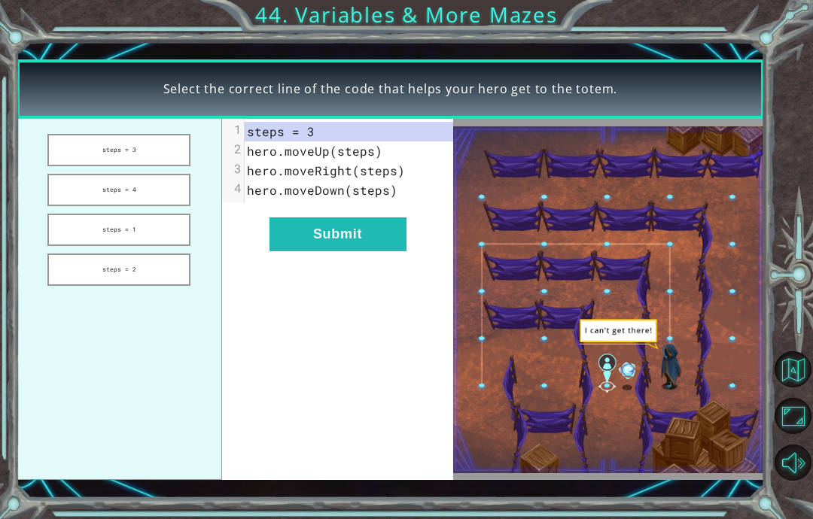
click at [300, 239] on button "Submit" at bounding box center [337, 234] width 137 height 34
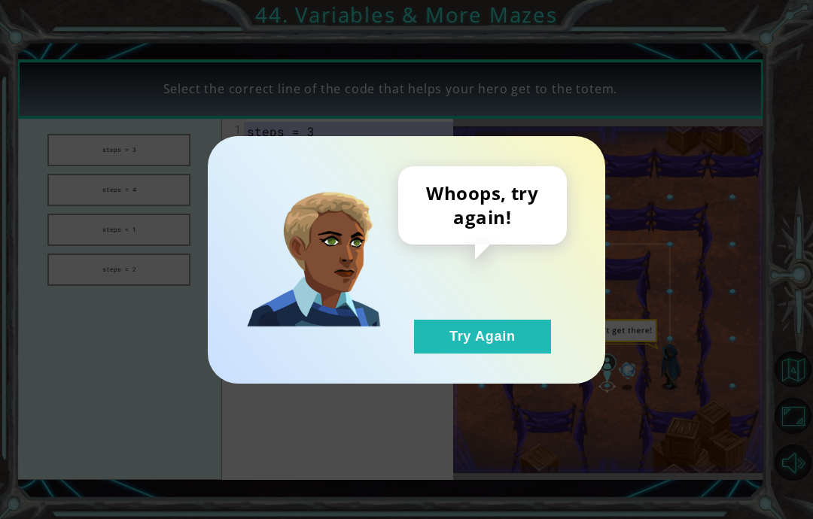
click at [528, 335] on button "Try Again" at bounding box center [482, 337] width 137 height 34
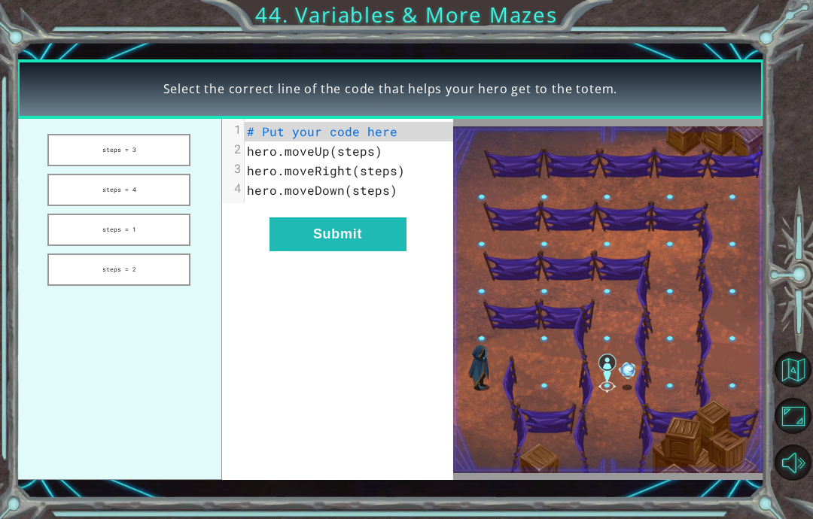
click at [90, 197] on button "steps = 4" at bounding box center [118, 190] width 143 height 32
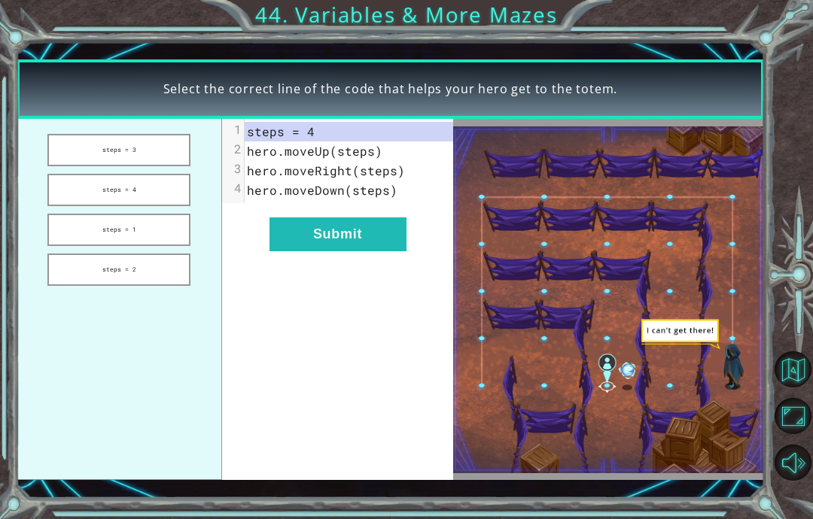
click at [346, 232] on button "Submit" at bounding box center [337, 234] width 137 height 34
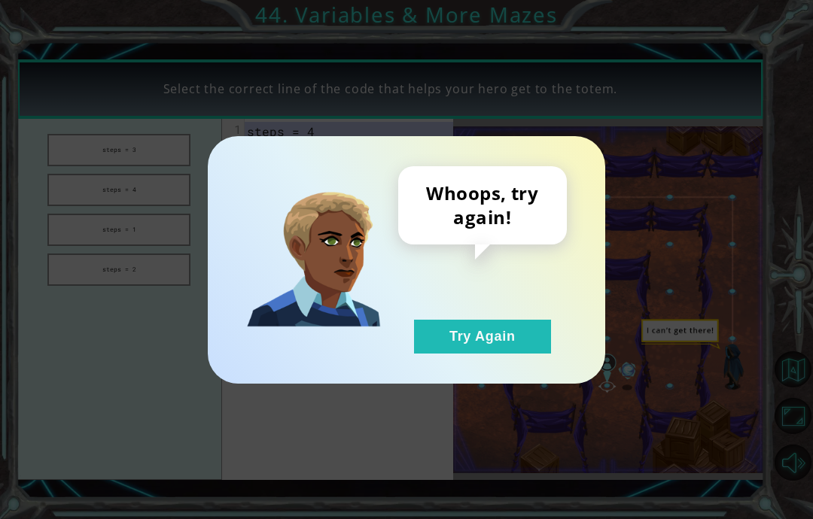
click at [474, 320] on button "Try Again" at bounding box center [482, 337] width 137 height 34
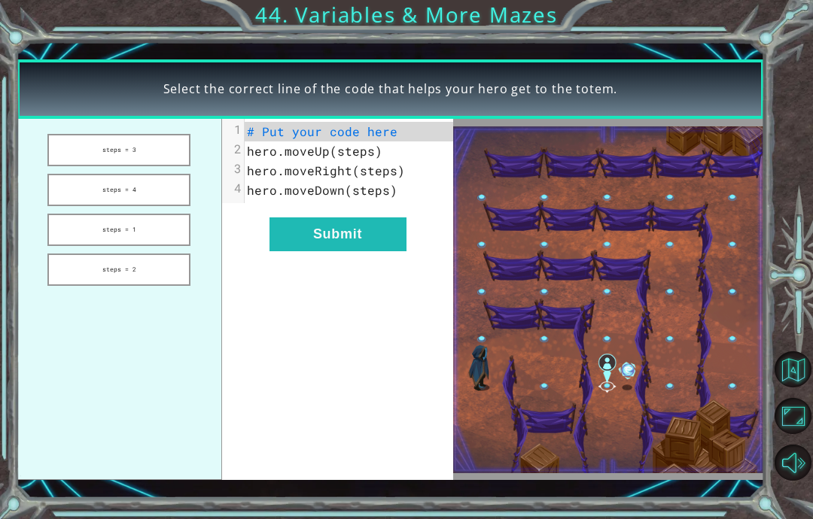
click at [465, 342] on button "Try Again" at bounding box center [482, 337] width 137 height 34
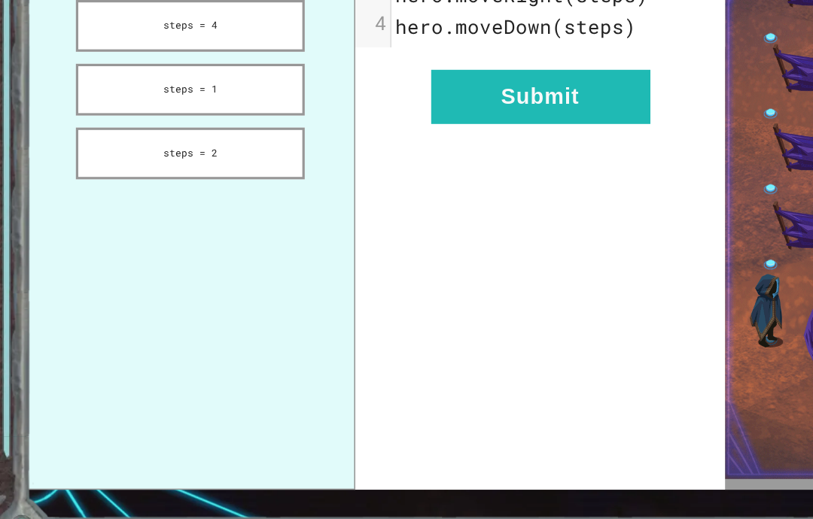
click at [341, 217] on button "Submit" at bounding box center [337, 234] width 137 height 34
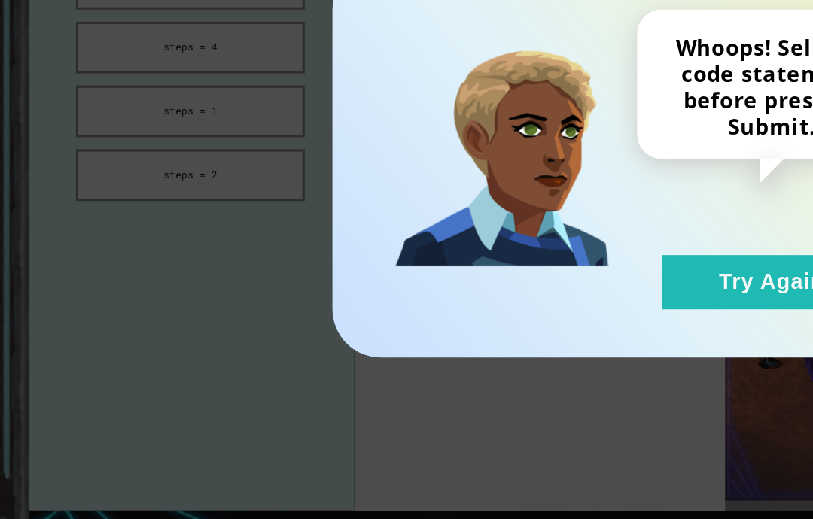
click at [458, 320] on button "Try Again" at bounding box center [482, 337] width 137 height 34
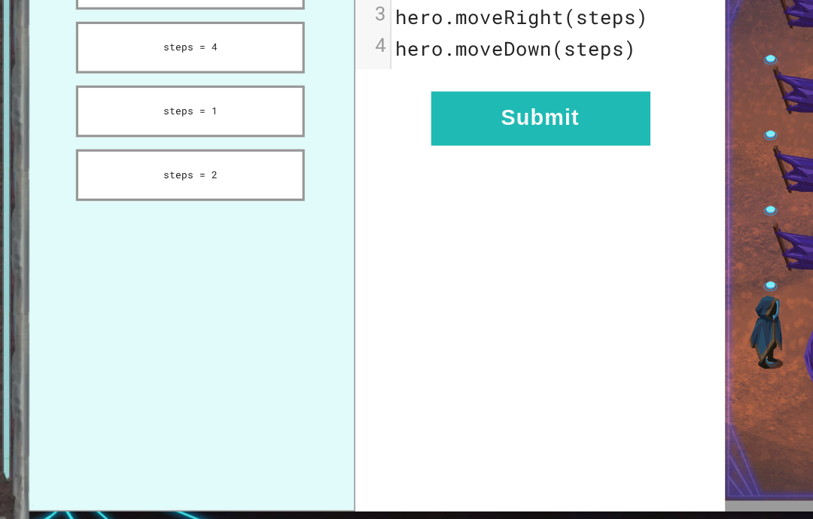
click at [75, 254] on button "steps = 2" at bounding box center [118, 270] width 143 height 32
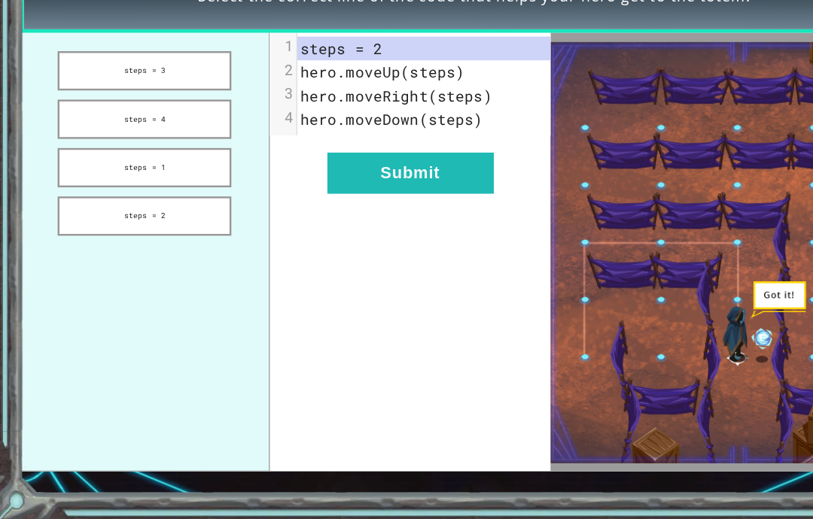
click at [383, 217] on button "Submit" at bounding box center [337, 234] width 137 height 34
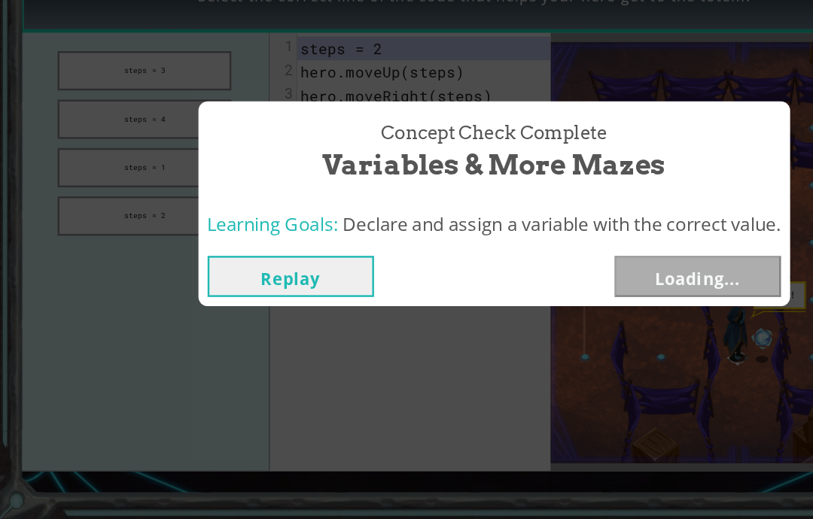
click at [395, 211] on span "Variables & More Mazes" at bounding box center [407, 227] width 282 height 32
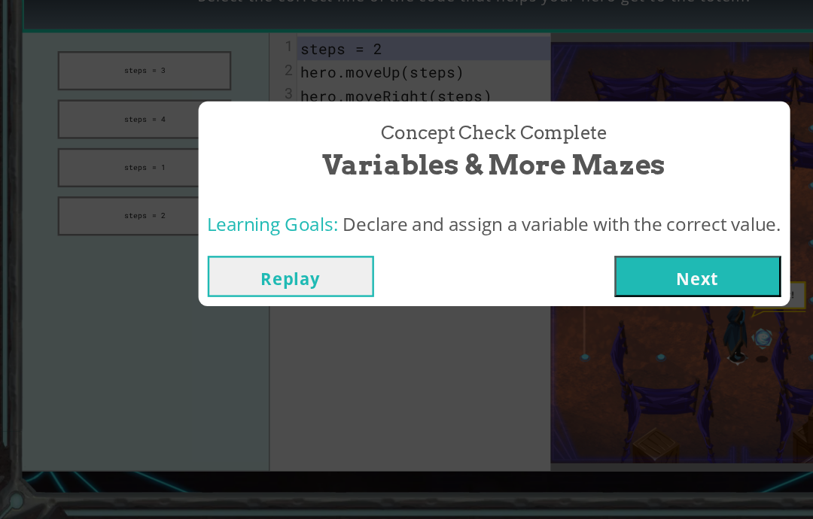
click at [571, 302] on button "Next" at bounding box center [574, 319] width 137 height 34
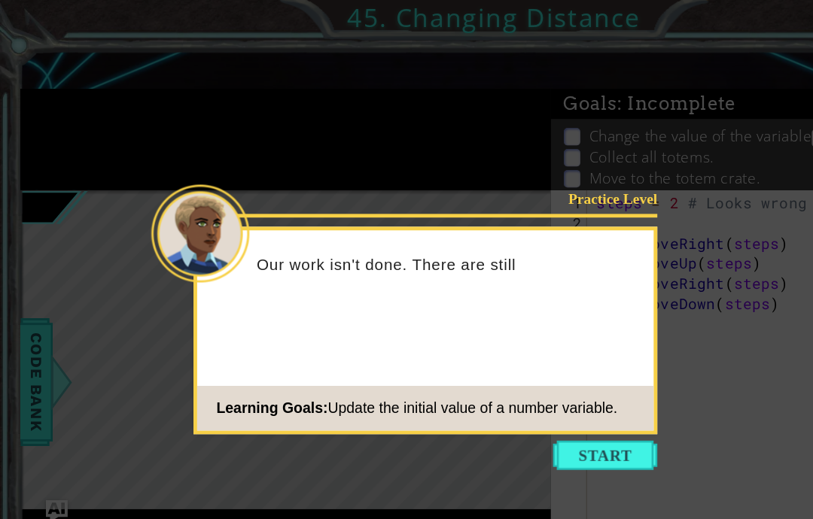
click at [498, 363] on button "Start" at bounding box center [498, 375] width 86 height 24
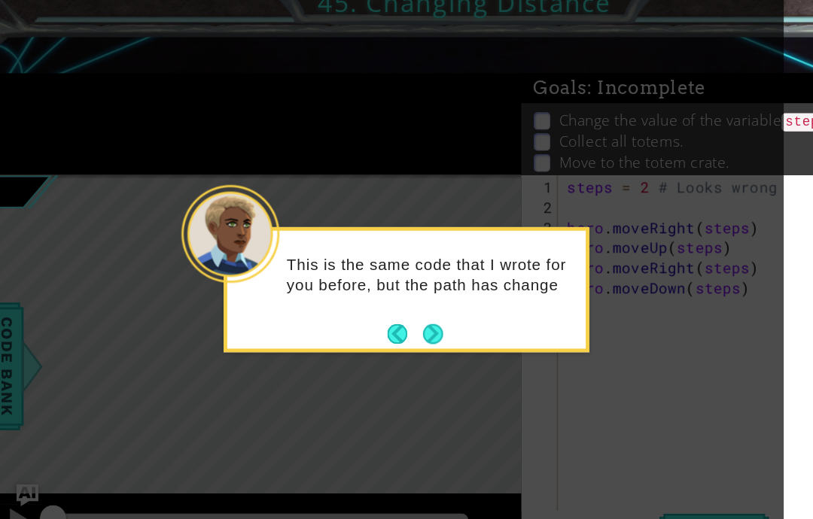
click at [372, 281] on button "Next" at bounding box center [380, 287] width 17 height 17
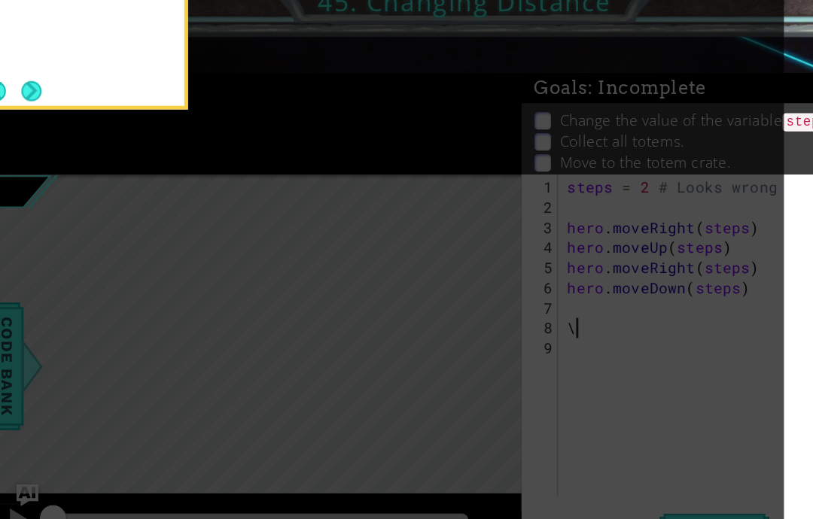
scroll to position [19, 27]
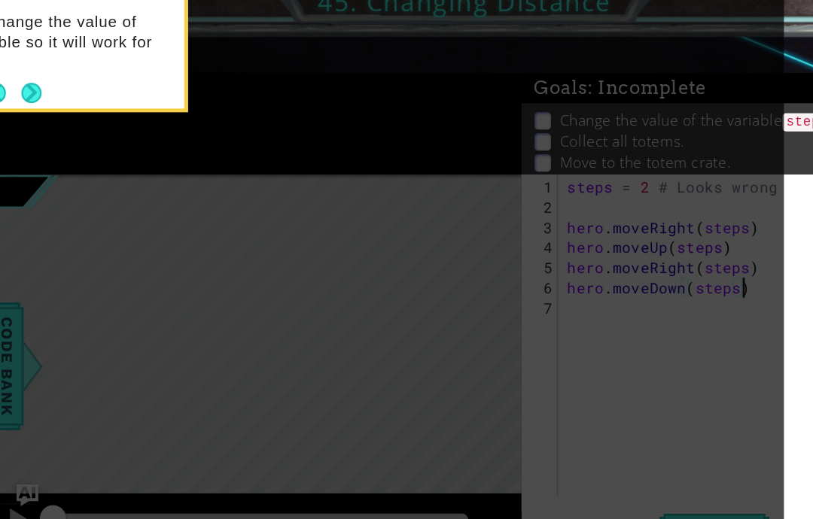
click at [41, 83] on button "Next" at bounding box center [49, 89] width 17 height 17
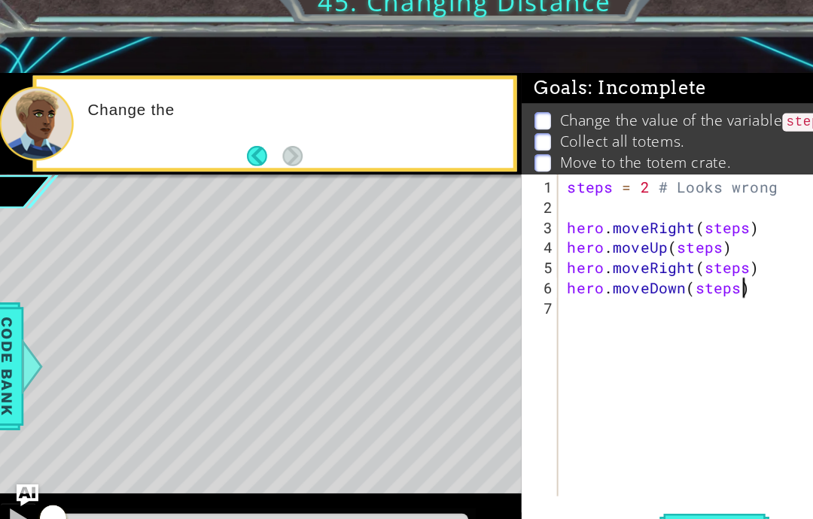
click at [51, 75] on div "Change the" at bounding box center [250, 114] width 398 height 79
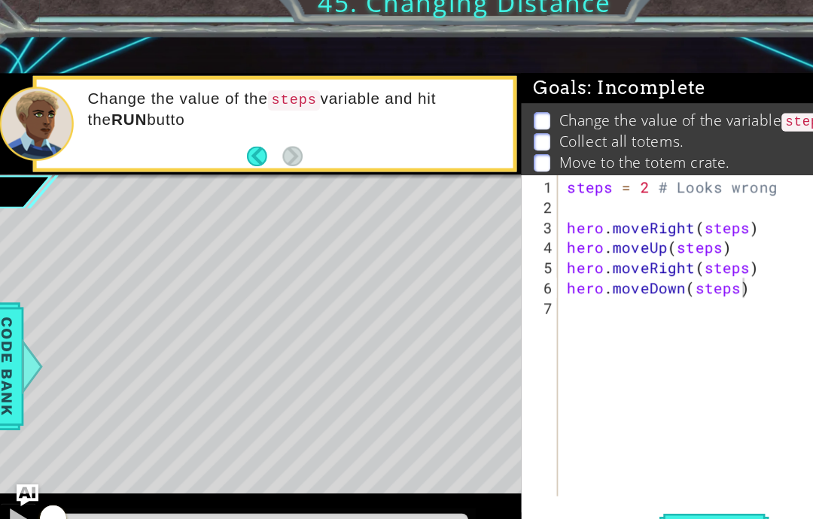
click at [577, 433] on button "Run" at bounding box center [612, 448] width 90 height 31
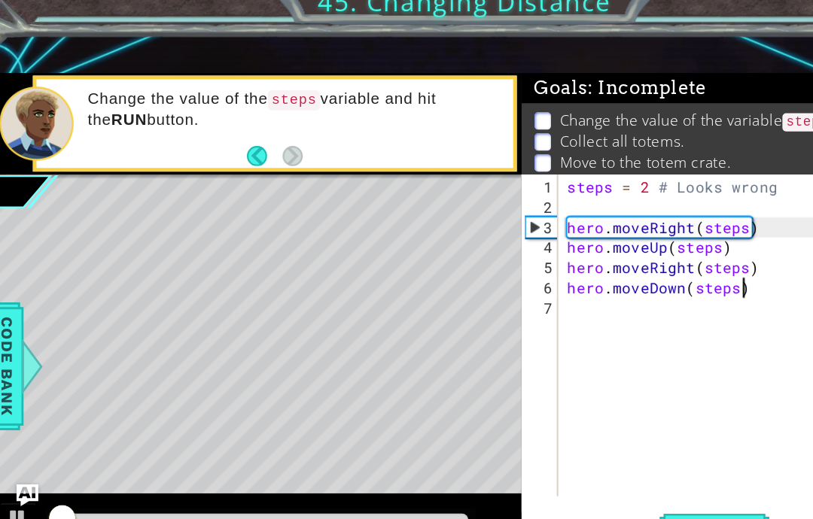
click at [597, 441] on span "Run" at bounding box center [611, 448] width 59 height 15
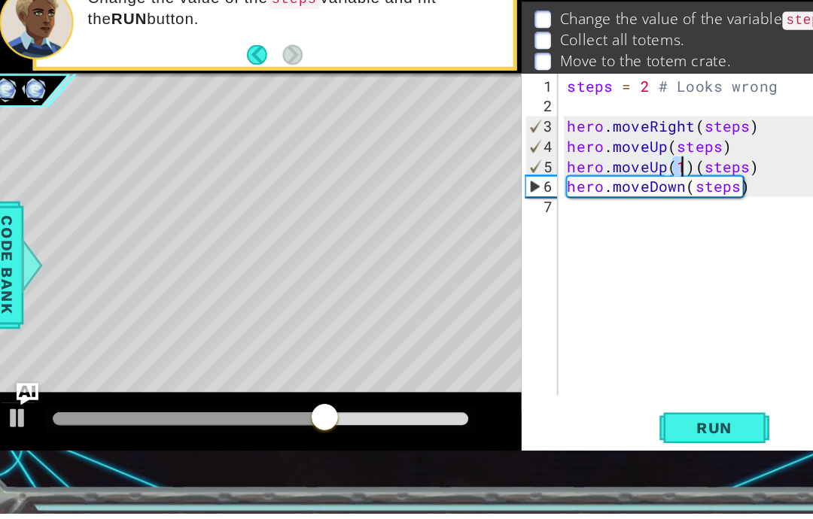
click at [590, 441] on span "Run" at bounding box center [611, 448] width 59 height 15
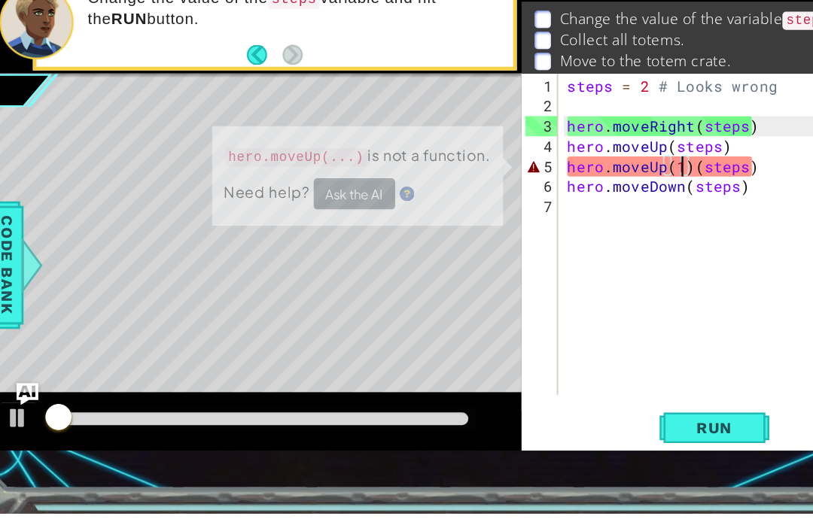
click at [594, 441] on span "Run" at bounding box center [611, 448] width 59 height 15
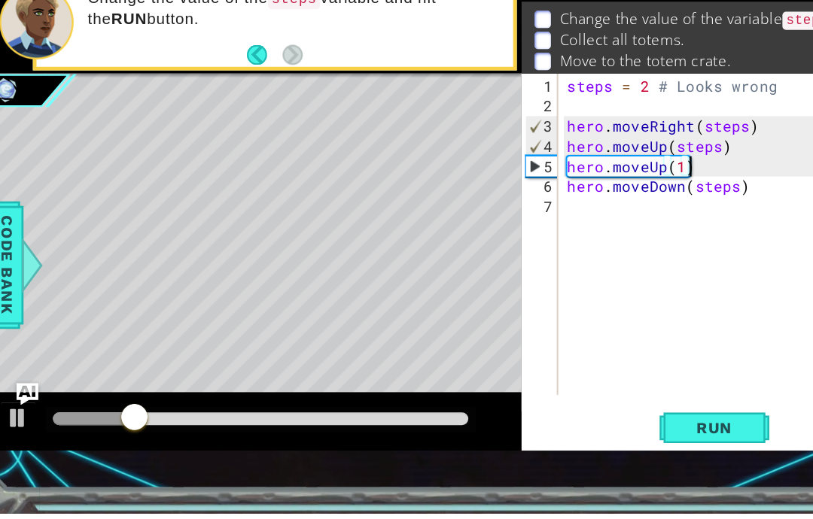
click at [592, 441] on span "Run" at bounding box center [611, 448] width 59 height 15
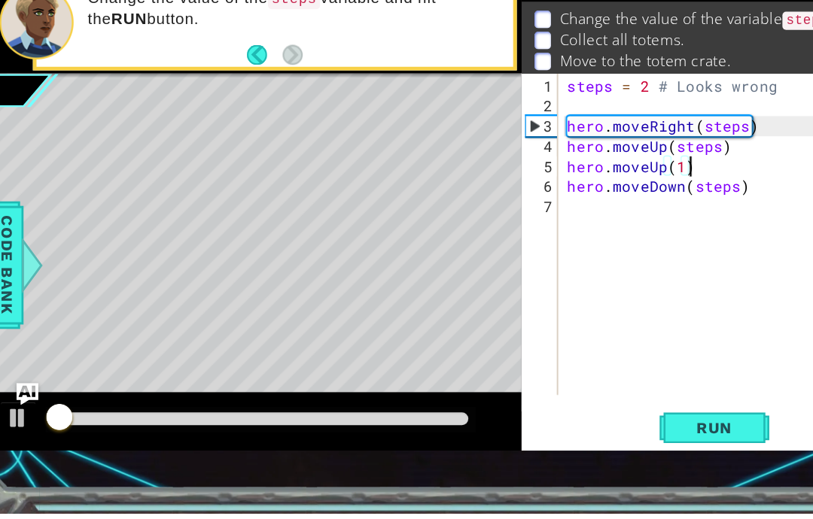
click at [595, 441] on span "Run" at bounding box center [611, 448] width 59 height 15
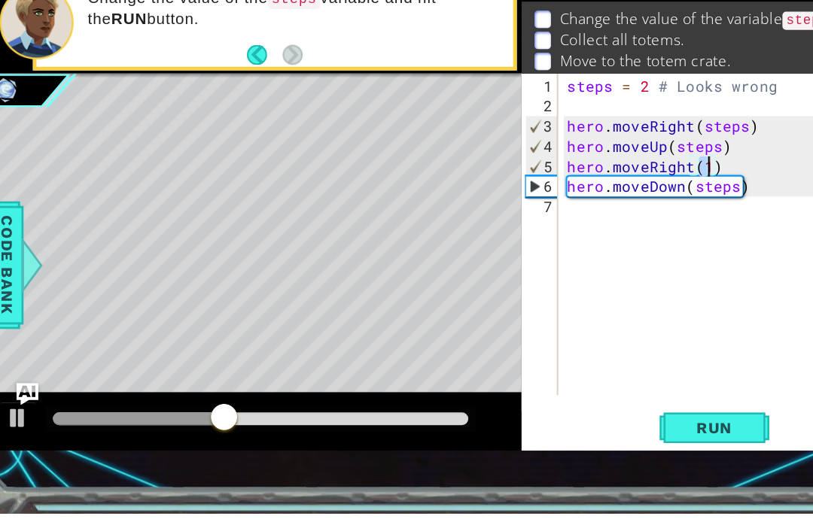
click at [600, 441] on span "Run" at bounding box center [611, 448] width 59 height 15
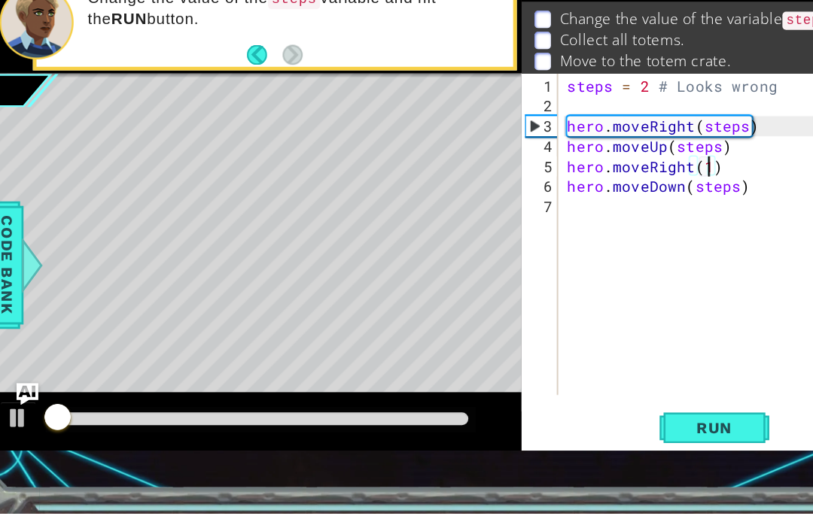
click at [598, 441] on span "Run" at bounding box center [611, 448] width 59 height 15
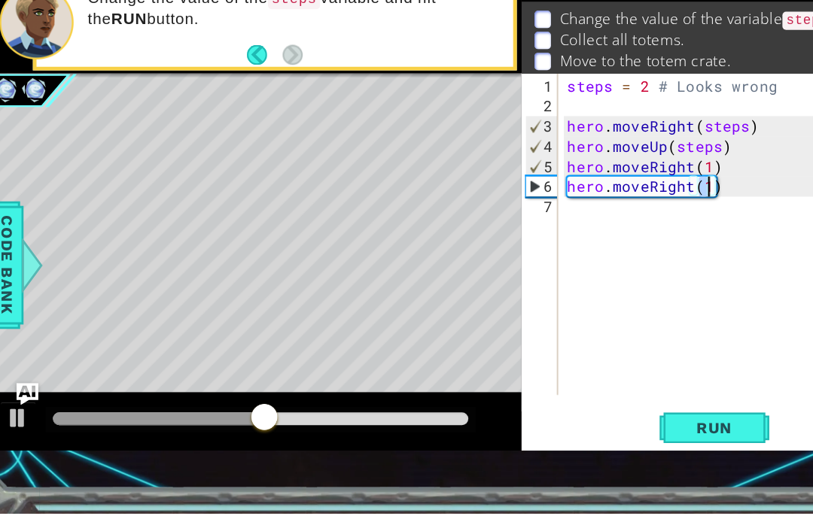
click at [597, 441] on span "Run" at bounding box center [611, 448] width 59 height 15
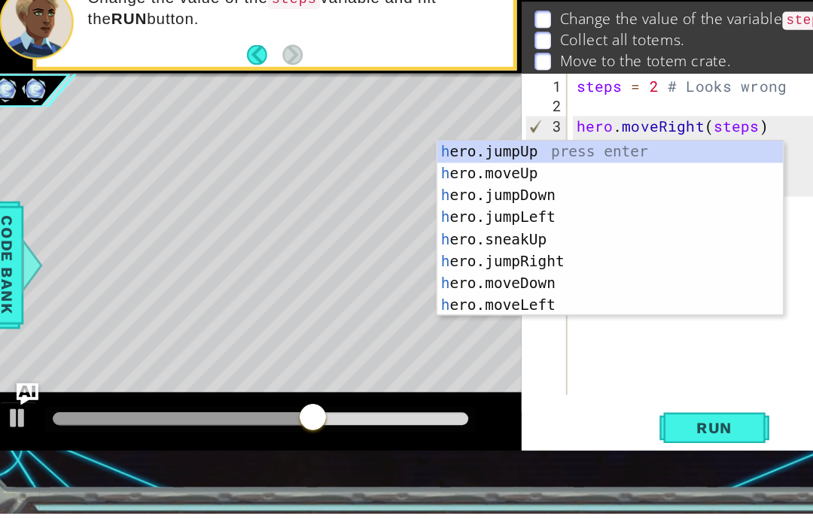
scroll to position [0, 0]
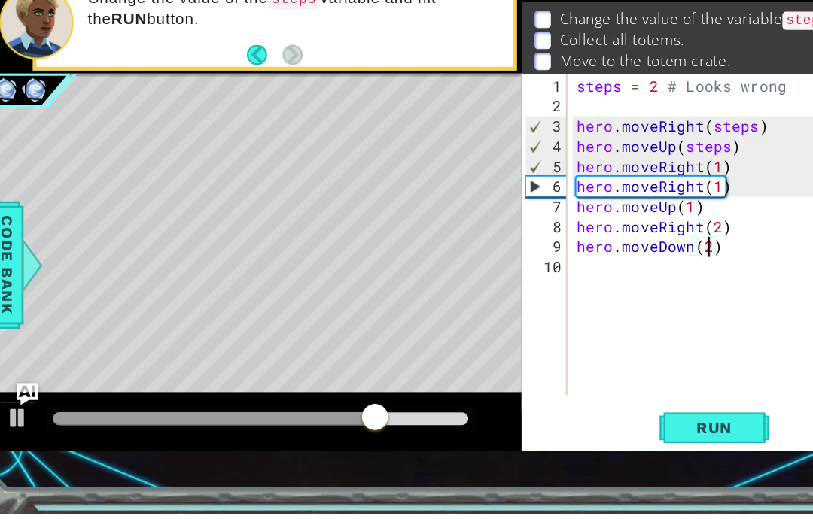
click at [582, 441] on span "Run" at bounding box center [611, 448] width 59 height 15
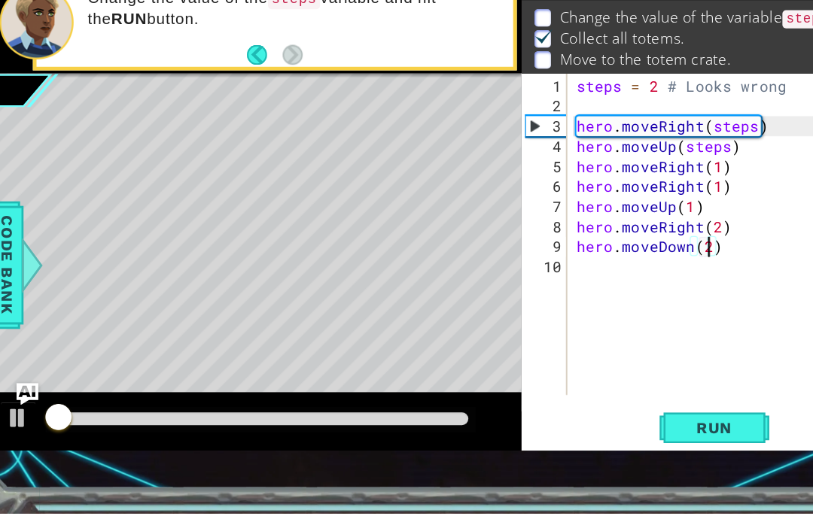
scroll to position [3, 0]
click at [606, 433] on button "Run" at bounding box center [612, 448] width 90 height 31
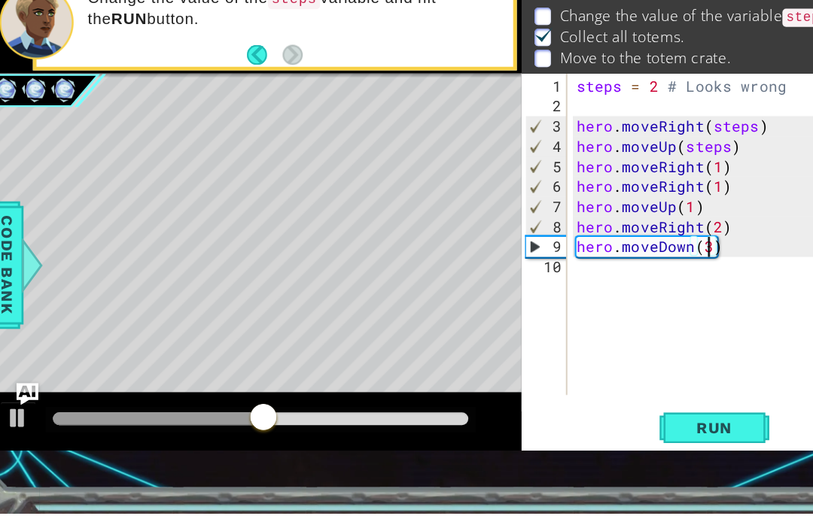
click at [587, 334] on div "ab3cde fg 1 2 3 4 5 6 7 8 9 10 steps = 2 # Looks wrong hero . moveRight ( steps…" at bounding box center [608, 312] width 311 height 311
click at [592, 441] on span "Run" at bounding box center [611, 448] width 59 height 15
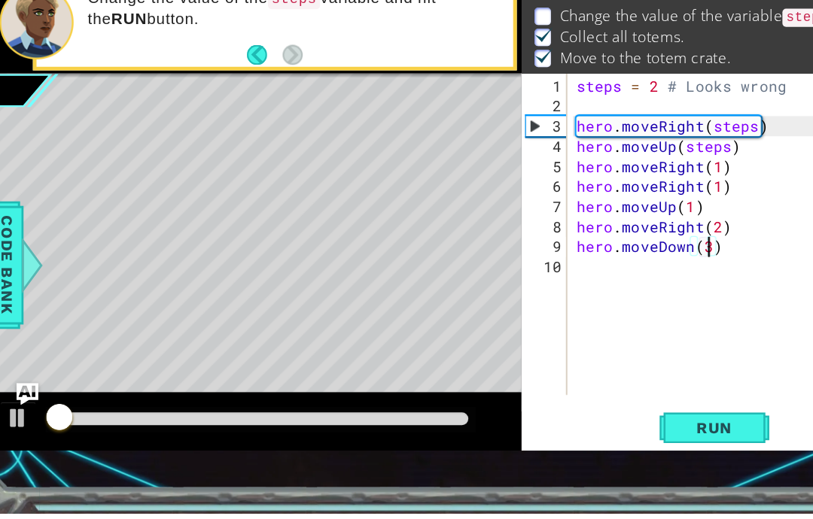
click at [591, 441] on span "Run" at bounding box center [611, 448] width 59 height 15
click at [600, 441] on span "Run" at bounding box center [611, 448] width 59 height 15
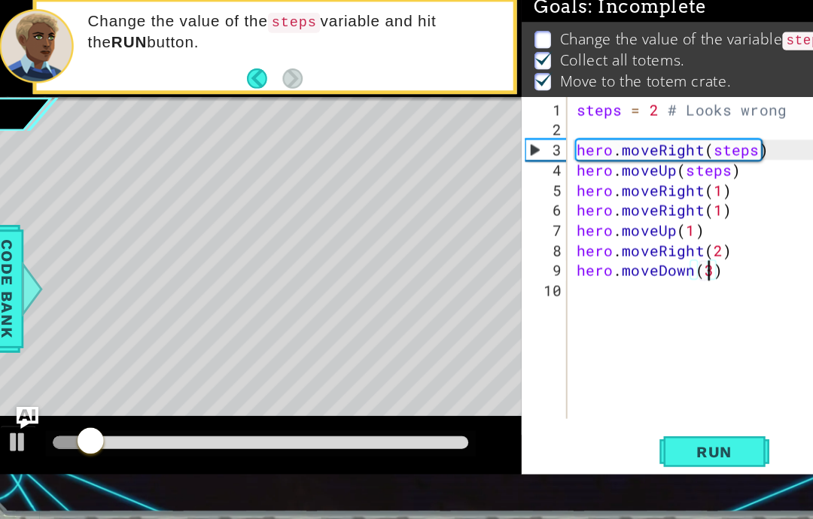
click at [596, 441] on span "Run" at bounding box center [611, 448] width 59 height 15
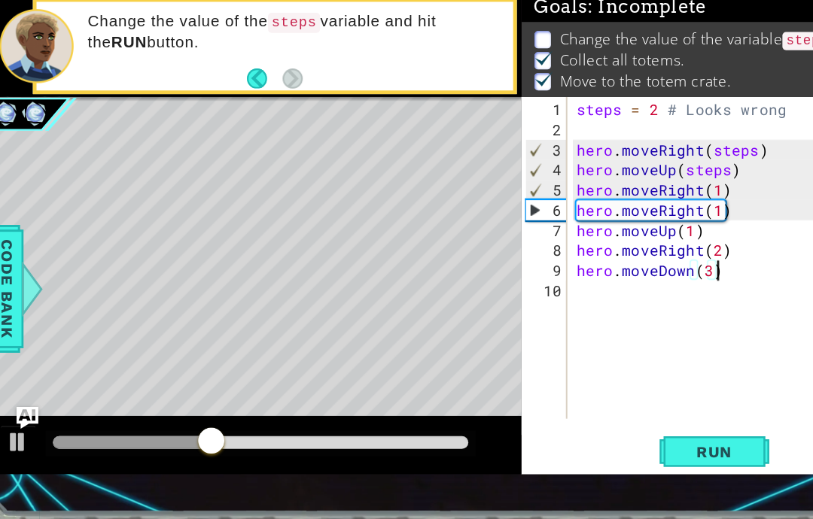
click at [591, 226] on div "steps = 2 # Looks wrong hero . moveRight ( steps ) hero . moveUp ( steps ) hero…" at bounding box center [631, 308] width 273 height 298
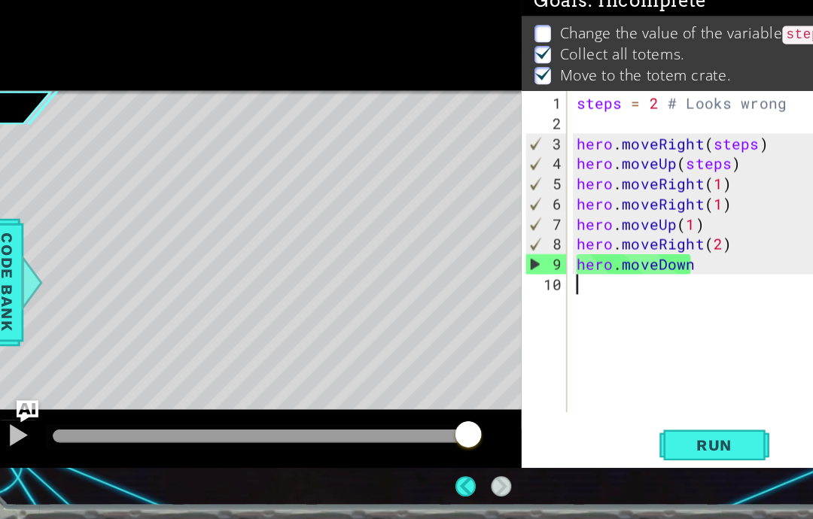
scroll to position [9, 0]
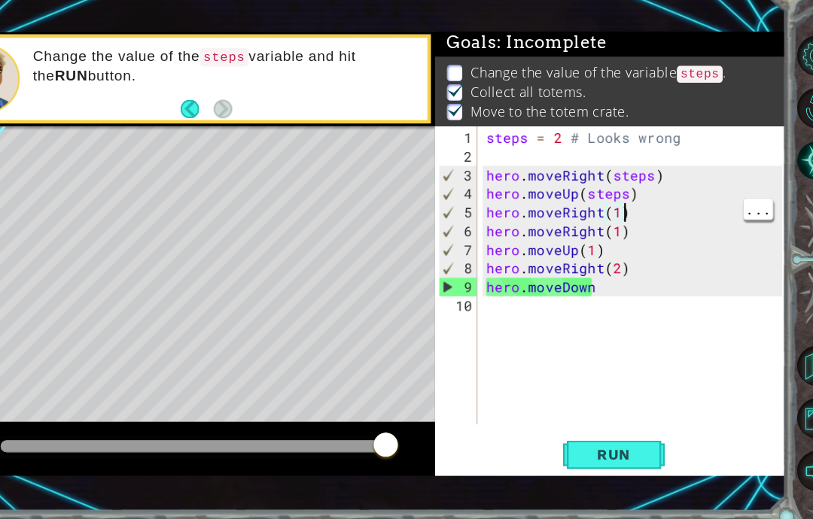
click at [552, 188] on div "steps = 2 # Looks wrong hero . moveRight ( steps ) hero . moveUp ( steps ) hero…" at bounding box center [631, 308] width 273 height 298
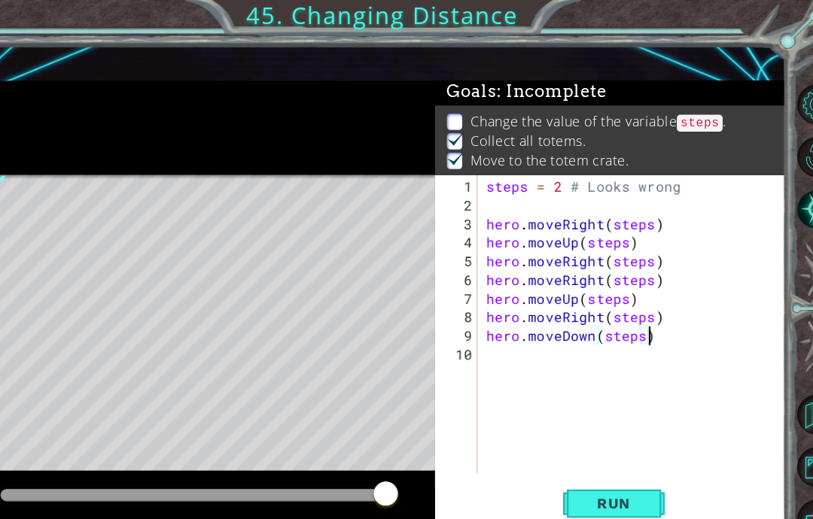
scroll to position [56, 0]
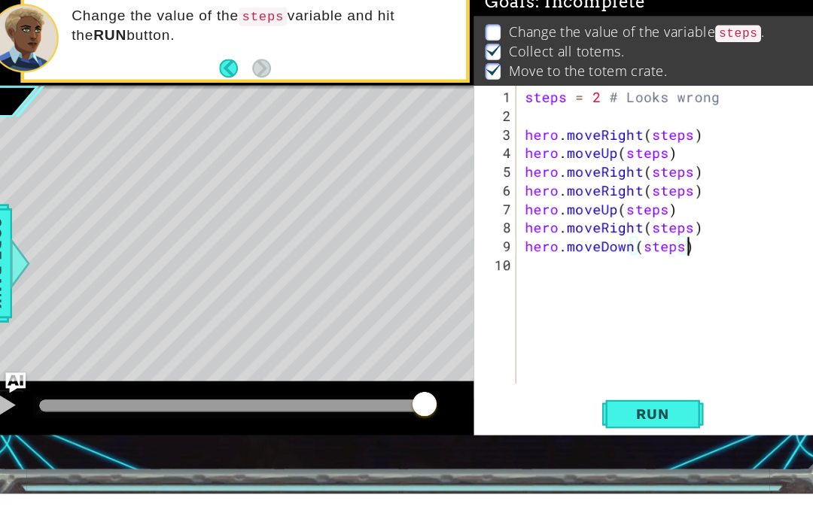
click at [582, 441] on span "Run" at bounding box center [611, 448] width 59 height 15
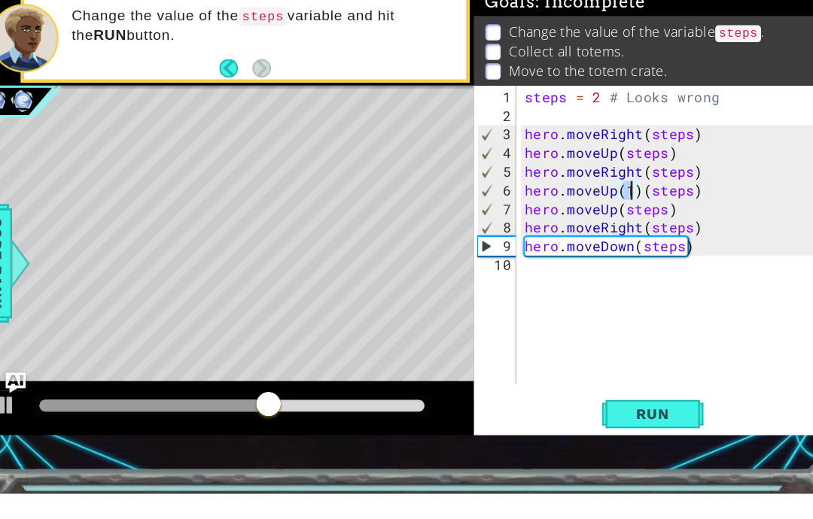
click at [588, 441] on span "Run" at bounding box center [611, 448] width 59 height 15
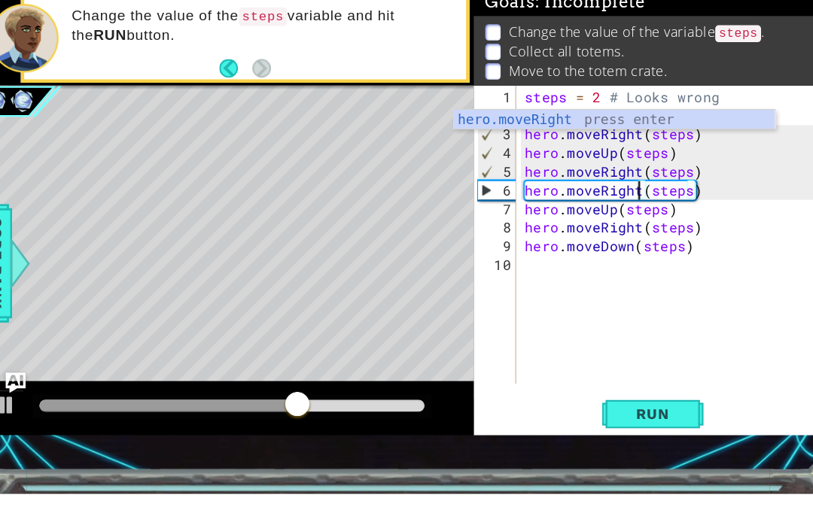
click at [600, 441] on span "Run" at bounding box center [611, 448] width 59 height 15
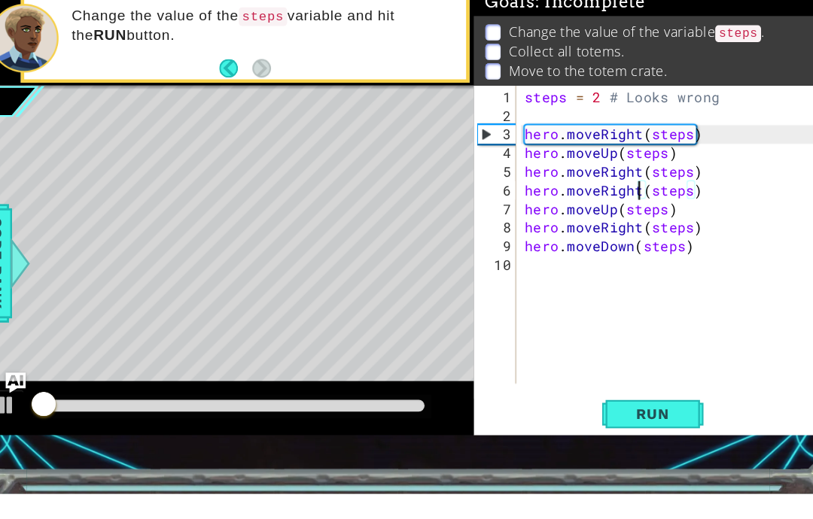
click at [600, 441] on span "Run" at bounding box center [611, 448] width 59 height 15
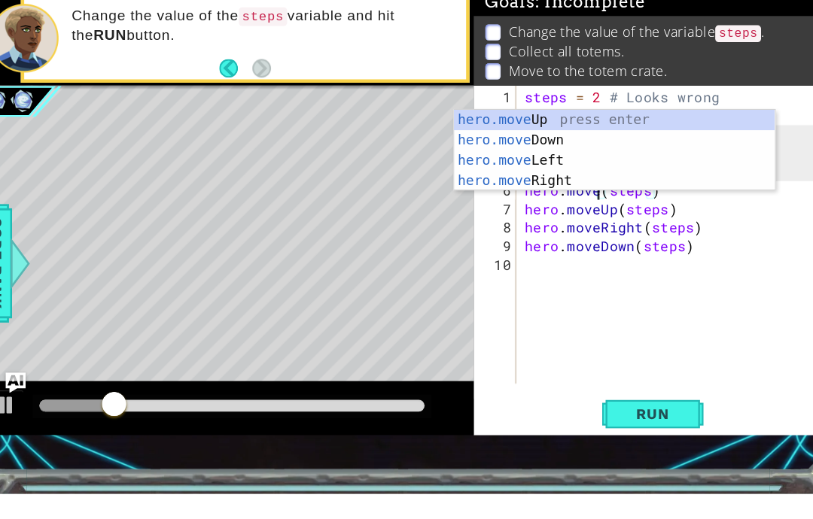
click at [591, 433] on button "Run" at bounding box center [612, 448] width 90 height 31
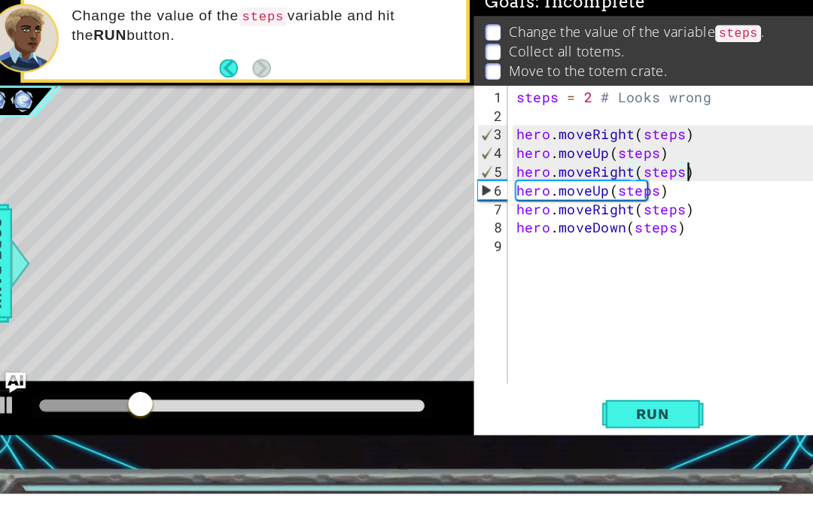
click at [595, 441] on span "Run" at bounding box center [611, 448] width 59 height 15
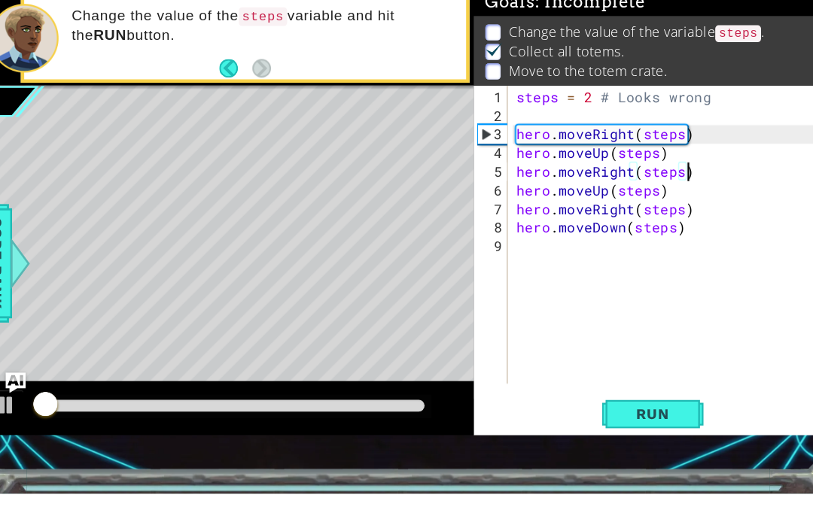
click at [617, 433] on button "Run" at bounding box center [612, 448] width 90 height 31
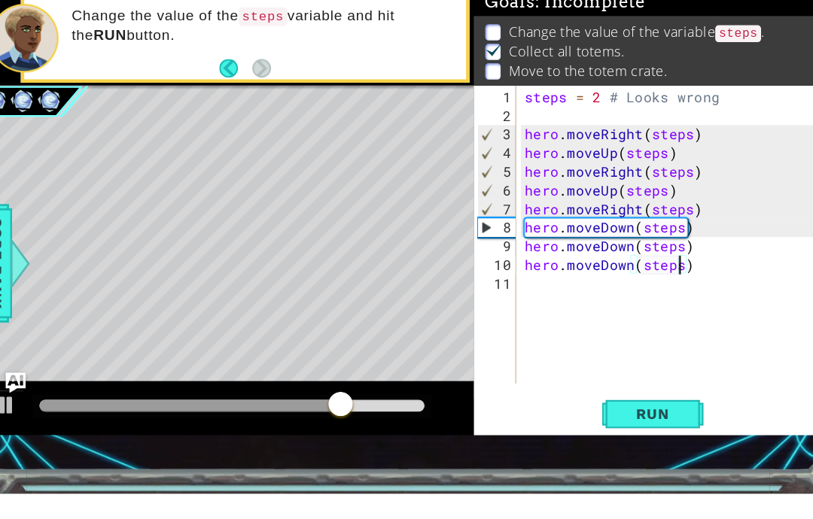
click at [599, 441] on span "Run" at bounding box center [611, 448] width 59 height 15
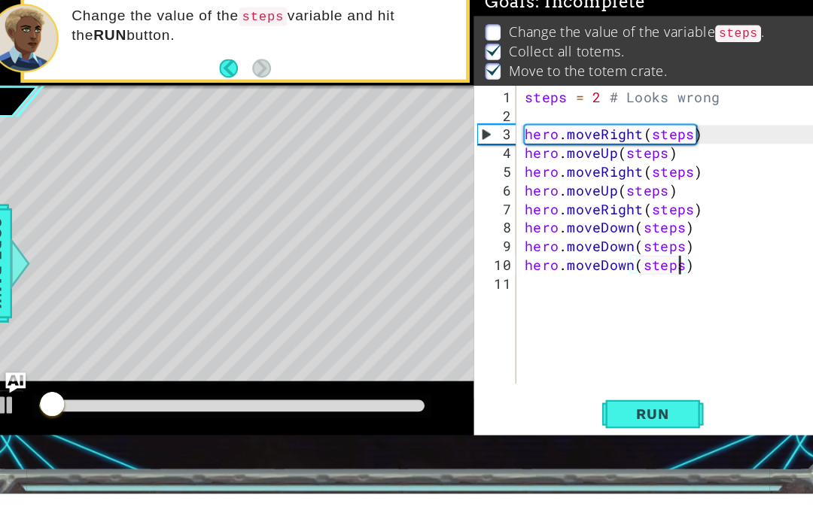
click at [606, 441] on span "Run" at bounding box center [611, 448] width 59 height 15
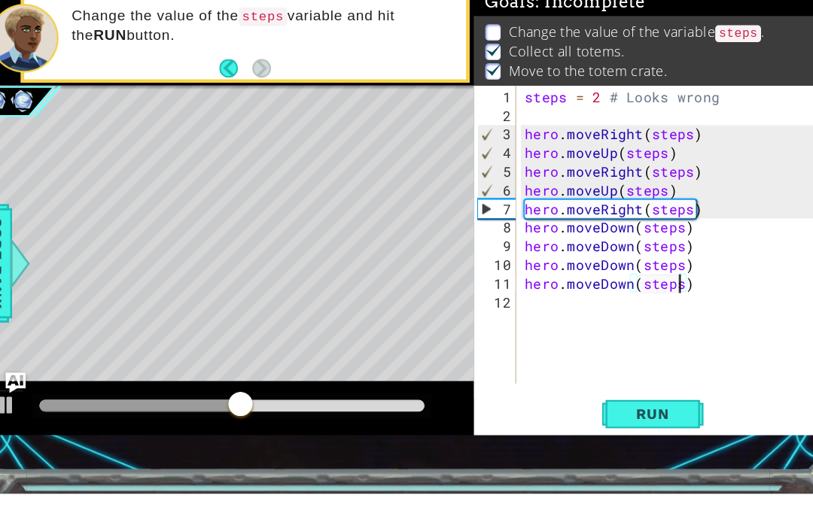
click at [582, 441] on span "Run" at bounding box center [611, 448] width 59 height 15
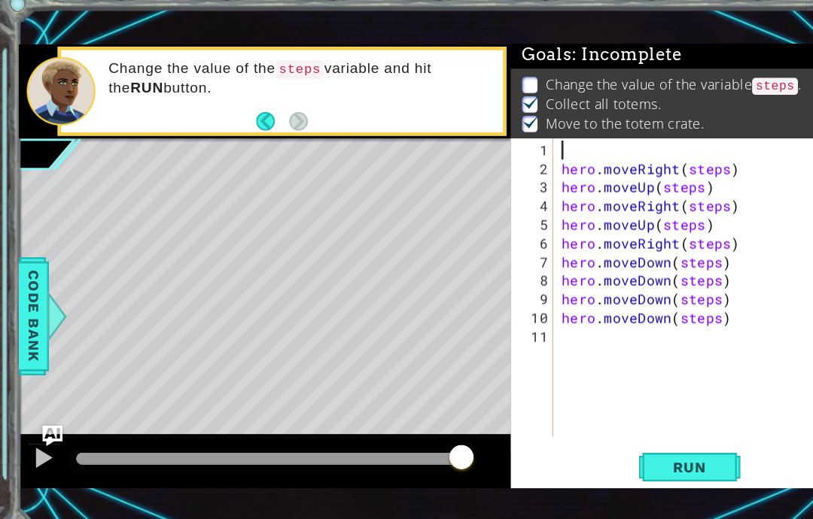
click at [637, 441] on span "Run" at bounding box center [611, 448] width 59 height 15
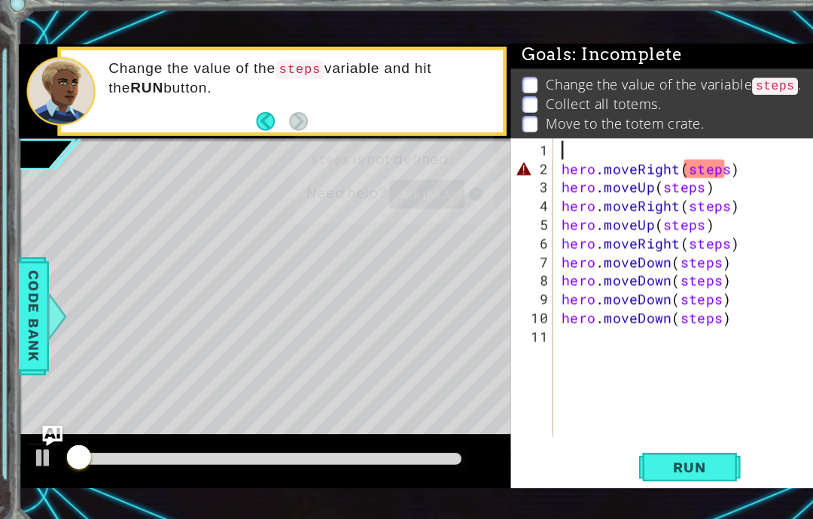
click at [640, 433] on button "Run" at bounding box center [612, 448] width 90 height 31
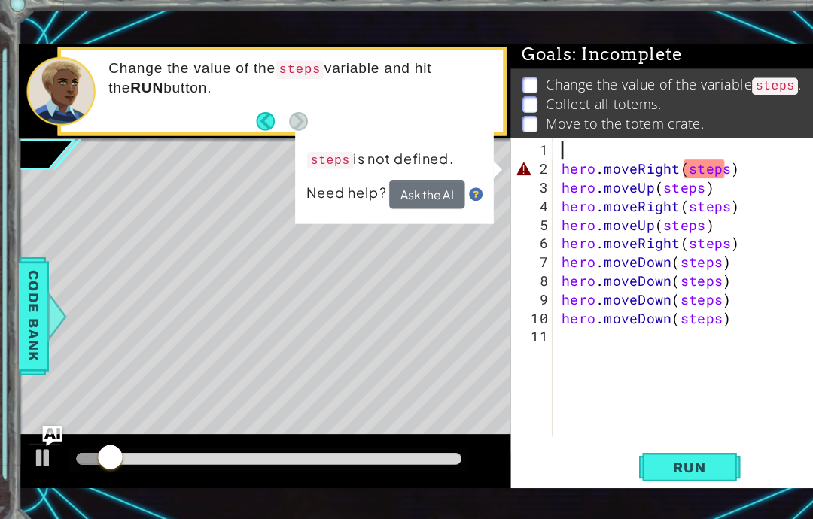
click at [635, 433] on button "Run" at bounding box center [612, 448] width 90 height 31
click at [640, 441] on span "Run" at bounding box center [611, 448] width 59 height 15
click at [638, 441] on span "Run" at bounding box center [611, 448] width 59 height 15
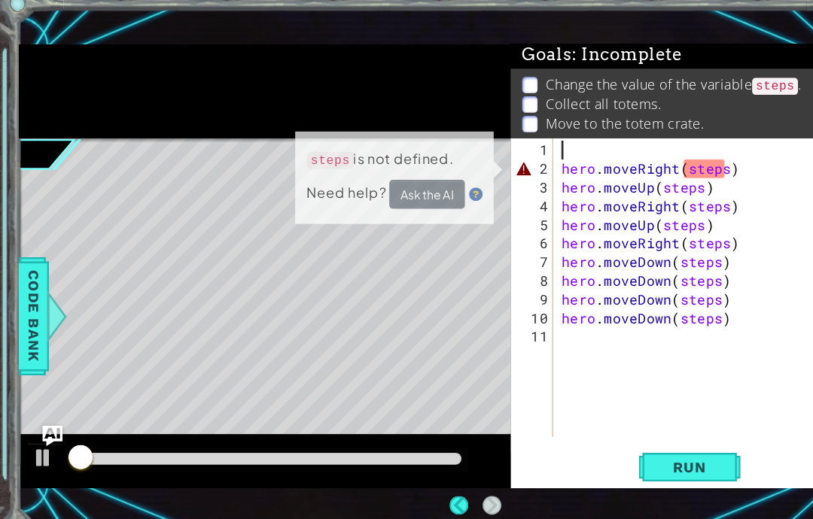
scroll to position [59, 0]
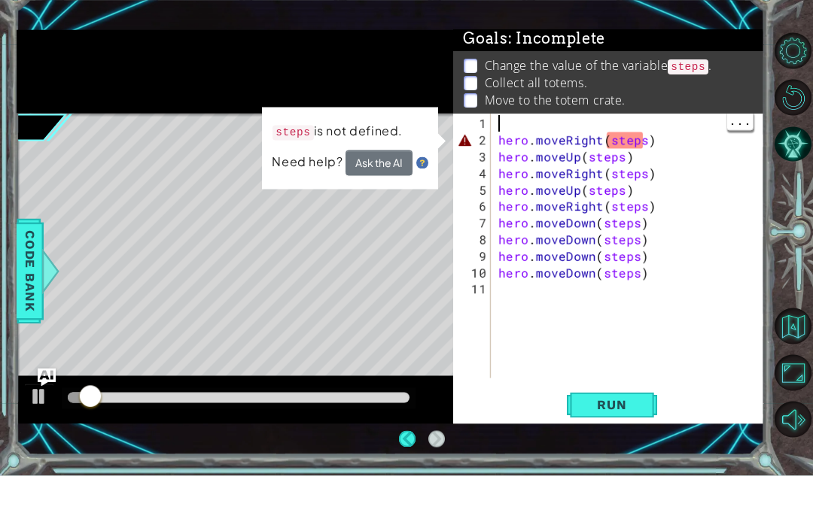
click at [638, 441] on span "Run" at bounding box center [611, 448] width 59 height 15
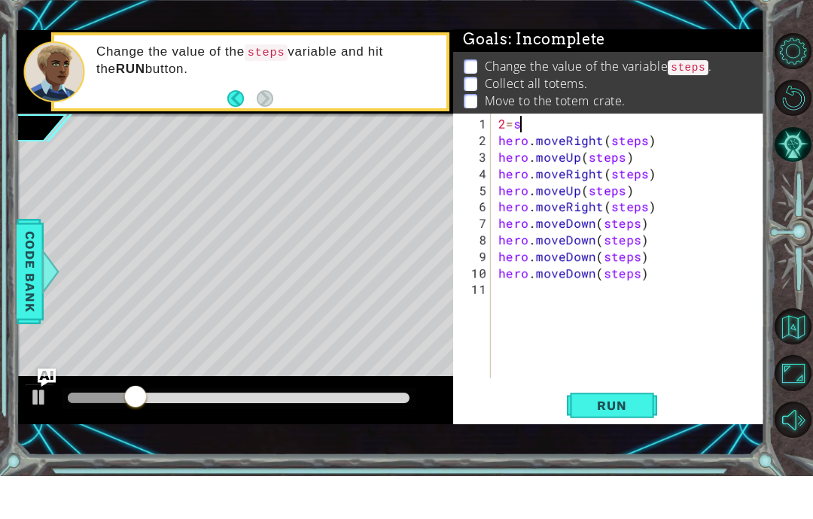
scroll to position [19, 48]
click at [612, 441] on span "Run" at bounding box center [611, 448] width 59 height 15
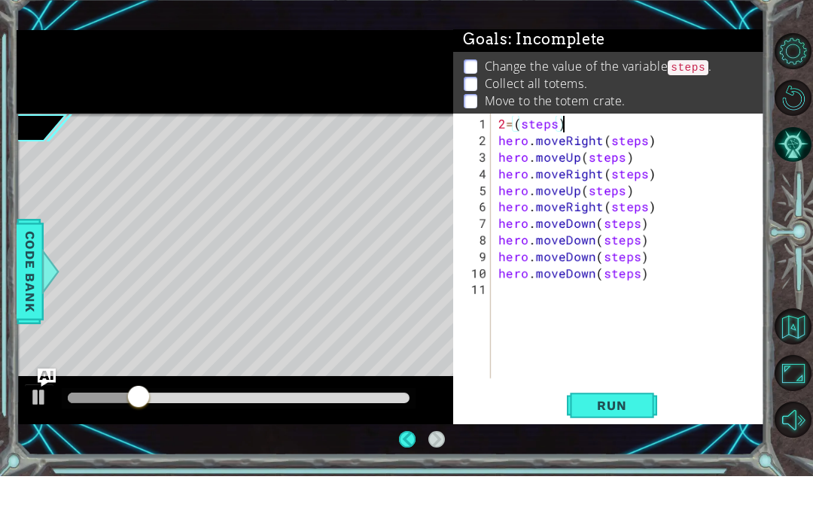
scroll to position [38, 0]
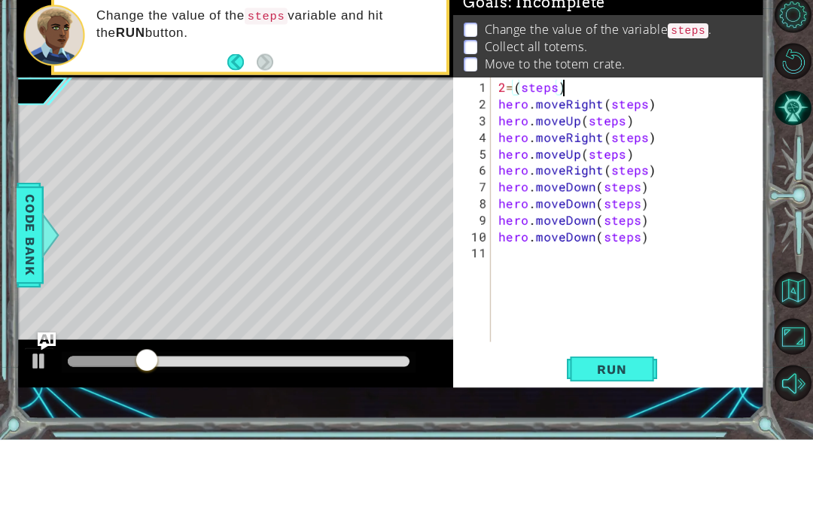
click at [614, 433] on button "Run" at bounding box center [612, 448] width 90 height 31
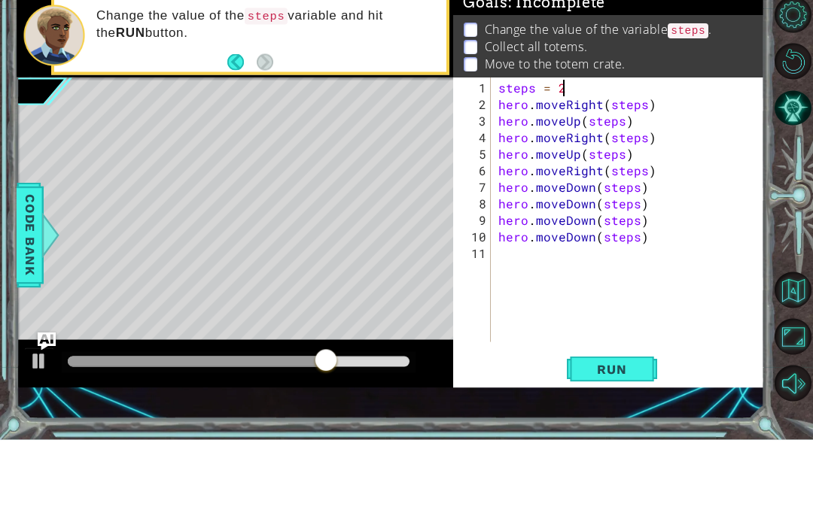
click at [633, 441] on span "Run" at bounding box center [611, 448] width 59 height 15
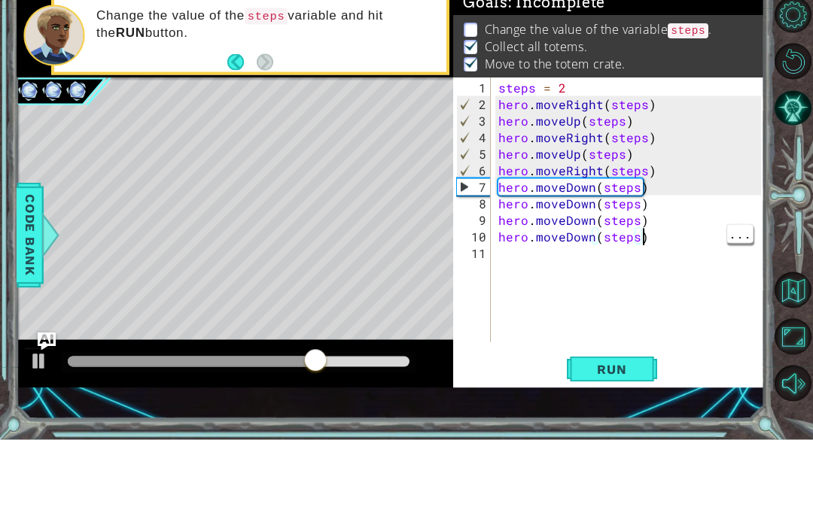
click at [645, 241] on div "steps = 2 hero . moveRight ( steps ) hero . moveUp ( steps ) hero . moveRight (…" at bounding box center [631, 308] width 273 height 298
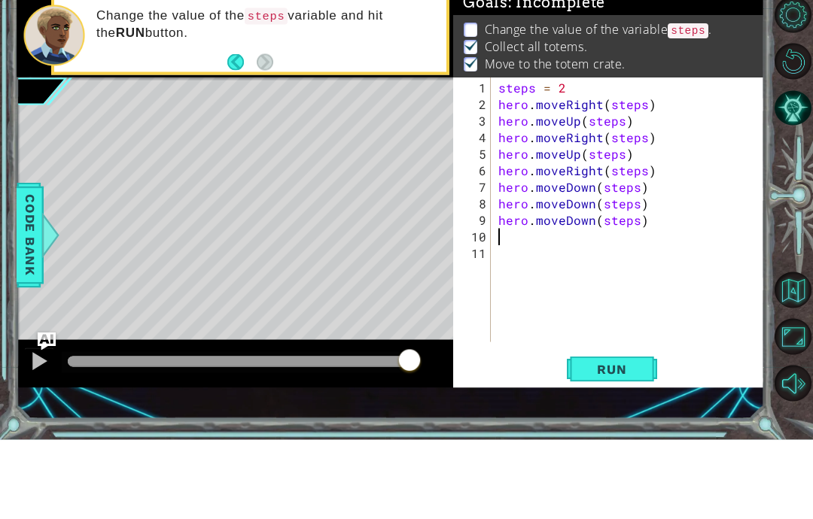
click at [624, 441] on span "Run" at bounding box center [611, 448] width 59 height 15
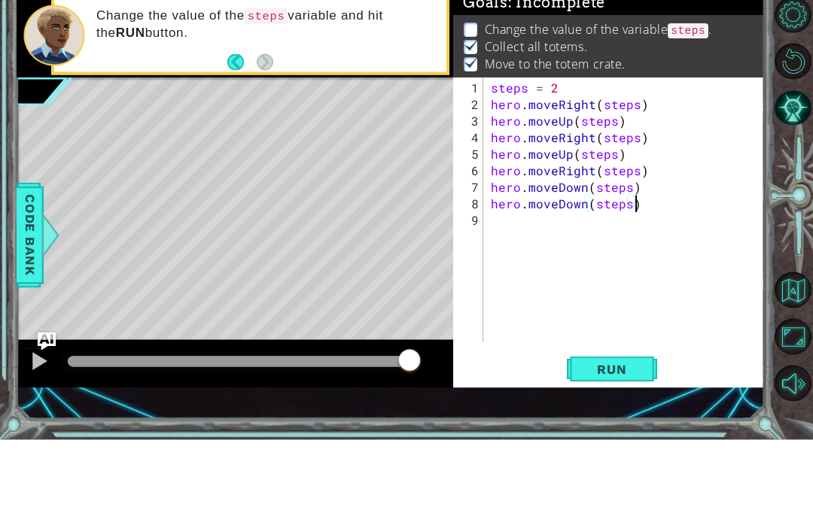
click at [622, 433] on button "Run" at bounding box center [612, 448] width 90 height 31
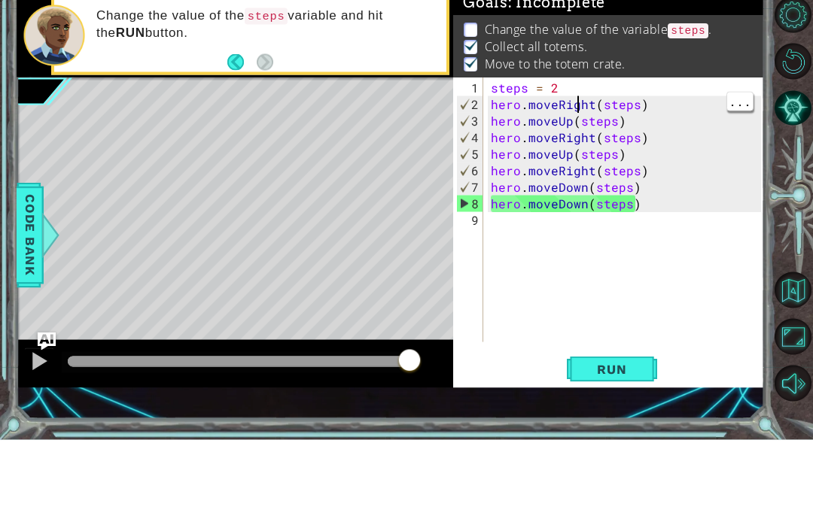
click at [566, 157] on div "steps = 2 hero . moveRight ( steps ) hero . moveUp ( steps ) hero . moveRight (…" at bounding box center [624, 289] width 273 height 265
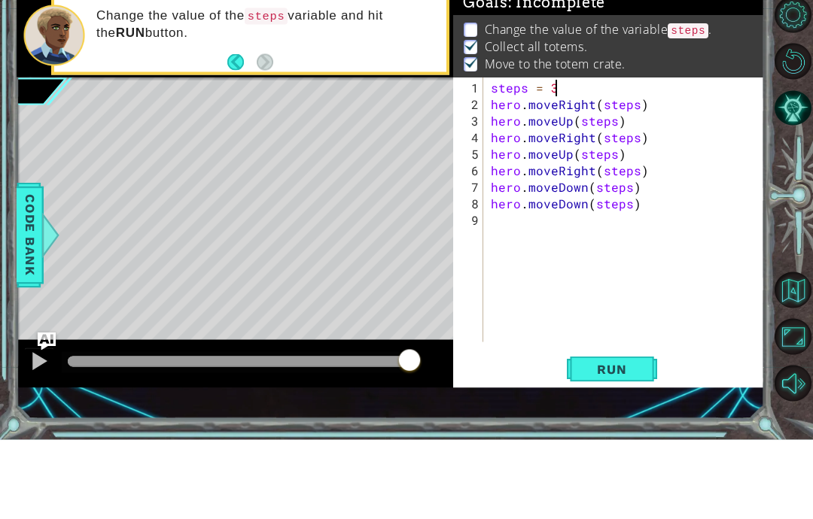
click at [643, 433] on button "Run" at bounding box center [612, 448] width 90 height 31
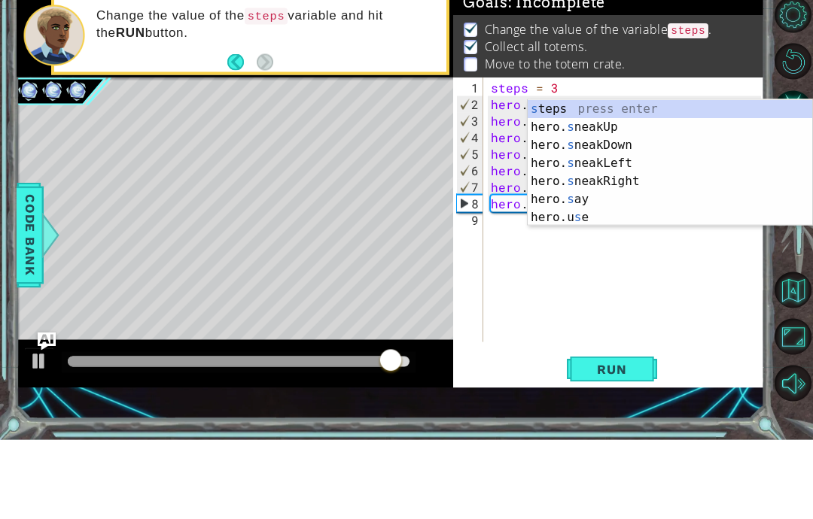
type textarea "abcde fg"
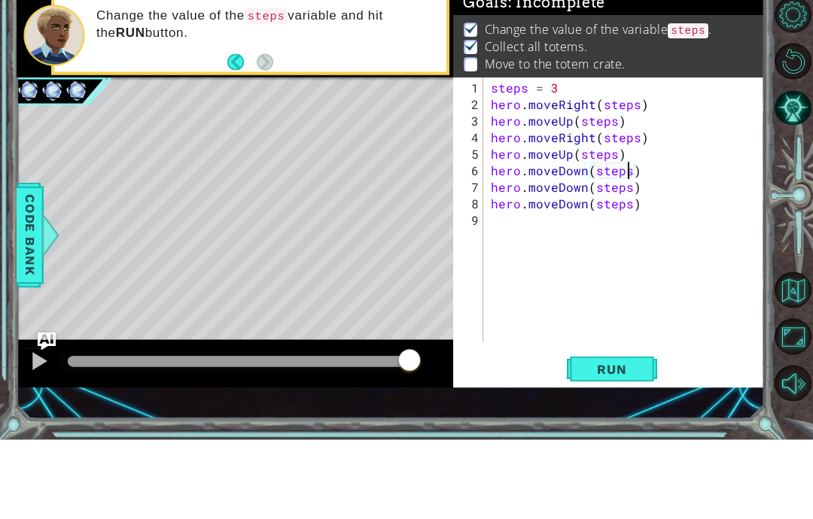
click at [639, 441] on span "Run" at bounding box center [611, 448] width 59 height 15
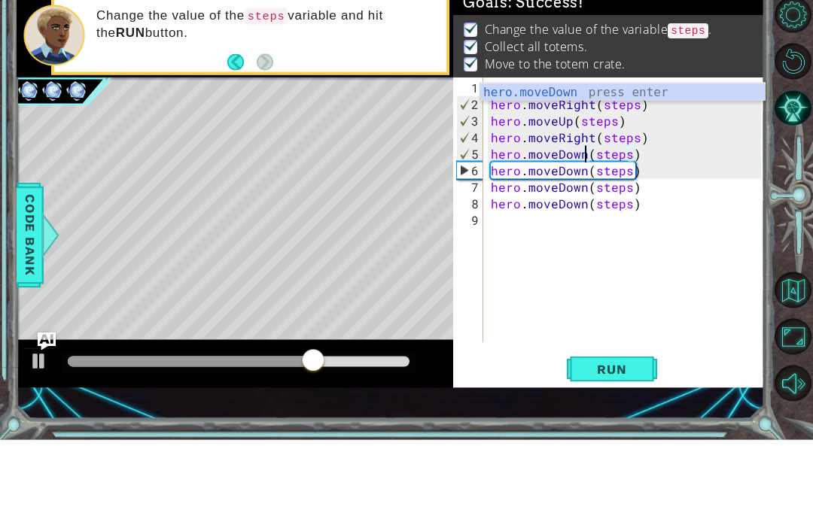
click at [631, 433] on button "Run" at bounding box center [612, 448] width 90 height 31
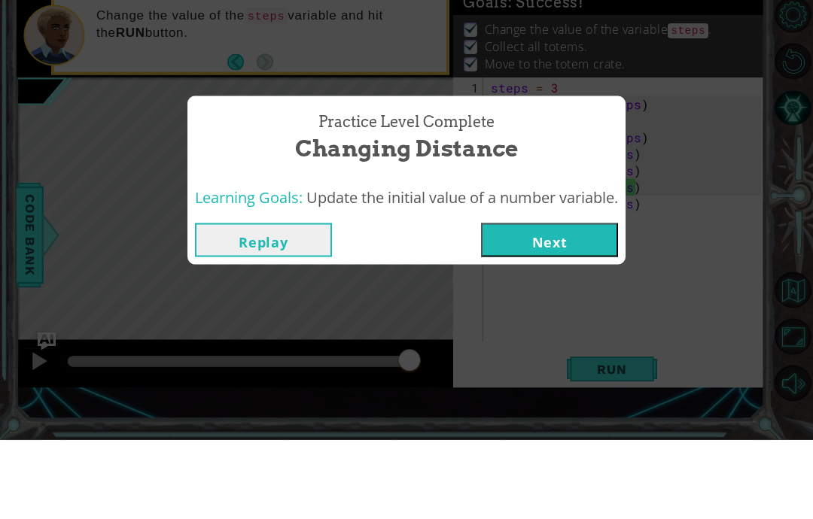
scroll to position [60, 0]
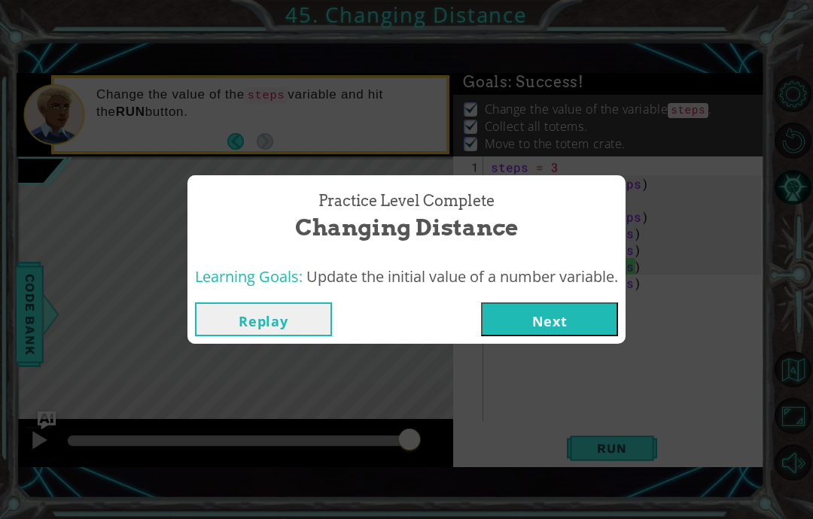
click at [594, 315] on button "Next" at bounding box center [549, 319] width 137 height 34
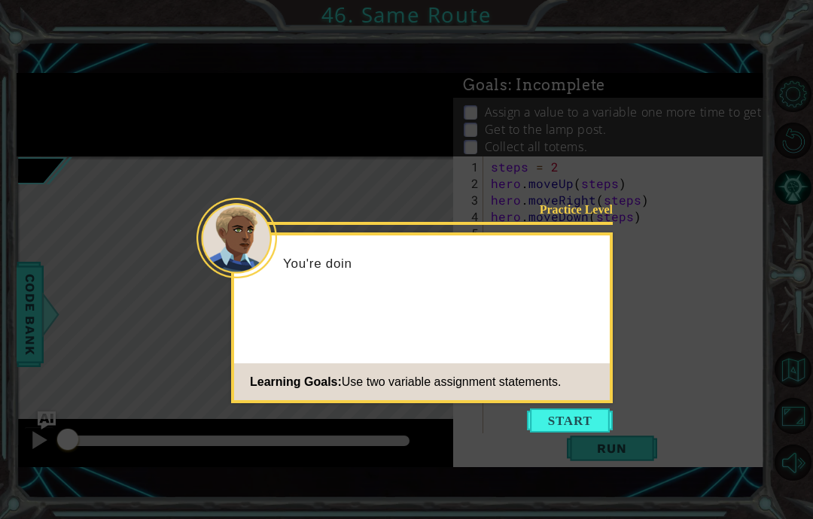
scroll to position [60, 0]
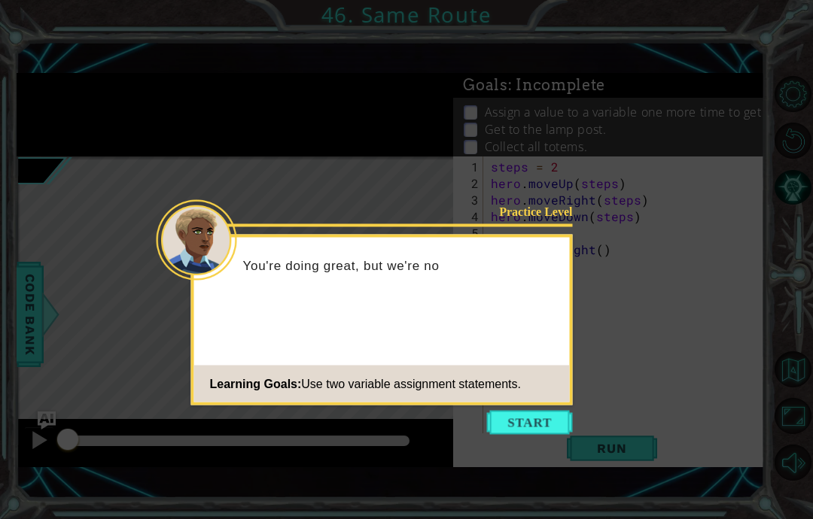
click at [563, 411] on button "Start" at bounding box center [530, 423] width 86 height 24
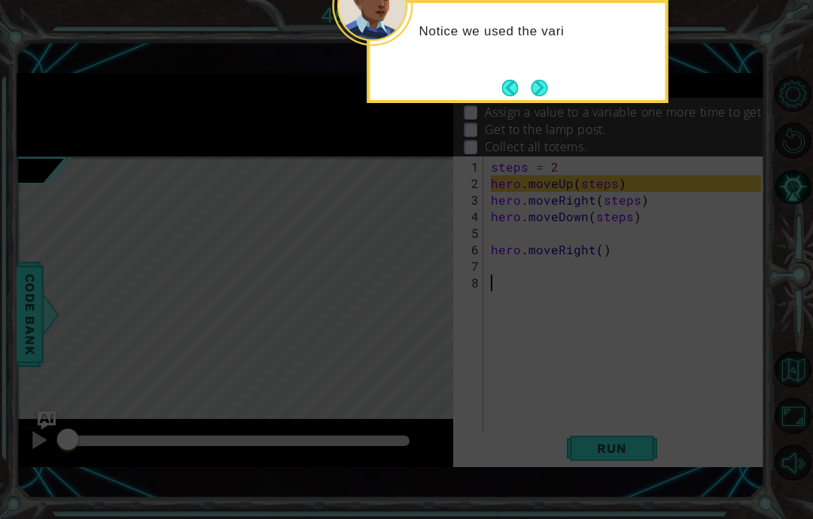
click at [538, 80] on button "Next" at bounding box center [538, 88] width 17 height 17
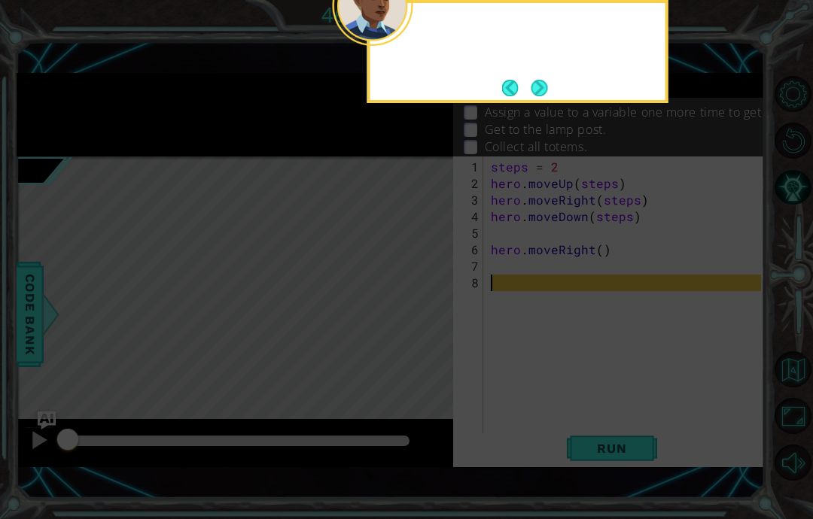
click at [541, 78] on button "Next" at bounding box center [539, 87] width 19 height 19
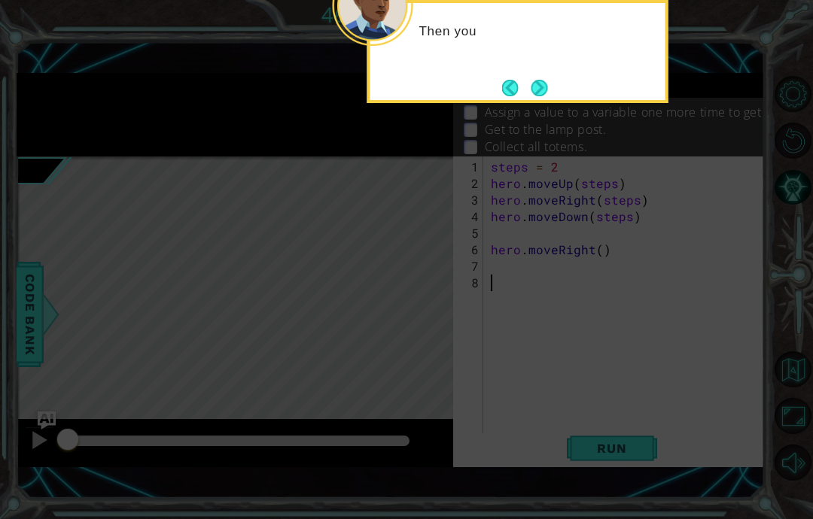
click at [539, 79] on button "Next" at bounding box center [538, 87] width 17 height 17
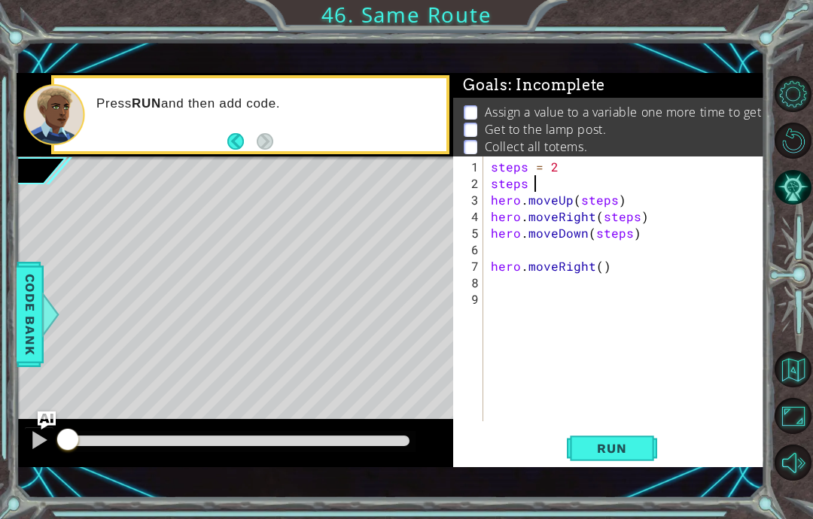
scroll to position [19, 27]
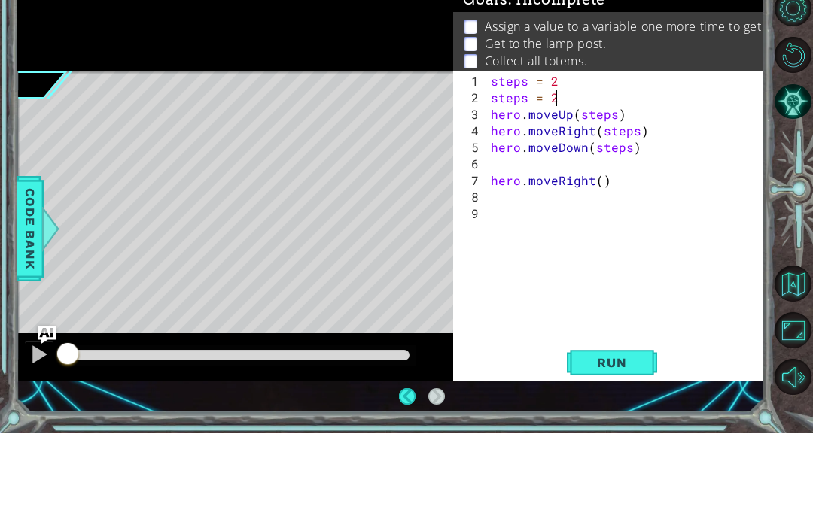
click at [633, 433] on button "Run" at bounding box center [612, 448] width 90 height 31
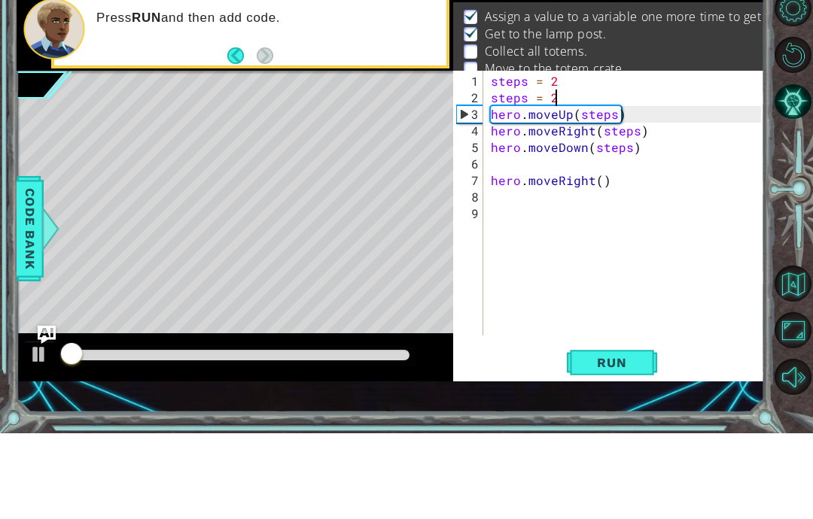
scroll to position [12, 0]
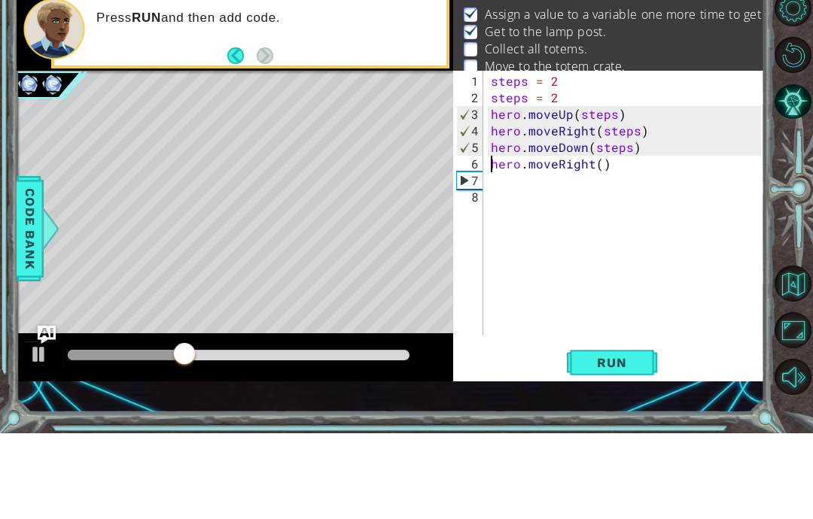
click at [597, 441] on span "Run" at bounding box center [611, 448] width 59 height 15
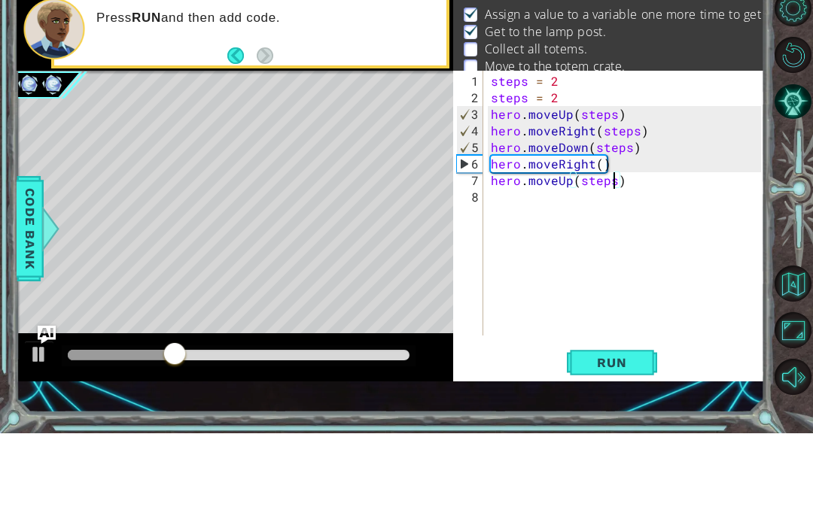
click at [636, 441] on span "Run" at bounding box center [611, 448] width 59 height 15
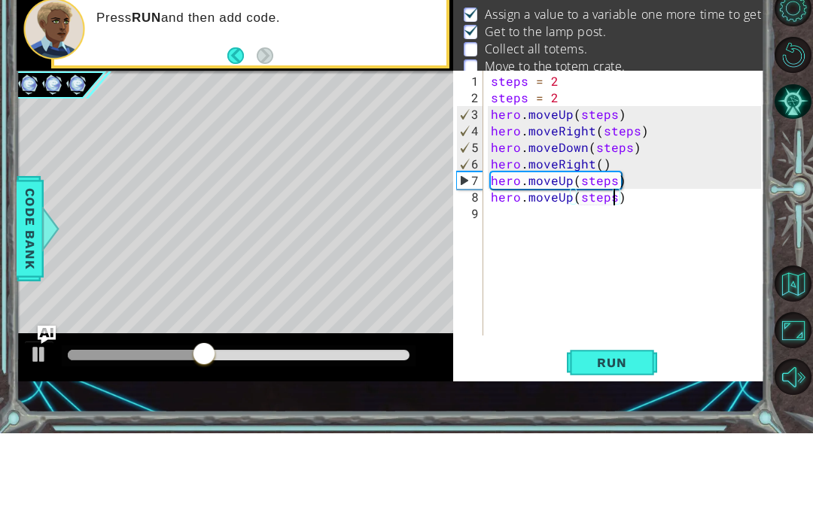
click at [624, 441] on span "Run" at bounding box center [611, 448] width 59 height 15
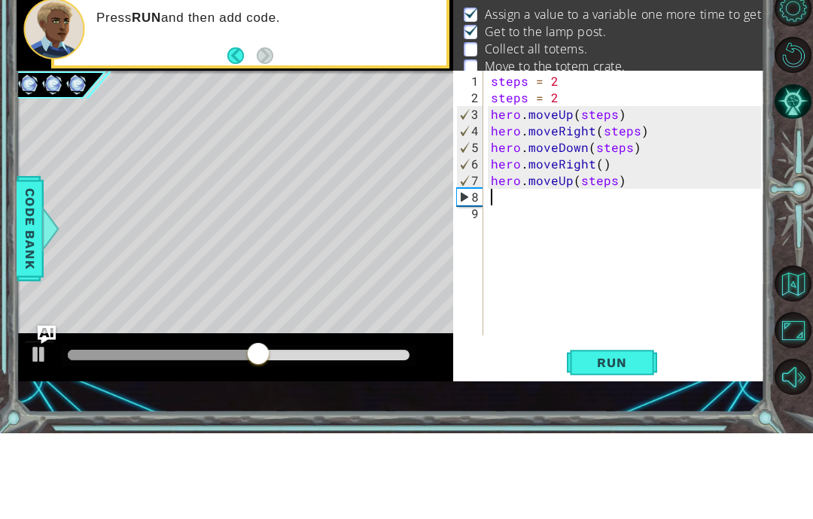
click at [635, 433] on button "Run" at bounding box center [612, 448] width 90 height 31
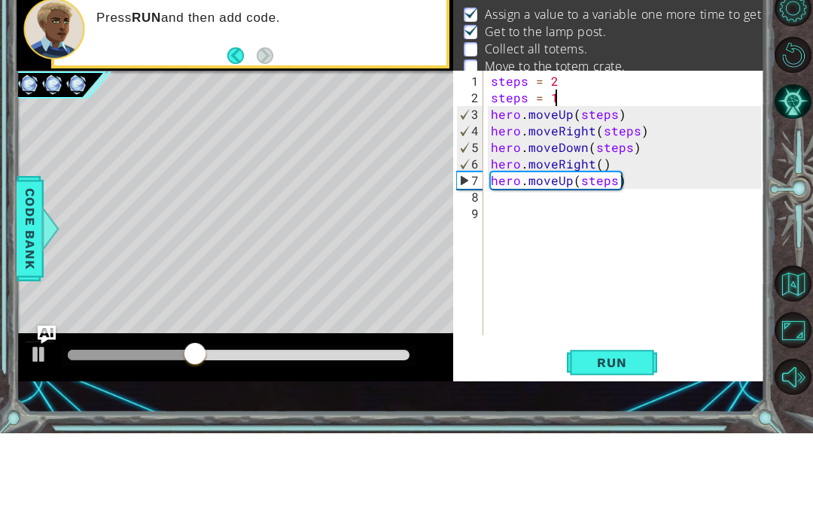
click at [480, 291] on div "9" at bounding box center [469, 299] width 27 height 17
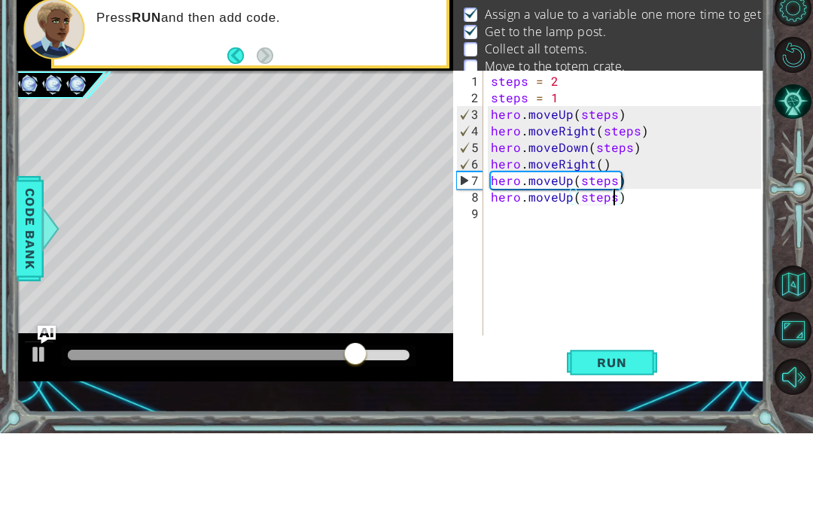
click at [627, 441] on span "Run" at bounding box center [611, 448] width 59 height 15
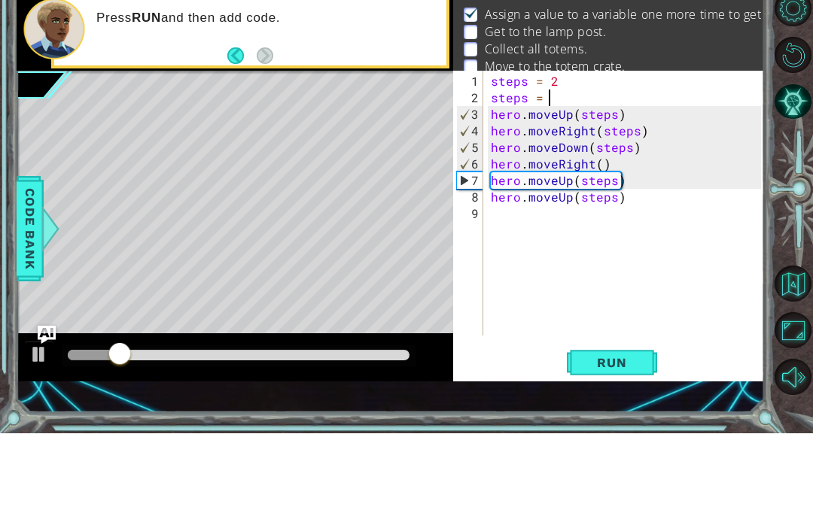
click at [631, 441] on span "Run" at bounding box center [611, 448] width 59 height 15
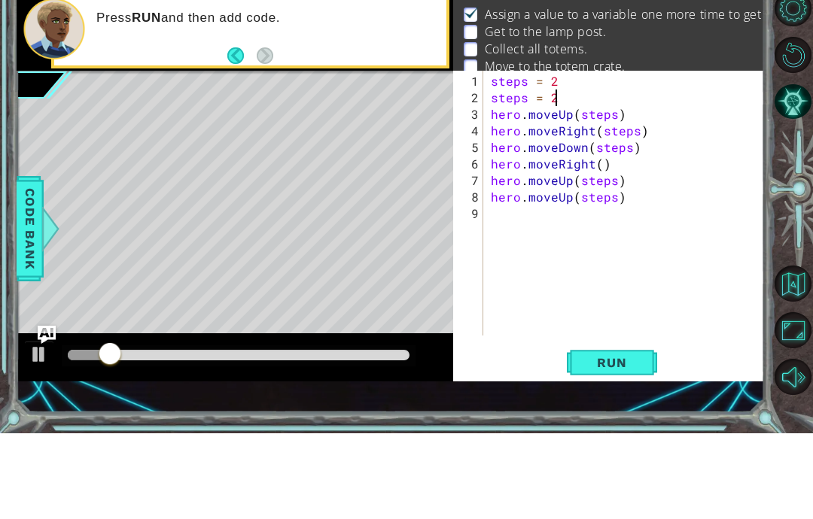
click at [618, 441] on span "Run" at bounding box center [611, 448] width 59 height 15
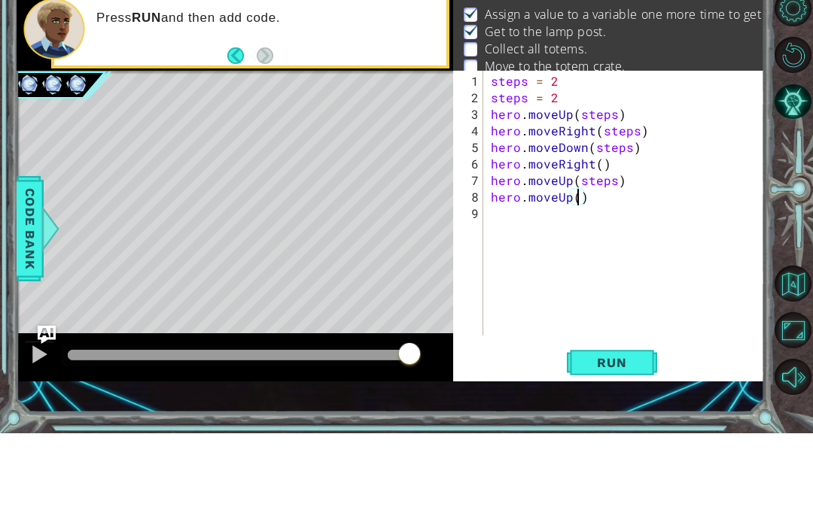
scroll to position [19, 34]
click at [627, 441] on span "Run" at bounding box center [611, 448] width 59 height 15
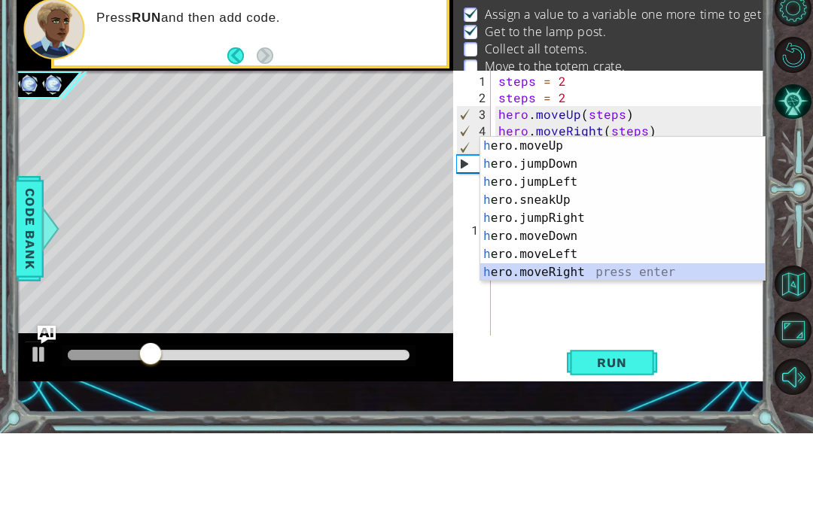
scroll to position [18, 0]
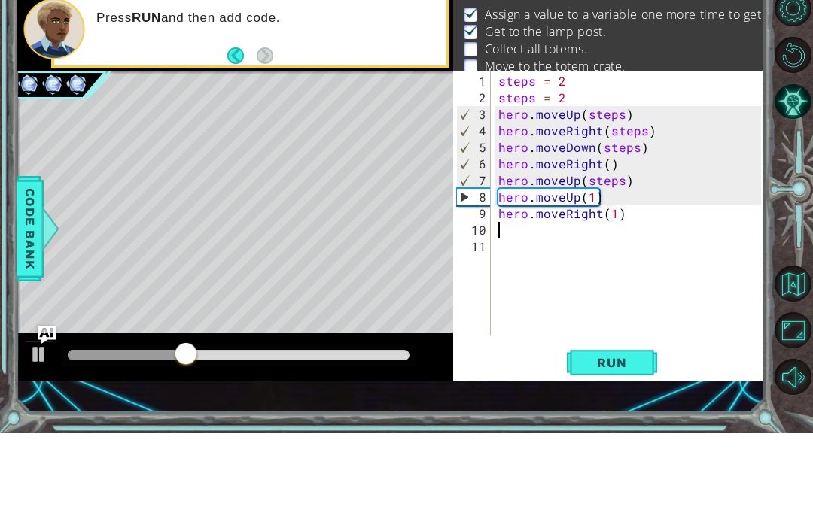
click at [617, 441] on span "Run" at bounding box center [611, 448] width 59 height 15
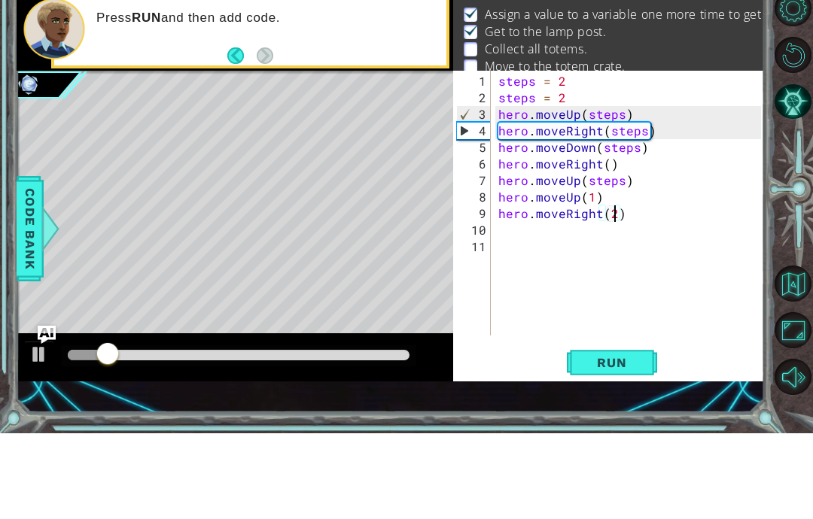
click at [631, 441] on span "Run" at bounding box center [611, 448] width 59 height 15
click at [633, 441] on span "Run" at bounding box center [611, 448] width 59 height 15
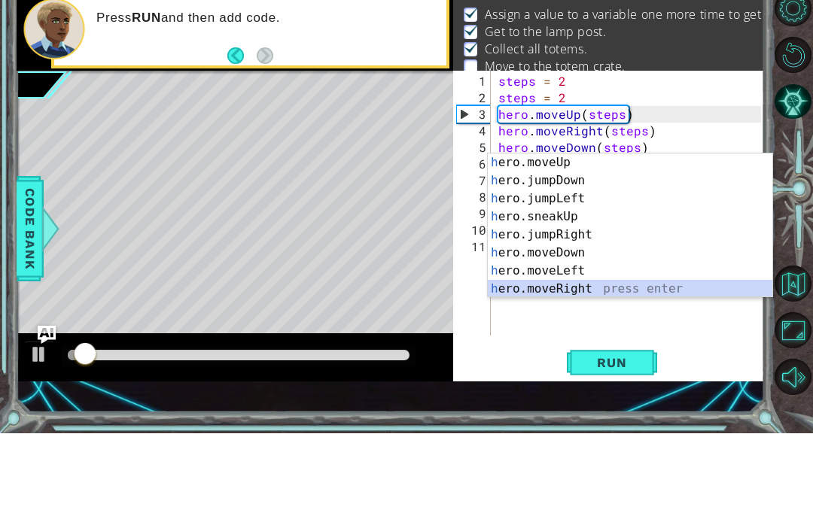
scroll to position [0, 0]
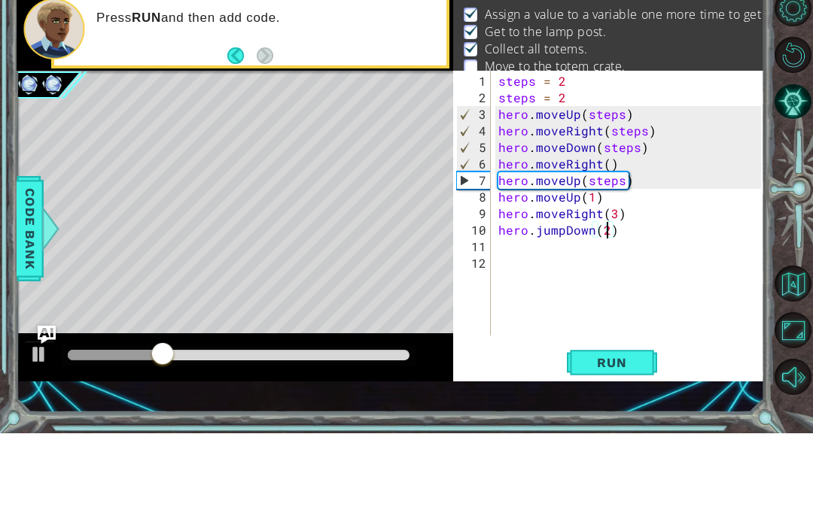
click at [627, 433] on button "Run" at bounding box center [612, 448] width 90 height 31
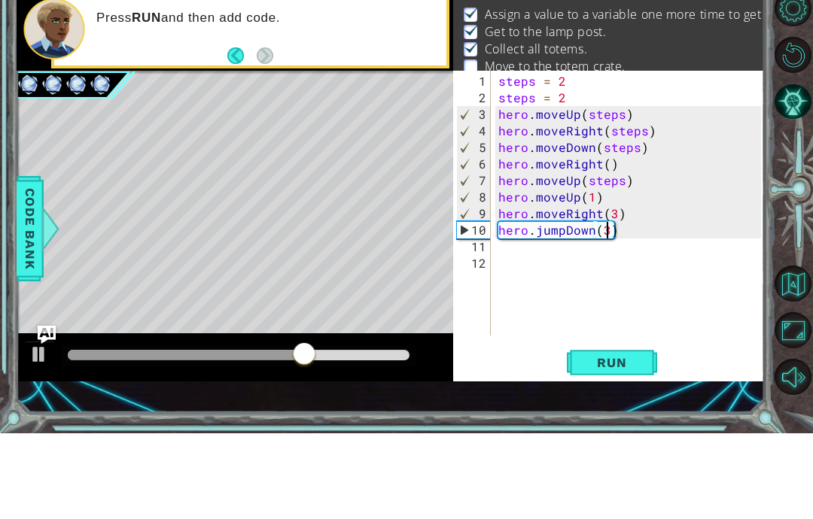
click at [634, 441] on span "Run" at bounding box center [611, 448] width 59 height 15
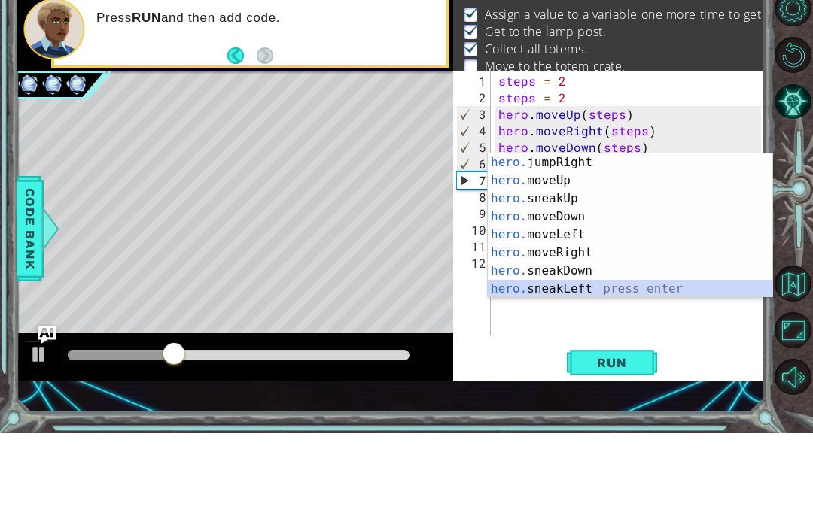
scroll to position [54, 0]
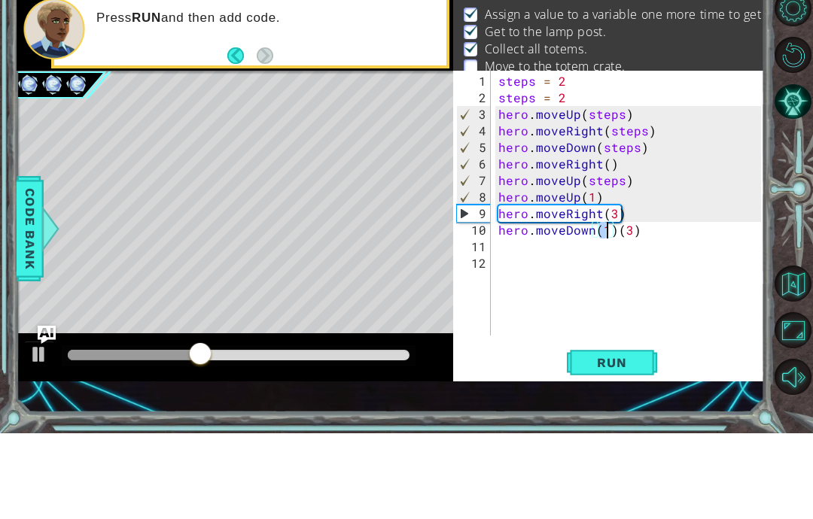
click at [638, 433] on button "Run" at bounding box center [612, 448] width 90 height 31
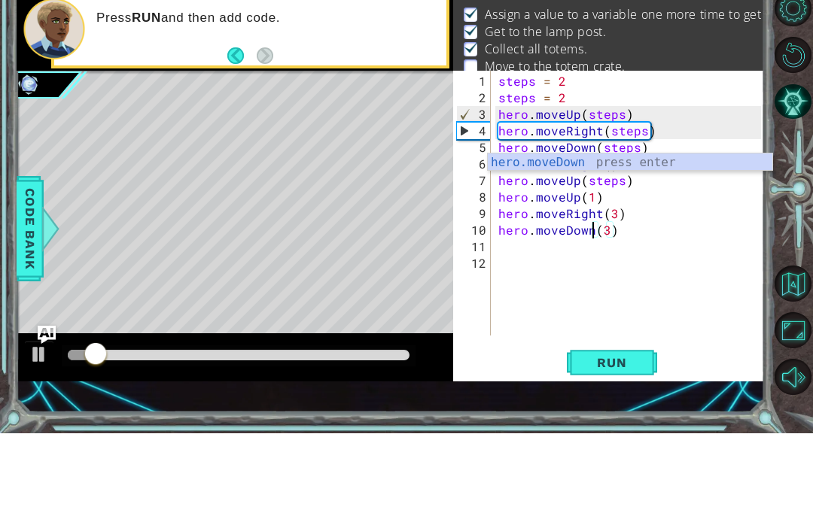
click at [627, 441] on span "Run" at bounding box center [611, 448] width 59 height 15
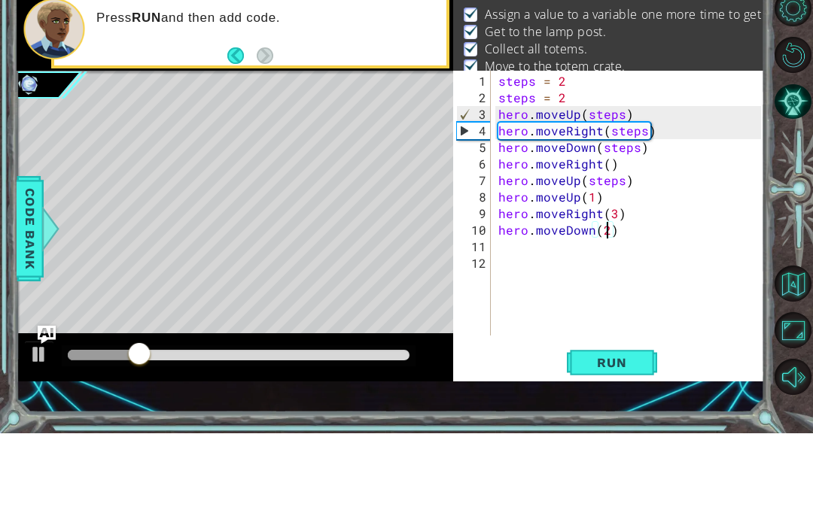
click at [637, 441] on span "Run" at bounding box center [611, 448] width 59 height 15
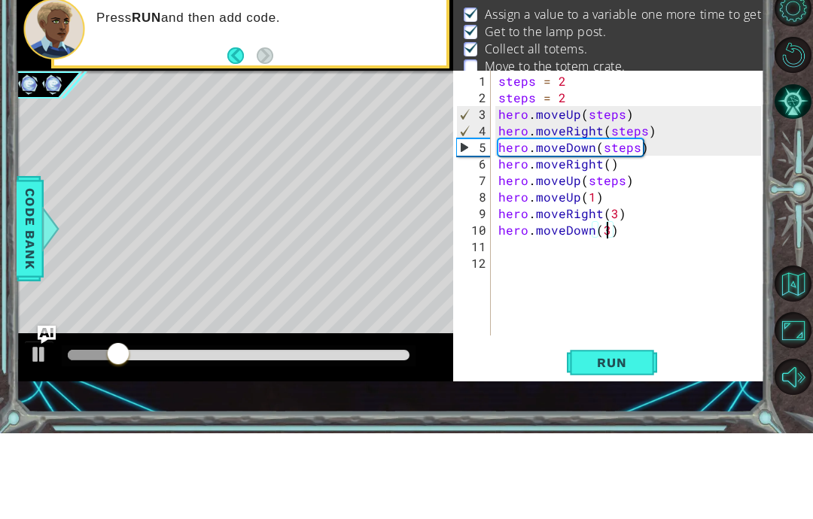
click at [640, 441] on span "Run" at bounding box center [611, 448] width 59 height 15
type textarea "abcde fg"
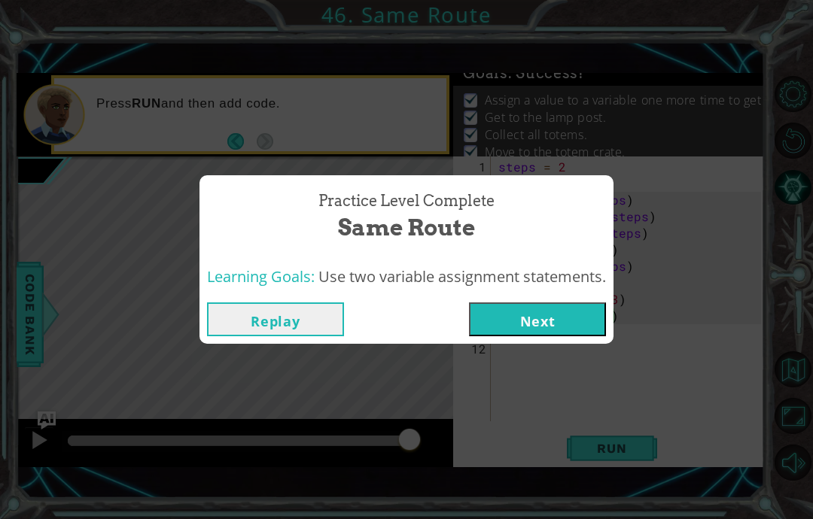
click at [548, 318] on button "Next" at bounding box center [537, 319] width 137 height 34
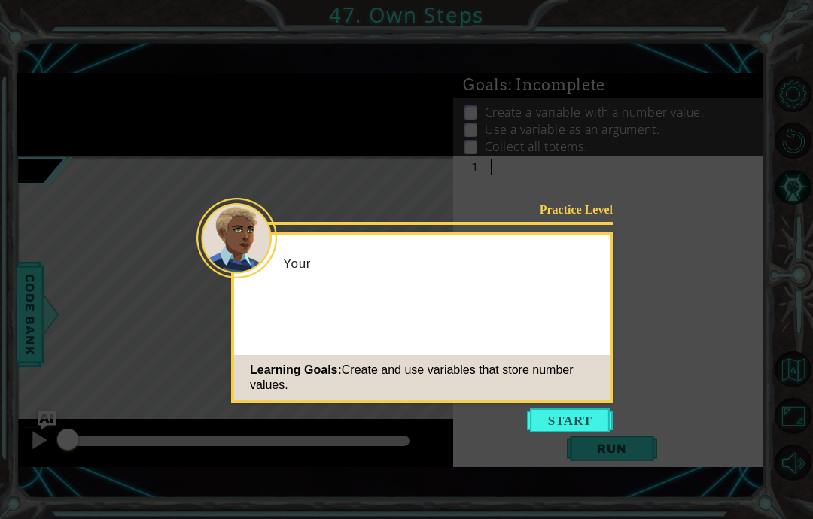
scroll to position [60, 0]
click at [552, 355] on div "Learning Goals: Create and use variables that store number values." at bounding box center [421, 377] width 375 height 45
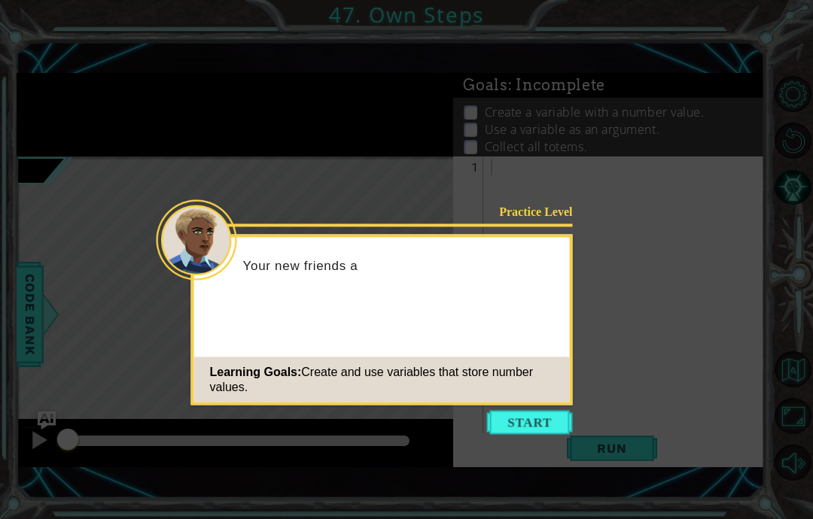
click at [544, 411] on button "Start" at bounding box center [530, 423] width 86 height 24
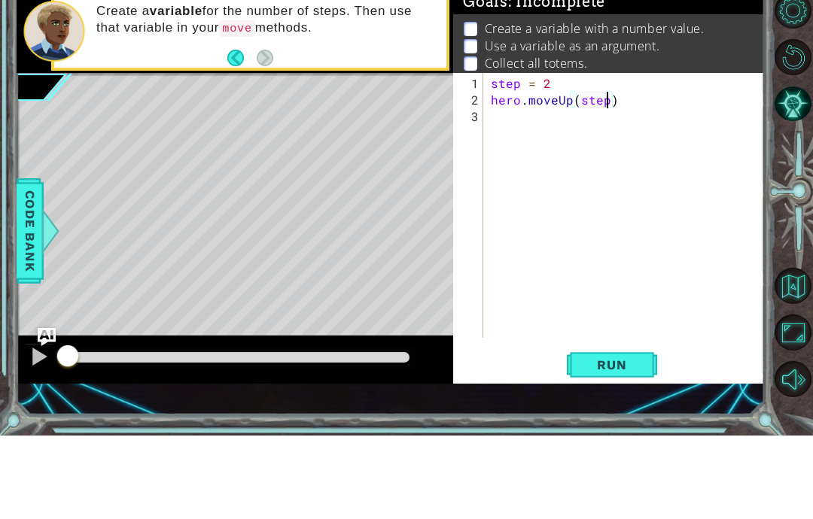
click at [637, 433] on button "Run" at bounding box center [612, 448] width 90 height 31
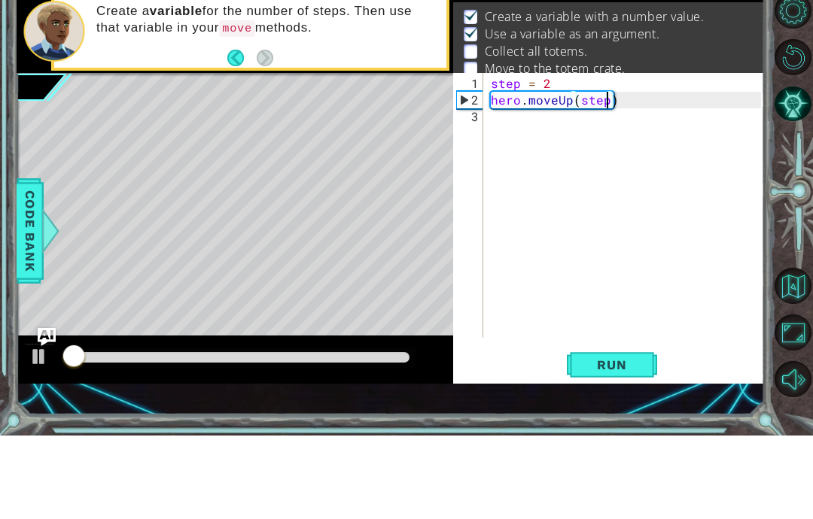
scroll to position [12, 0]
click at [618, 441] on span "Run" at bounding box center [611, 448] width 59 height 15
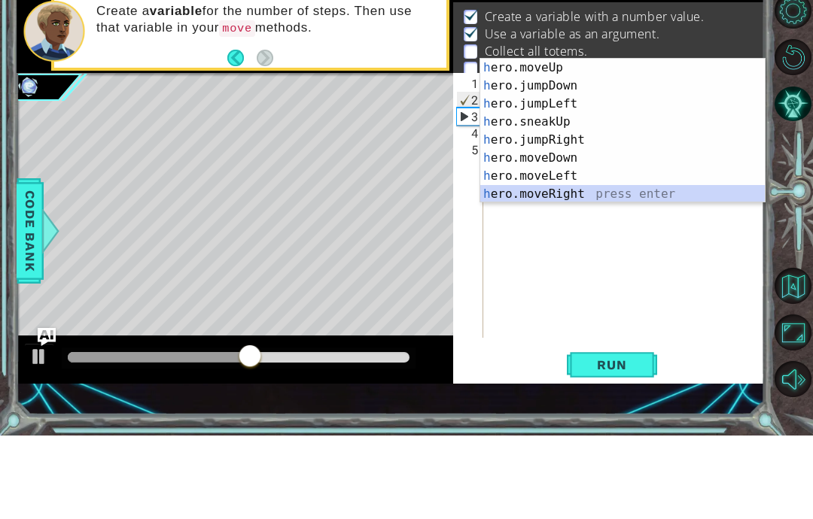
scroll to position [18, 0]
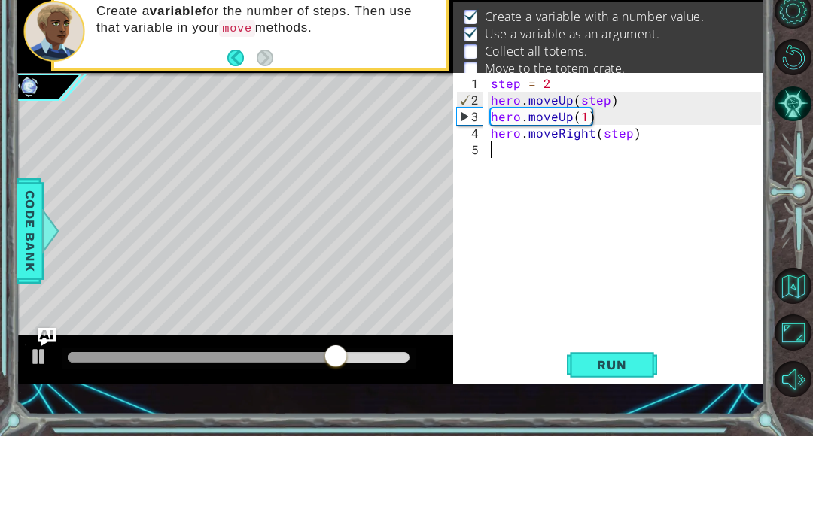
type textarea "abcde fg"
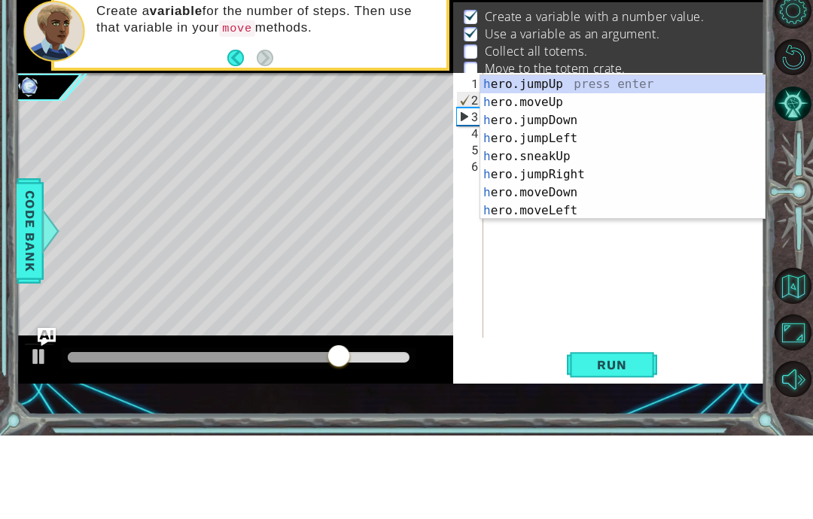
scroll to position [0, 0]
